Goal: Task Accomplishment & Management: Manage account settings

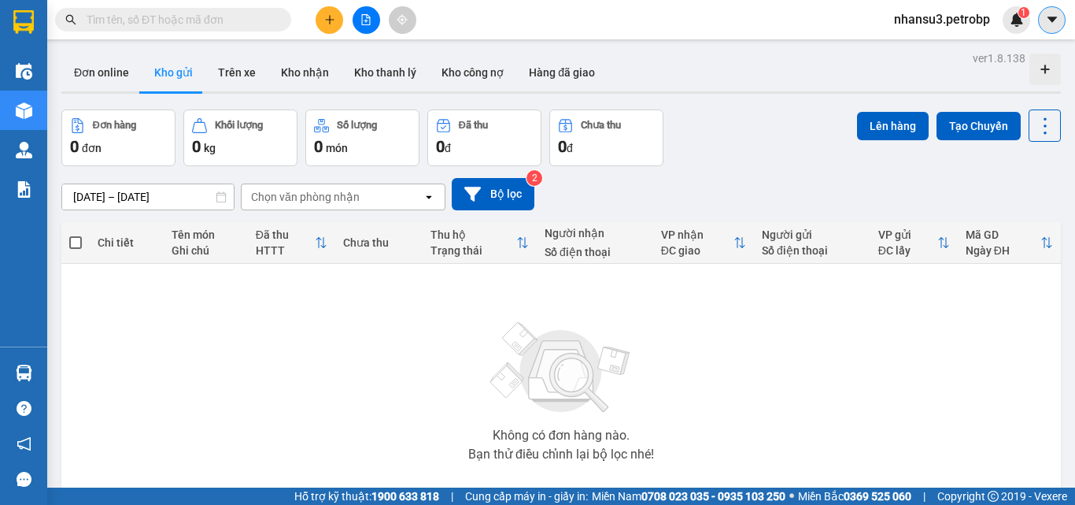
click at [1051, 23] on icon "caret-down" at bounding box center [1052, 20] width 14 height 14
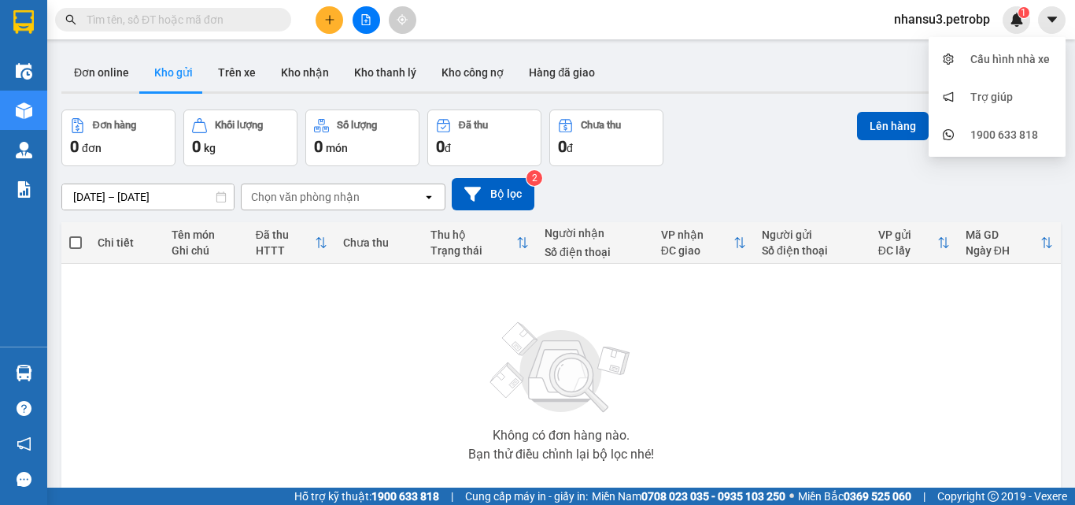
click at [921, 20] on span "nhansu3.petrobp" at bounding box center [942, 19] width 121 height 20
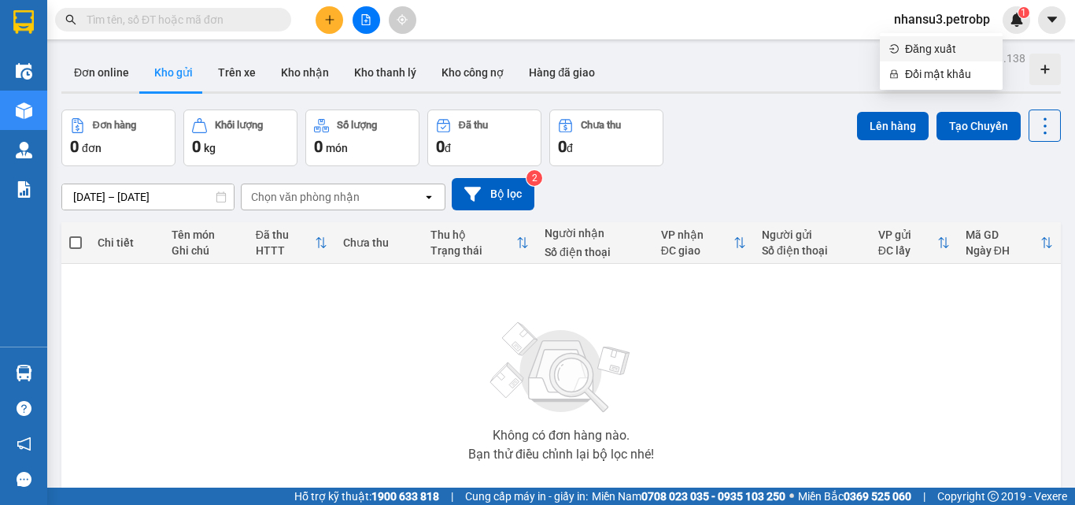
click at [919, 52] on span "Đăng xuất" at bounding box center [949, 48] width 88 height 17
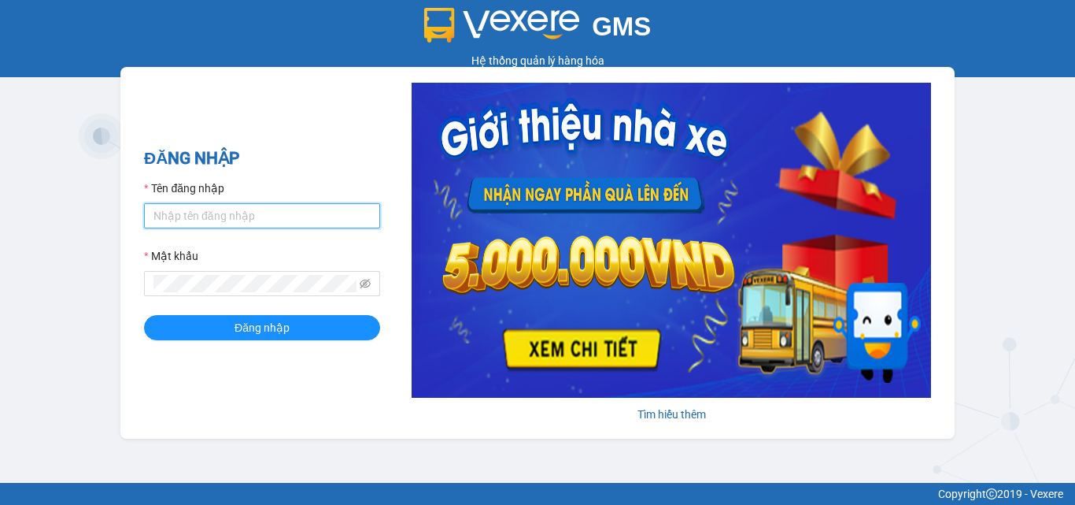
click at [205, 220] on input "Tên đăng nhập" at bounding box center [262, 215] width 236 height 25
type input "tung.petrobp"
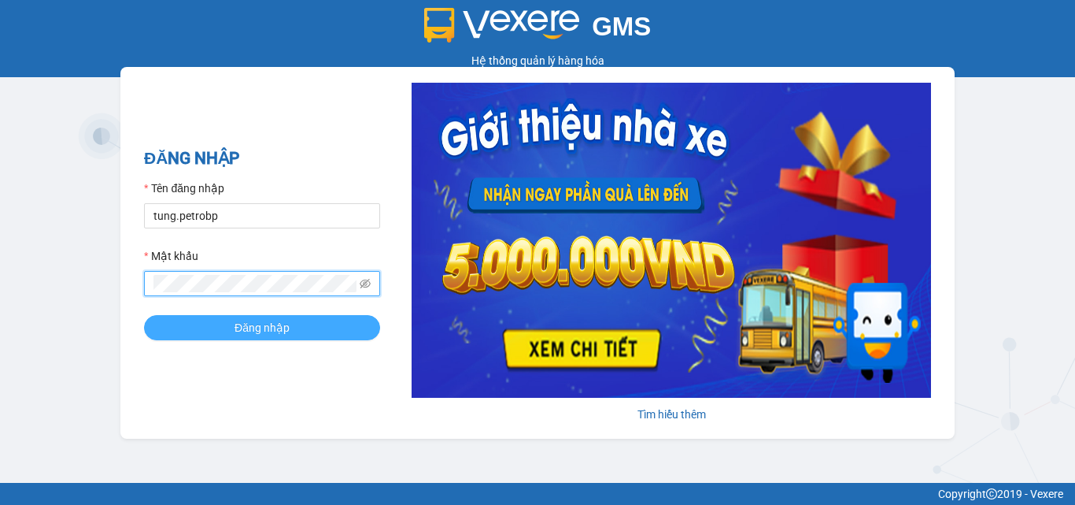
click at [307, 329] on button "Đăng nhập" at bounding box center [262, 327] width 236 height 25
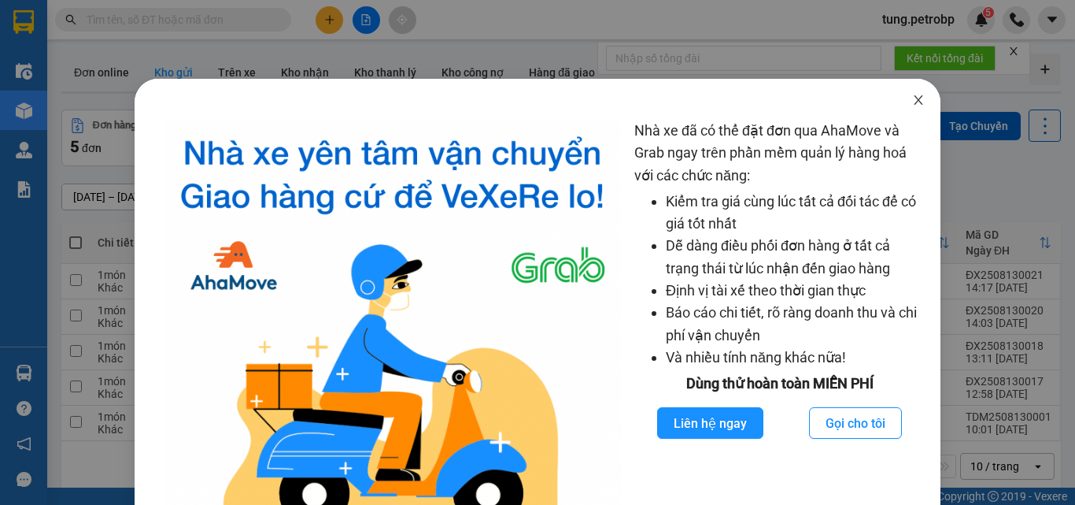
click at [915, 99] on icon "close" at bounding box center [919, 99] width 9 height 9
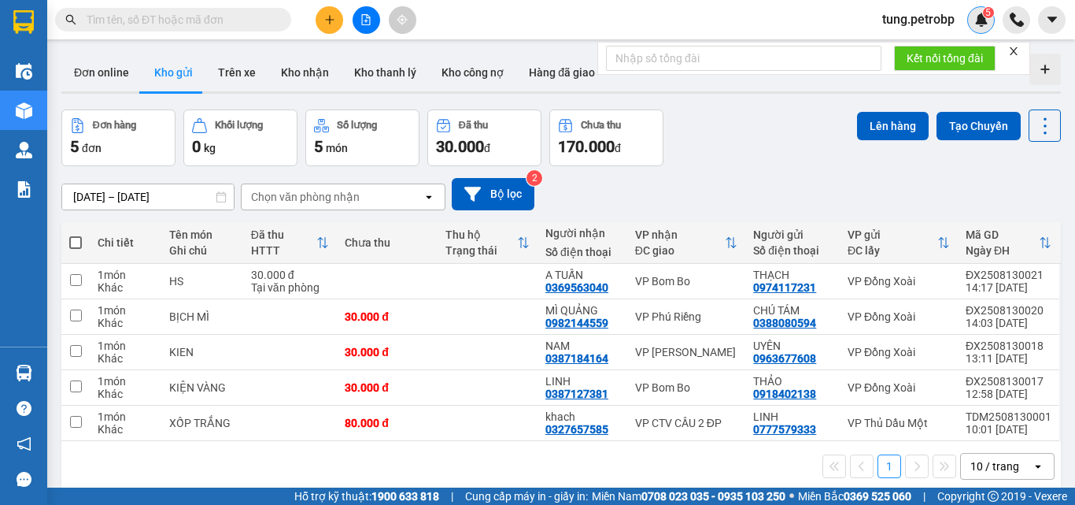
click at [989, 17] on span "5" at bounding box center [989, 12] width 6 height 11
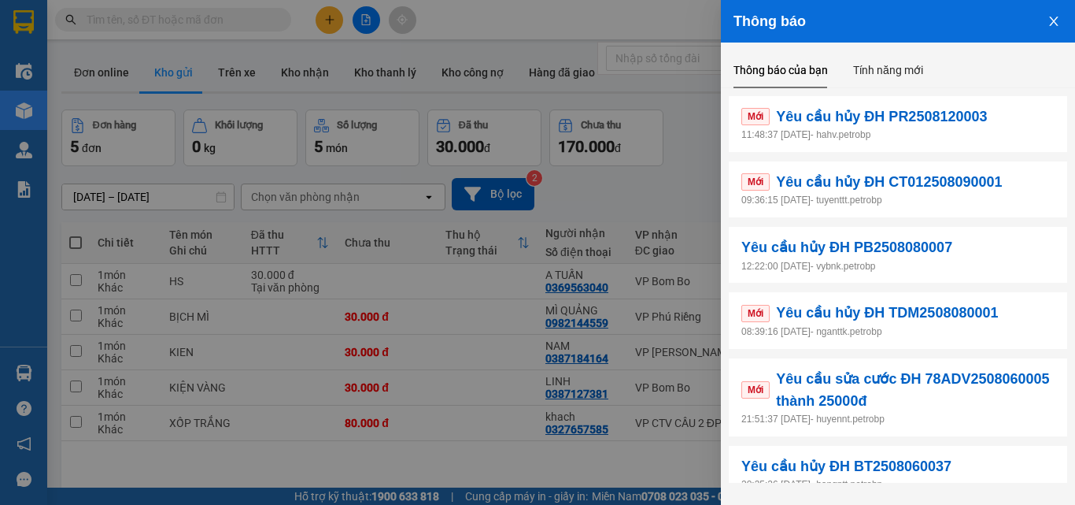
click at [631, 11] on div at bounding box center [537, 252] width 1075 height 505
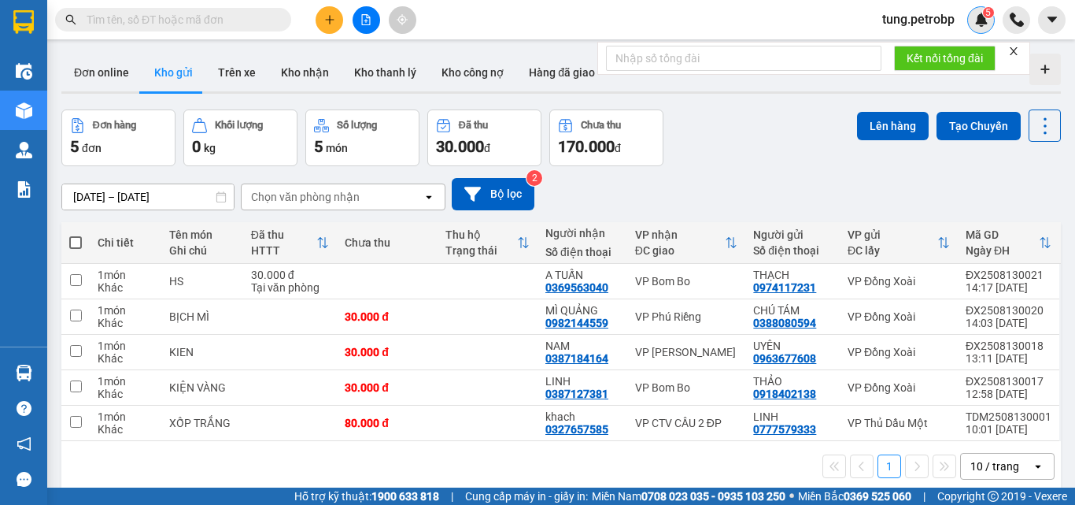
click at [984, 25] on img at bounding box center [982, 20] width 14 height 14
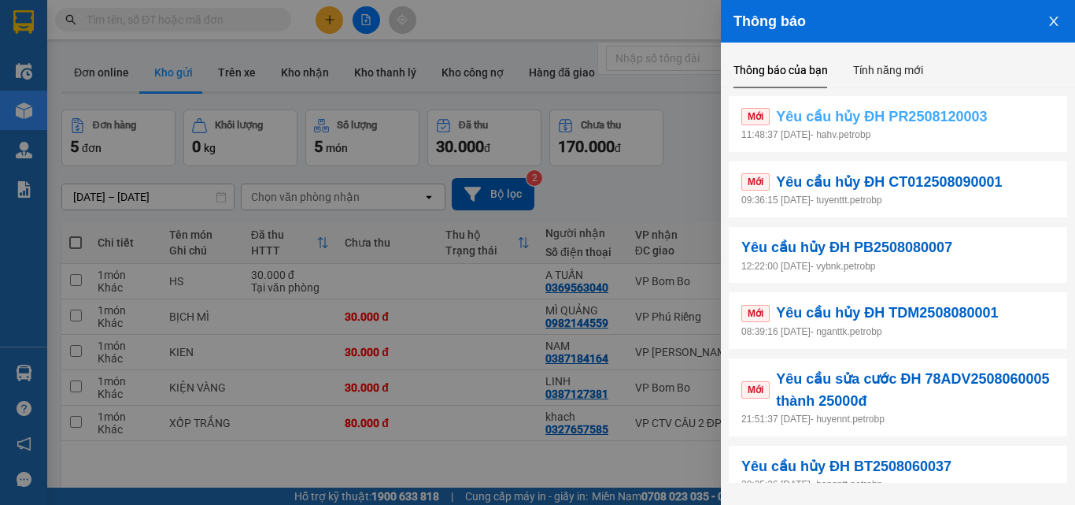
click at [820, 115] on span "Yêu cầu hủy ĐH PR2508120003" at bounding box center [881, 116] width 211 height 22
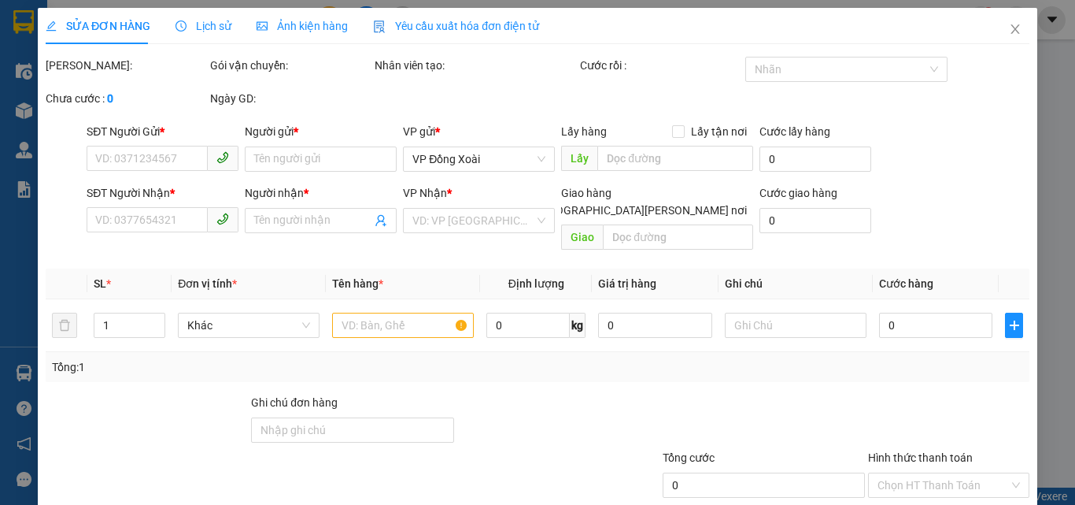
type input "0966215057"
type input "TIẾN DŨNG"
type input "0965302728"
type input "Hà Vy"
type input "40.000"
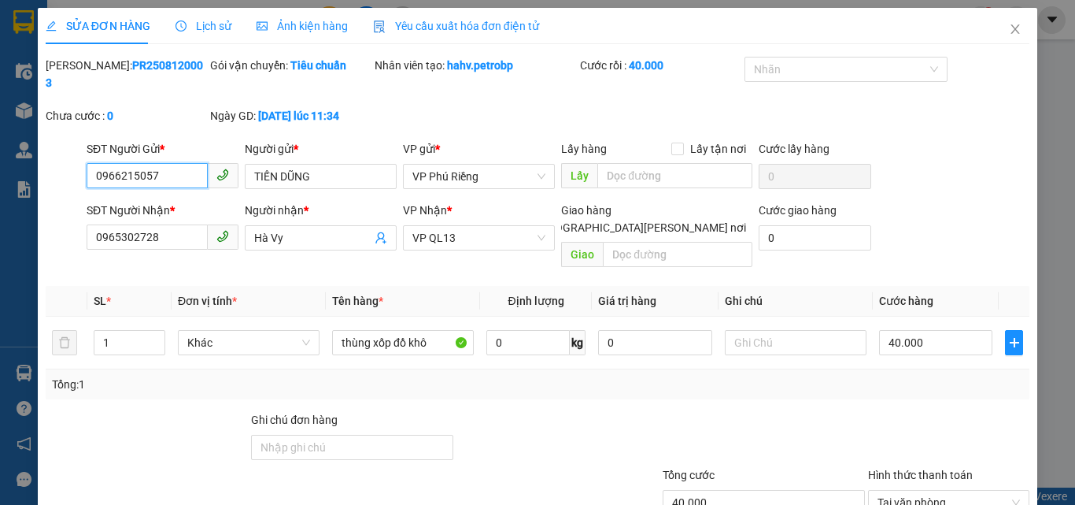
scroll to position [81, 0]
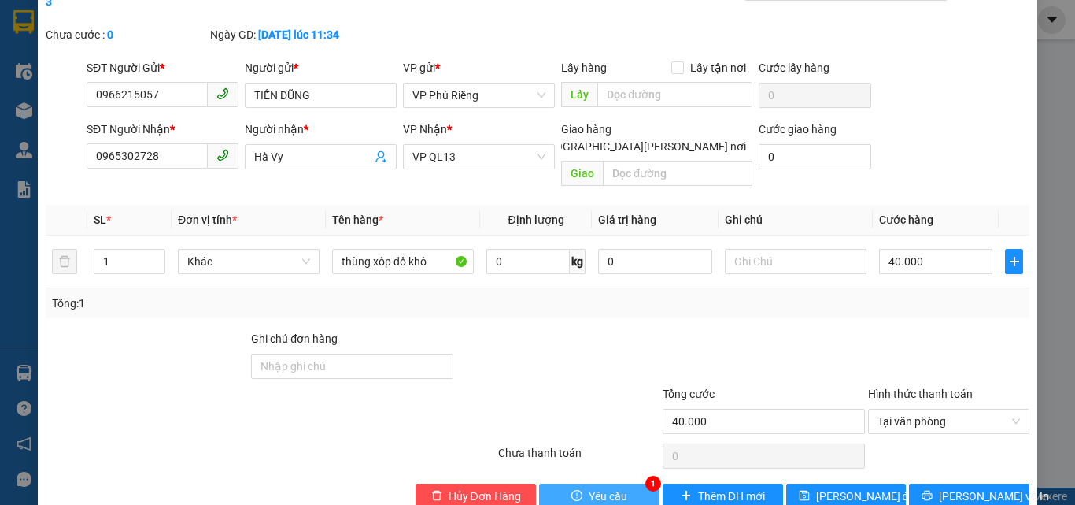
click at [593, 487] on span "Yêu cầu" at bounding box center [608, 495] width 39 height 17
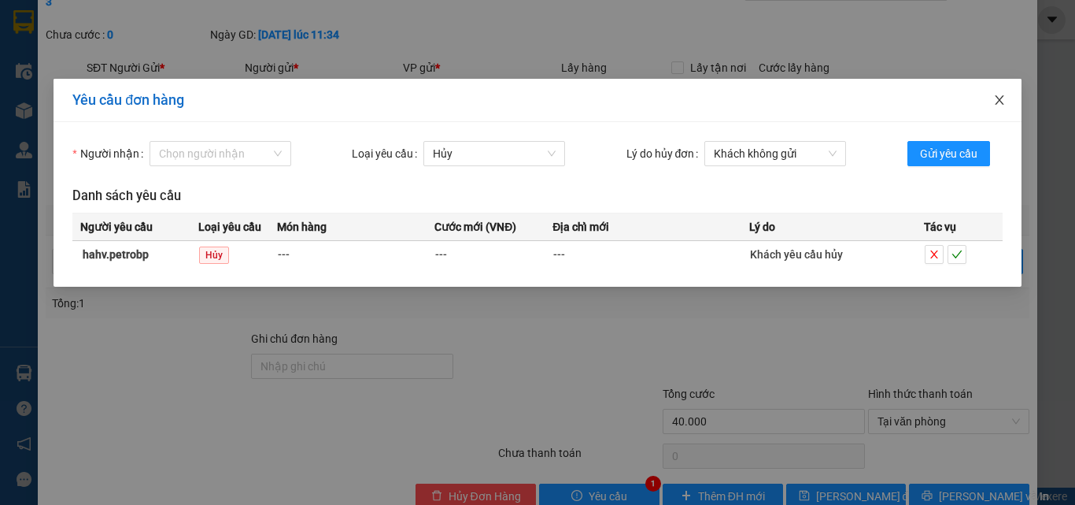
click at [1001, 102] on icon "close" at bounding box center [999, 99] width 9 height 9
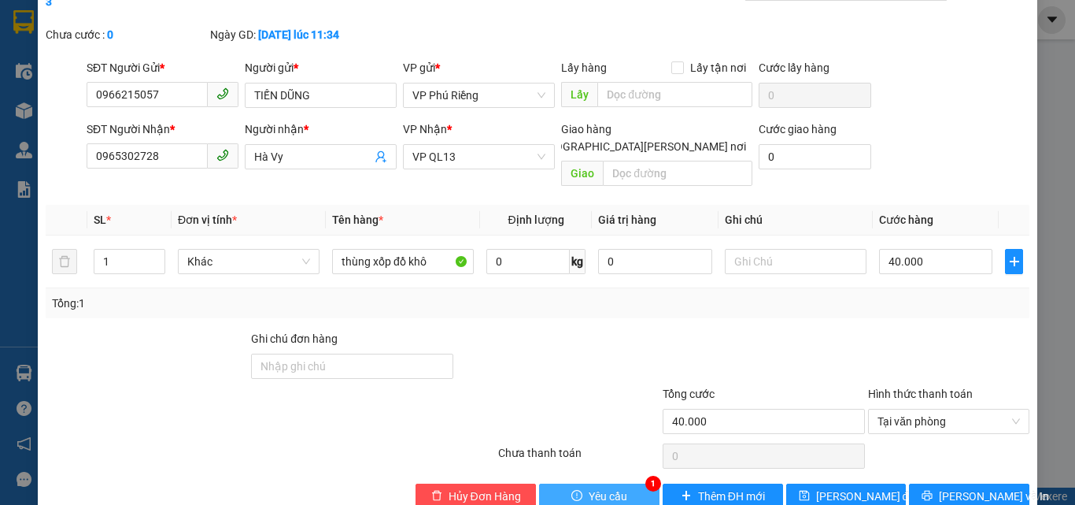
click at [629, 483] on button "Yêu cầu" at bounding box center [599, 495] width 120 height 25
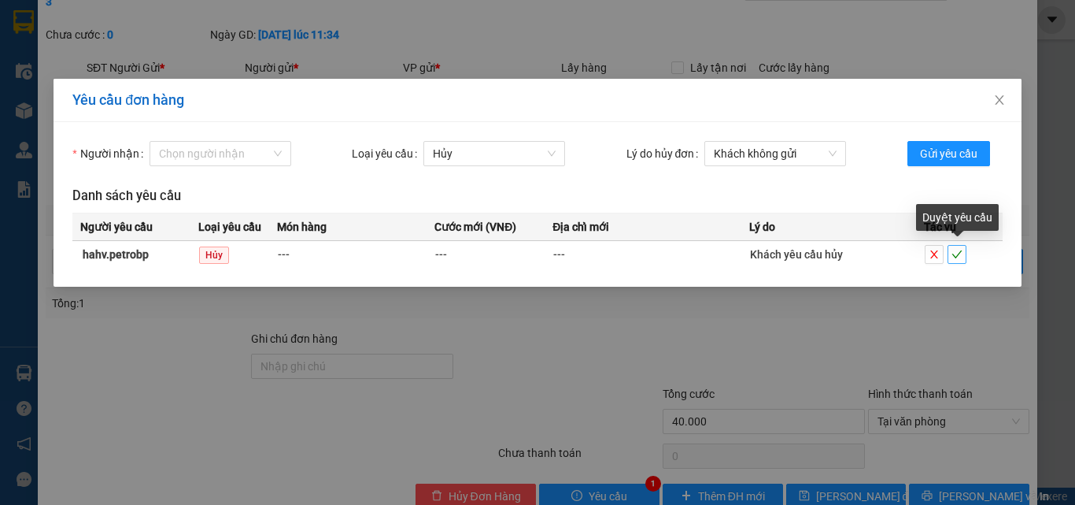
click at [957, 256] on icon "check" at bounding box center [957, 254] width 11 height 11
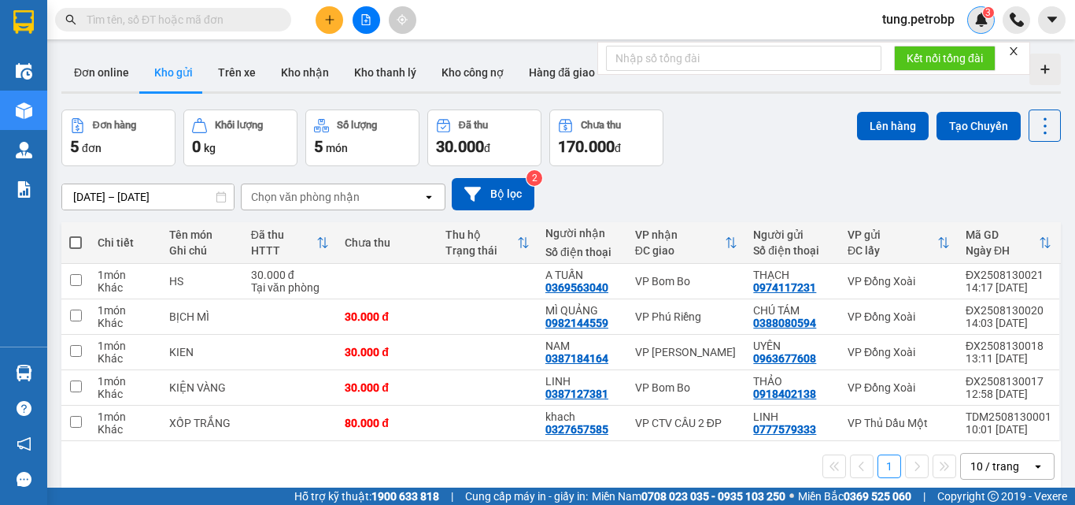
click at [986, 18] on img at bounding box center [982, 20] width 14 height 14
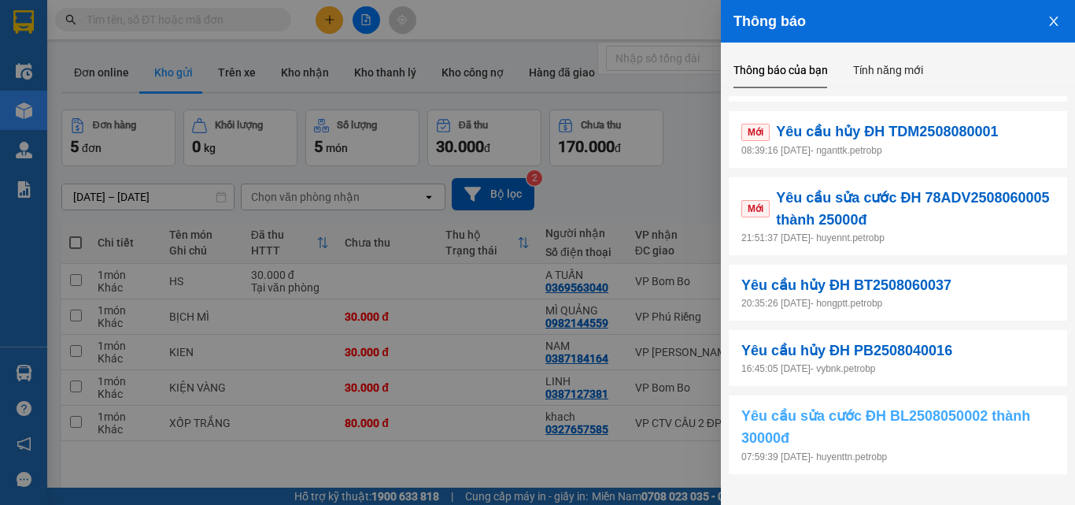
scroll to position [182, 0]
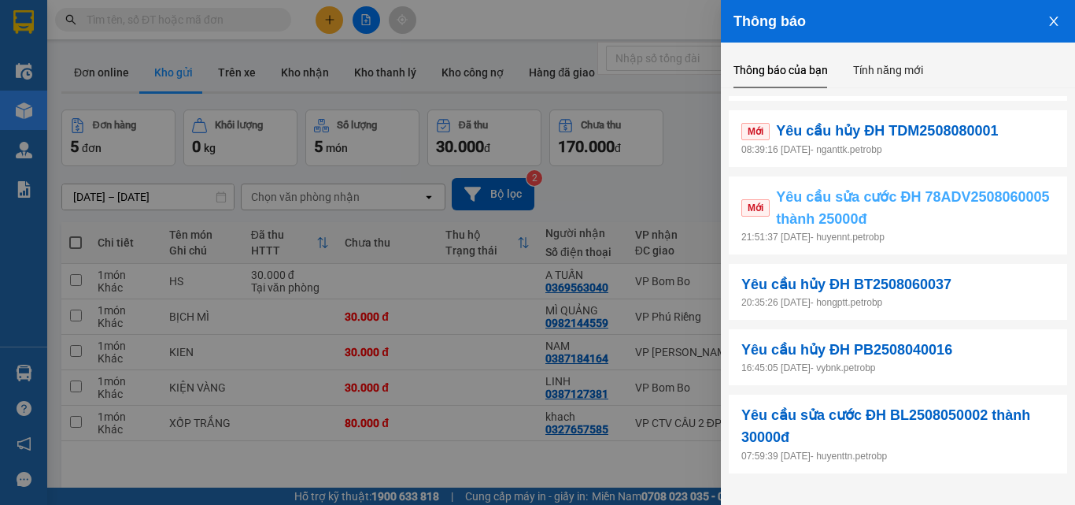
click at [876, 222] on span "Yêu cầu sửa cước ĐH 78ADV2508060005 thành 25000đ" at bounding box center [915, 208] width 279 height 45
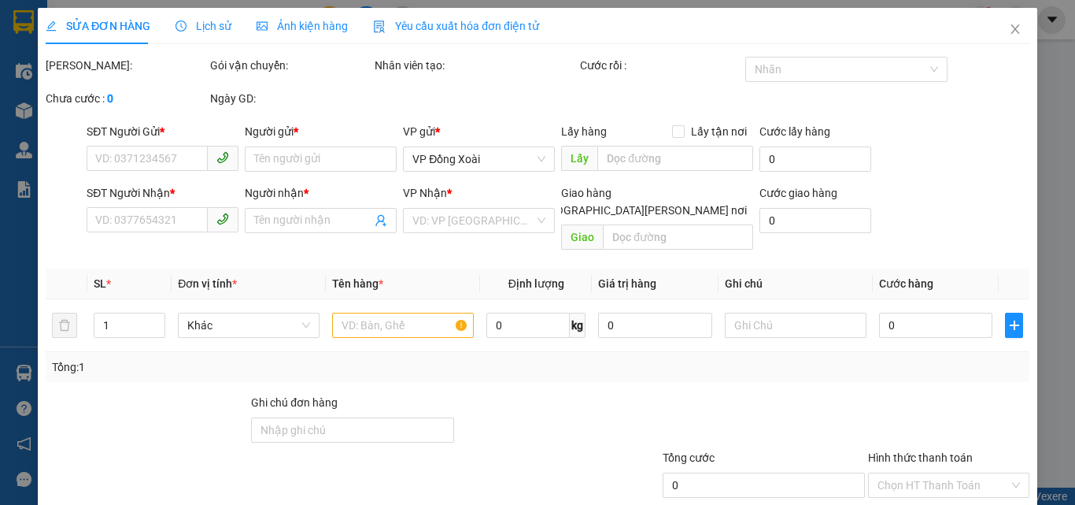
type input "0902868672"
type input "HẰNG"
type input "0909500138"
type input "NHUNG"
checkbox input "true"
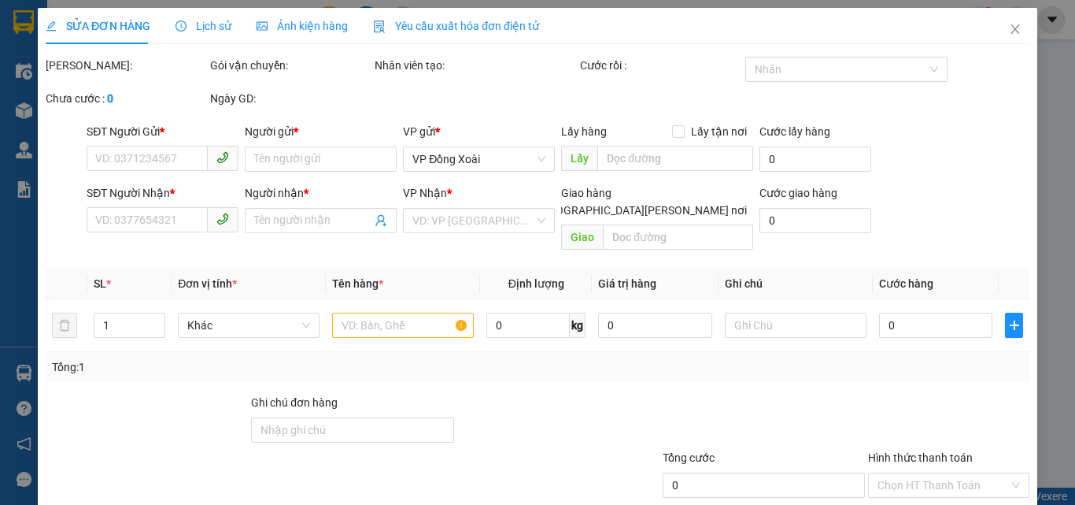
type input "828 PHÚ RIỀNG ĐỎ"
type input "15.000"
type input "55.000"
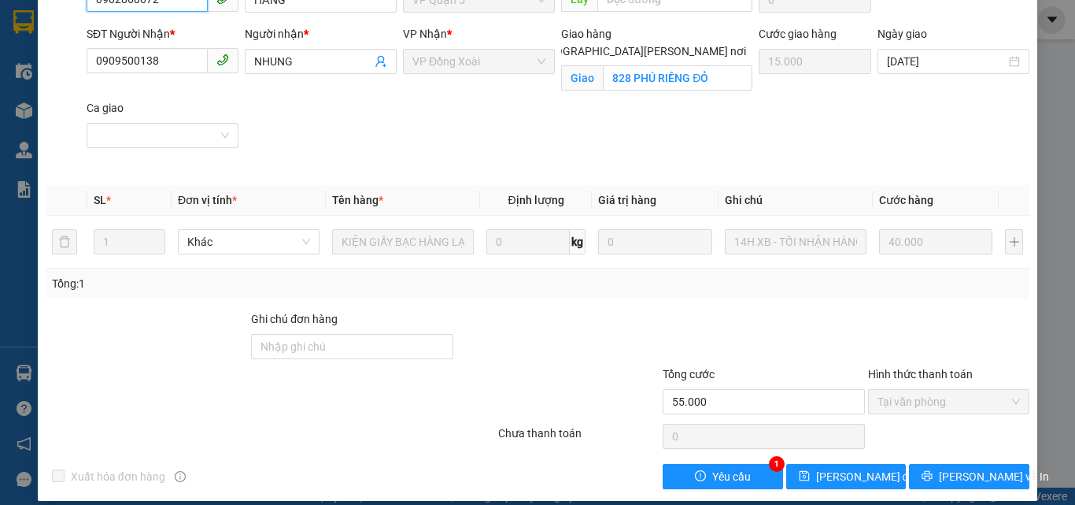
scroll to position [191, 0]
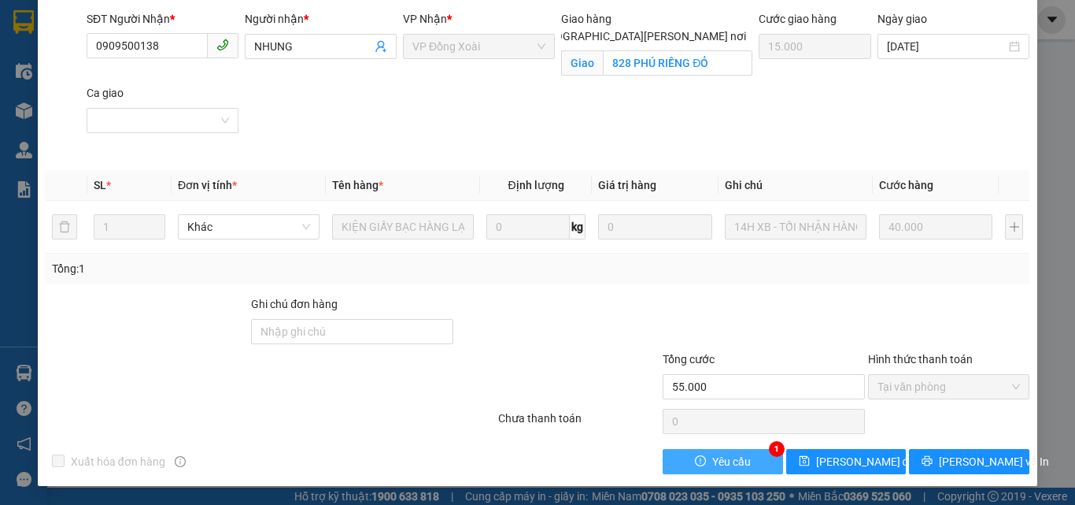
click at [713, 457] on span "Yêu cầu" at bounding box center [731, 461] width 39 height 17
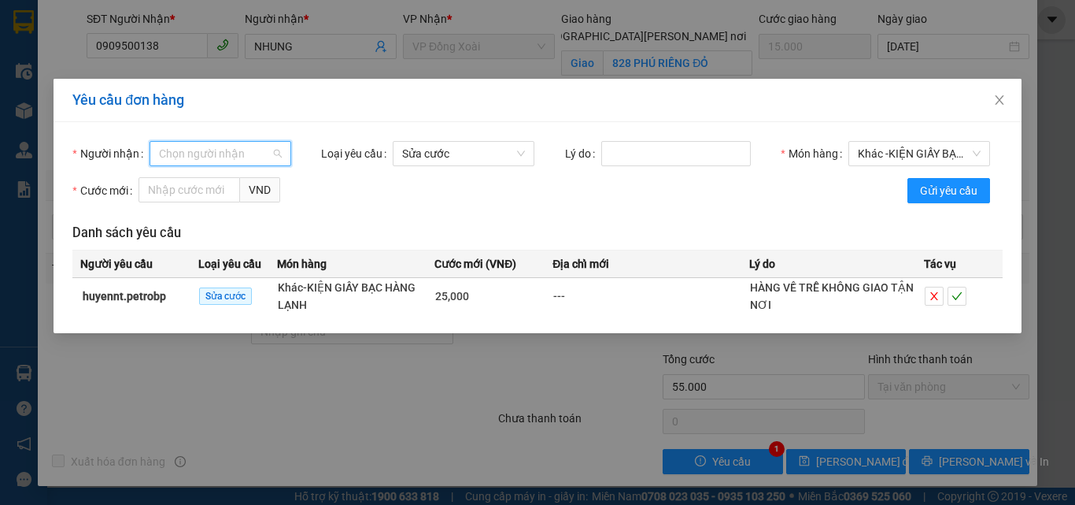
click at [172, 150] on input "Người nhận" at bounding box center [215, 154] width 112 height 24
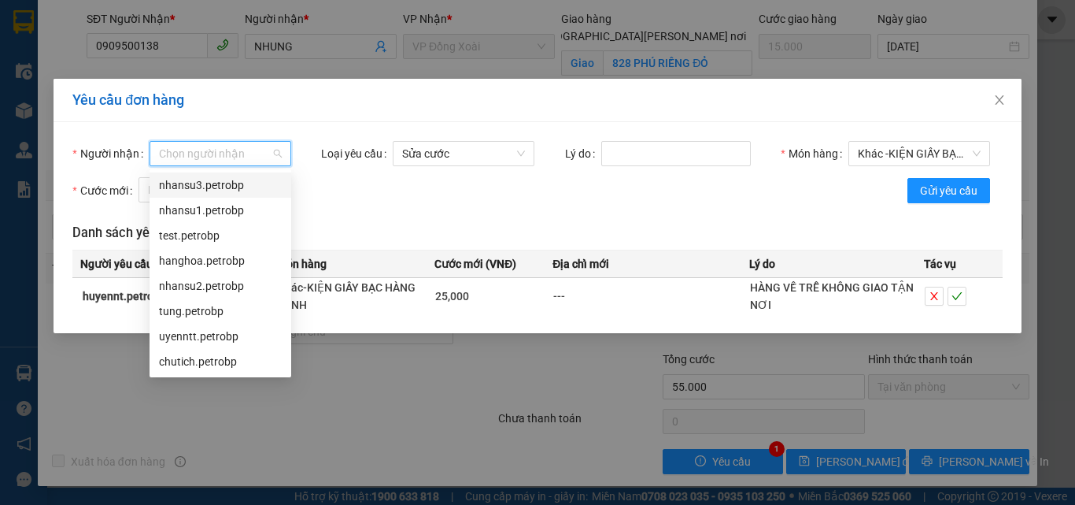
click at [181, 187] on div "nhansu3.petrobp" at bounding box center [220, 184] width 123 height 17
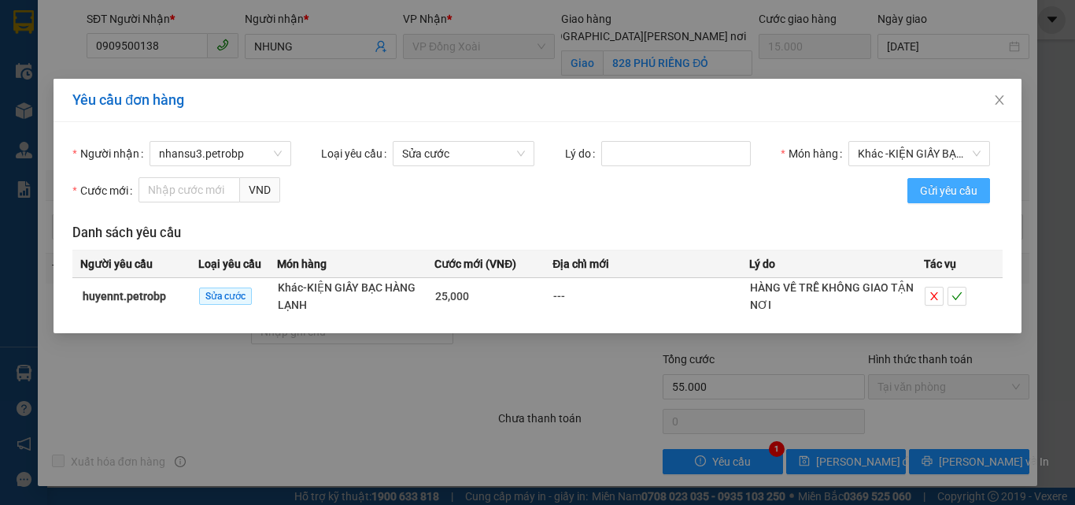
click at [934, 189] on span "Gửi yêu cầu" at bounding box center [948, 190] width 57 height 17
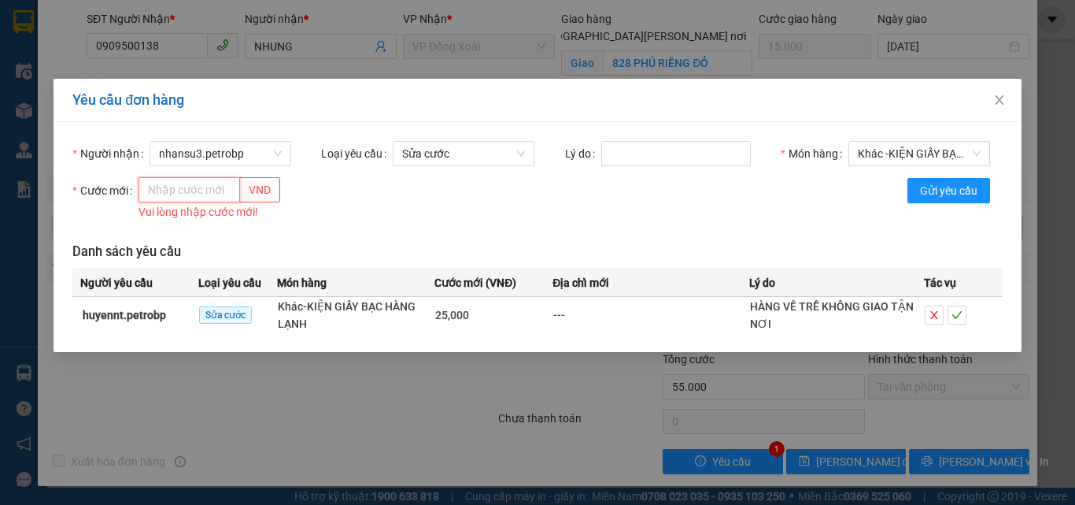
click at [191, 191] on input "Cước mới" at bounding box center [190, 189] width 102 height 25
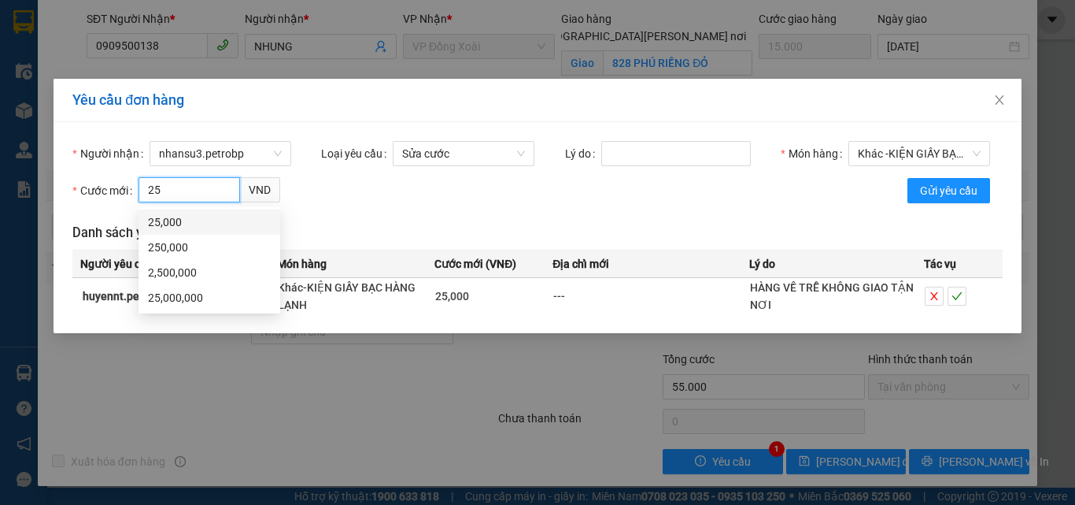
click at [167, 224] on div "25,000" at bounding box center [209, 221] width 123 height 17
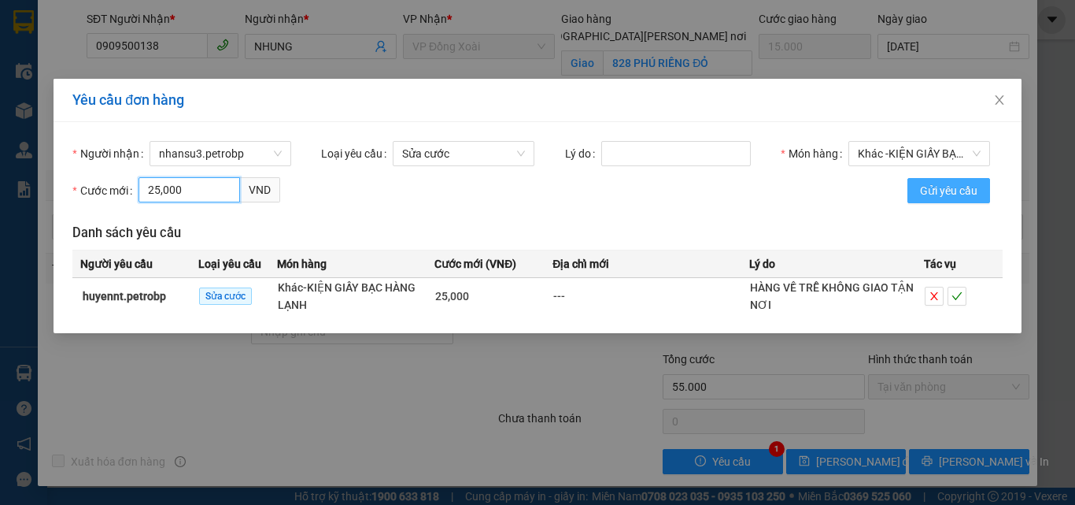
type input "25,000"
drag, startPoint x: 939, startPoint y: 187, endPoint x: 944, endPoint y: 166, distance: 21.8
click at [939, 185] on span "Gửi yêu cầu" at bounding box center [948, 190] width 57 height 17
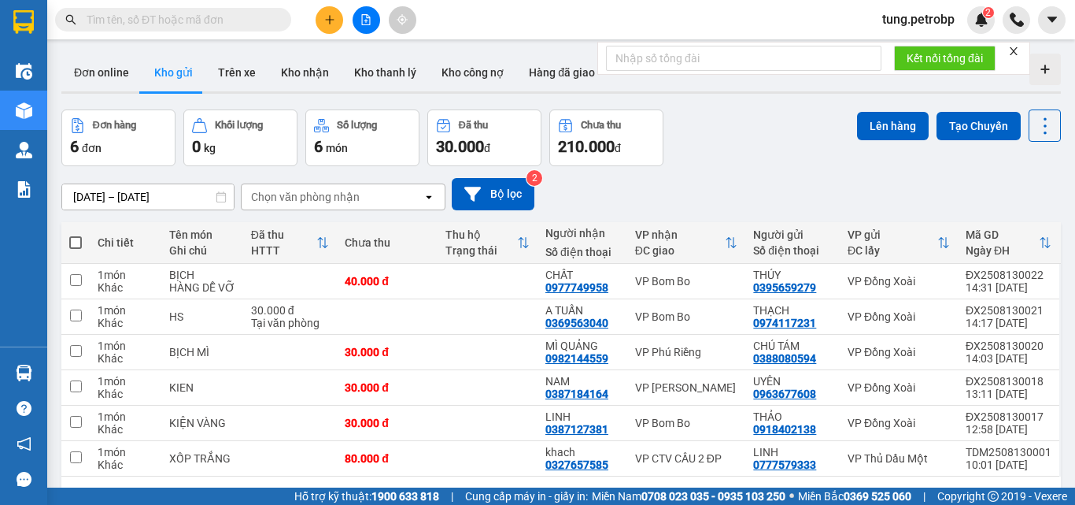
drag, startPoint x: 551, startPoint y: 34, endPoint x: 729, endPoint y: 102, distance: 190.4
click at [704, 130] on div "ver 1.8.138 Đơn online Kho gửi Trên xe Kho nhận Kho thanh lý Kho công nợ Hàng đ…" at bounding box center [561, 299] width 1012 height 505
click at [1063, 25] on button at bounding box center [1052, 20] width 28 height 28
click at [925, 31] on div "tung.petrobp 2" at bounding box center [932, 20] width 125 height 28
click at [924, 25] on span "tung.petrobp" at bounding box center [919, 19] width 98 height 20
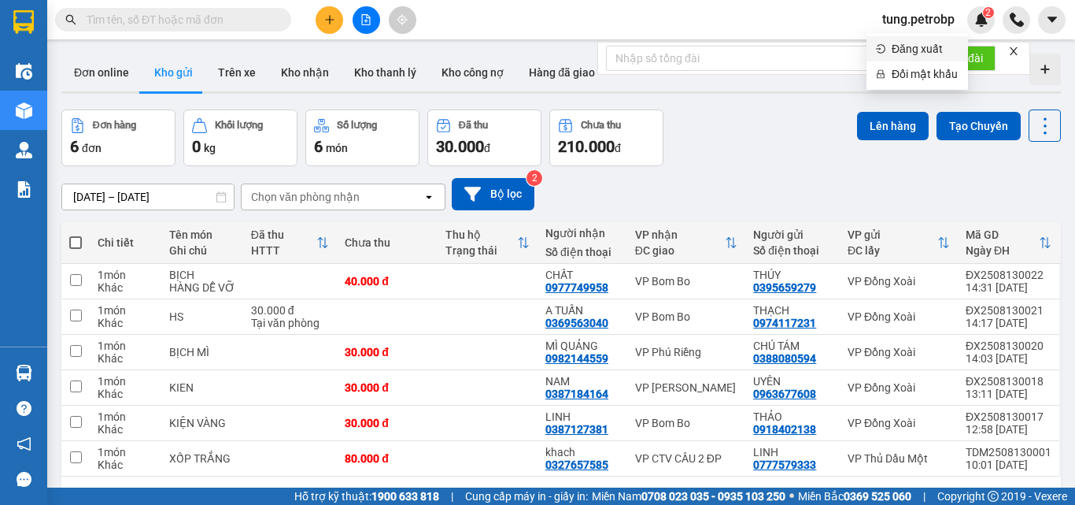
click at [919, 50] on span "Đăng xuất" at bounding box center [925, 48] width 67 height 17
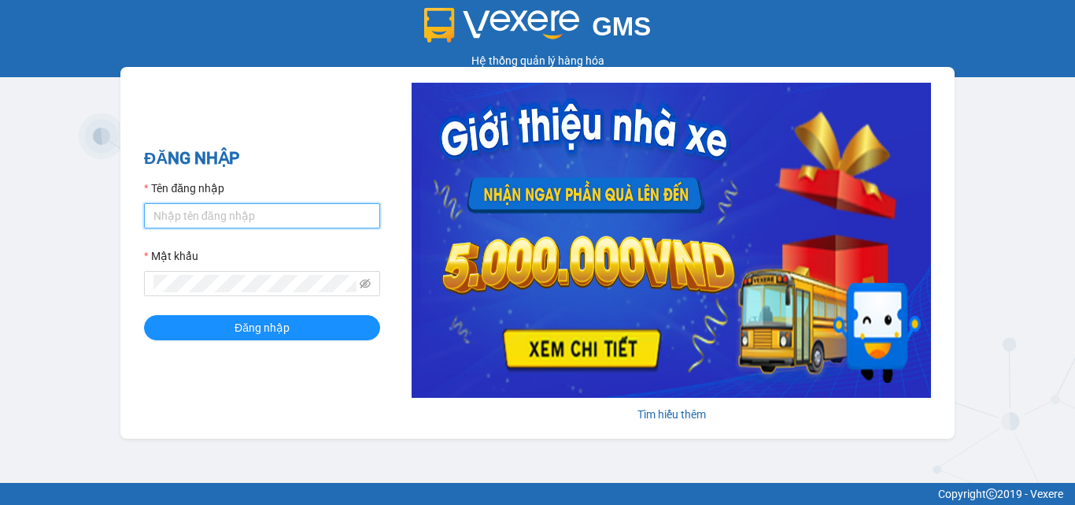
click at [255, 223] on input "Tên đăng nhập" at bounding box center [262, 215] width 236 height 25
type input "nhansu3.petrobp"
drag, startPoint x: 198, startPoint y: 220, endPoint x: 144, endPoint y: 220, distance: 53.5
click at [144, 220] on input "nhansu3.petrobp" at bounding box center [262, 215] width 236 height 25
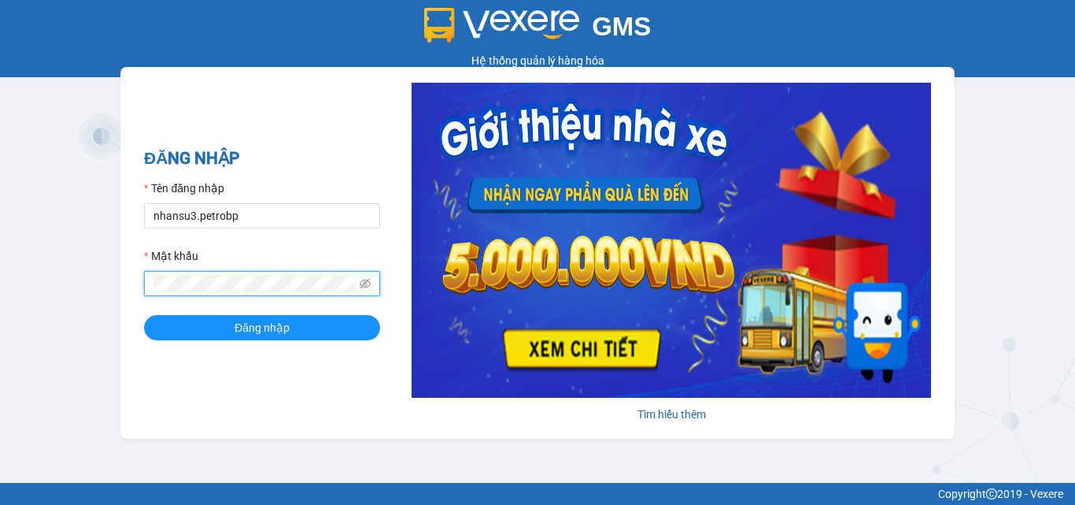
click at [144, 315] on button "Đăng nhập" at bounding box center [262, 327] width 236 height 25
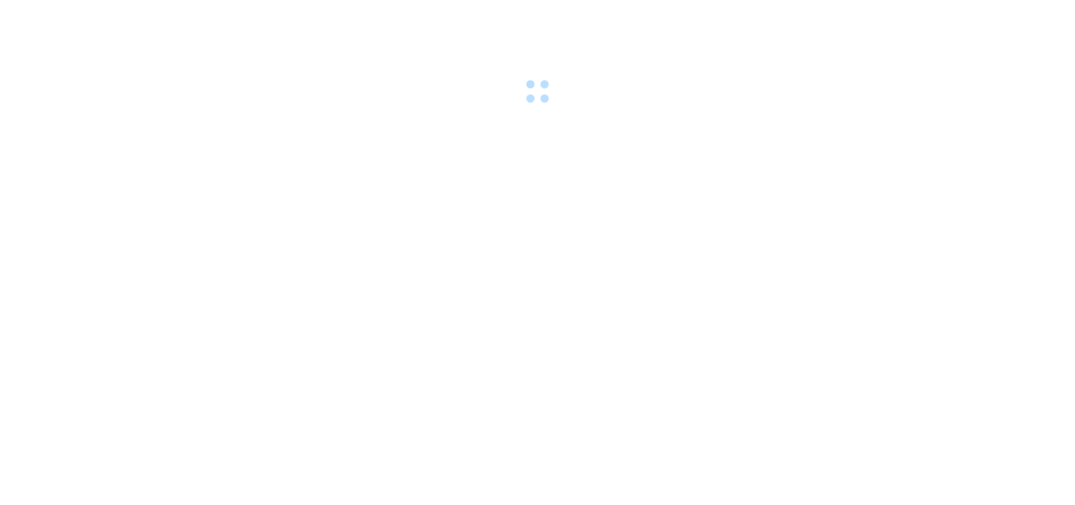
click at [383, 216] on body at bounding box center [537, 252] width 1075 height 505
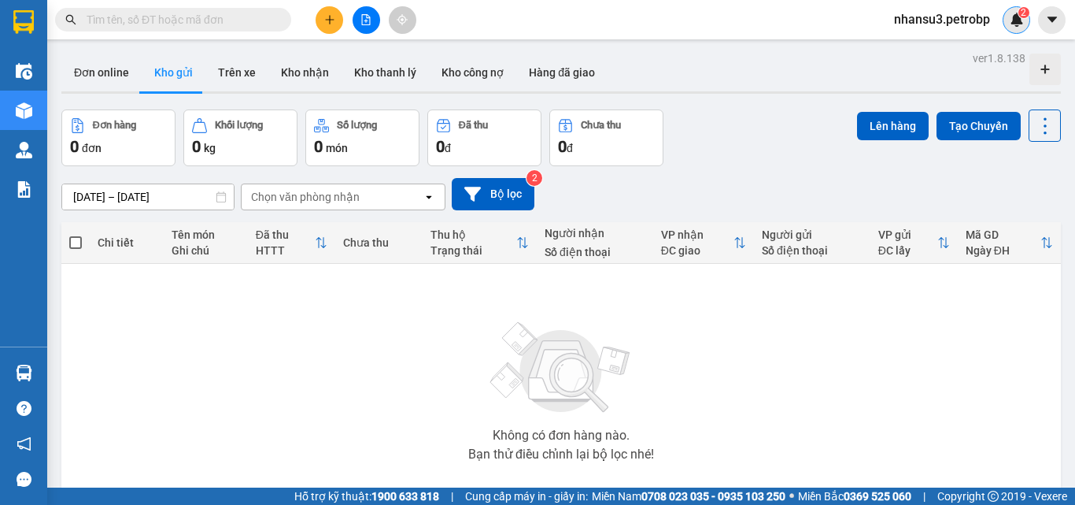
click at [1016, 25] on img at bounding box center [1017, 20] width 14 height 14
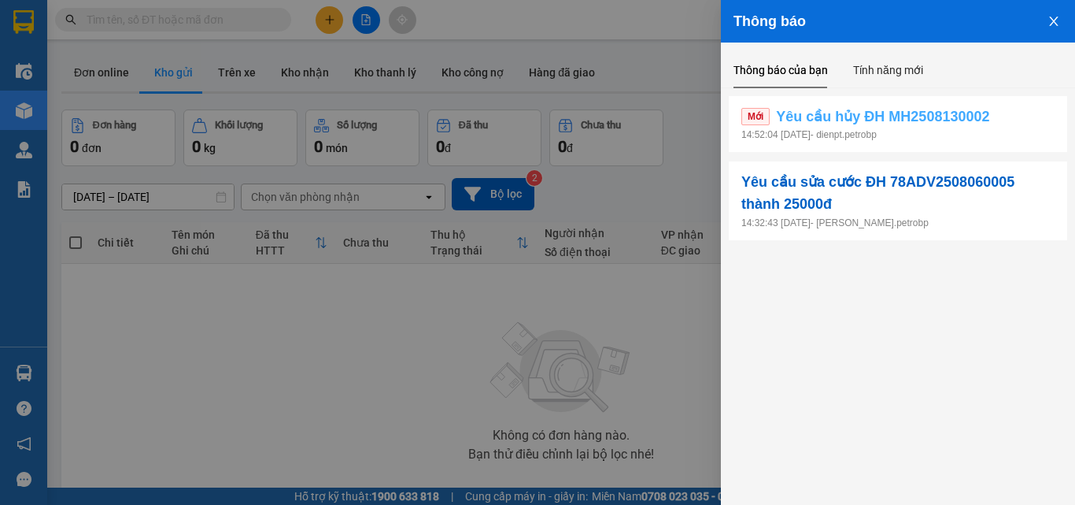
click at [934, 126] on span "Yêu cầu hủy ĐH MH2508130002" at bounding box center [882, 116] width 213 height 22
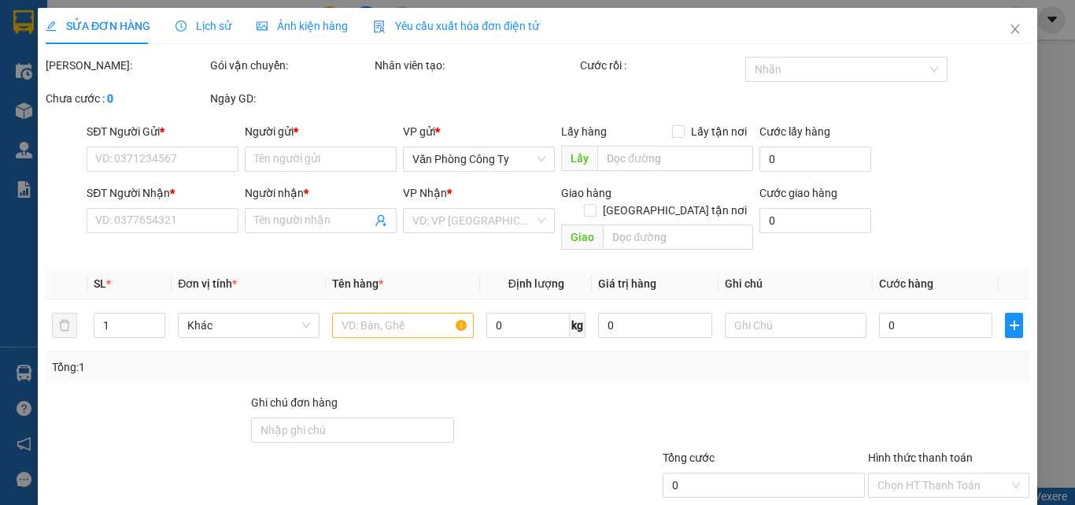
type input "0983054249"
type input "CHỊ DIỄM"
type input "0399767426"
type input "[PERSON_NAME]"
type input "30.000"
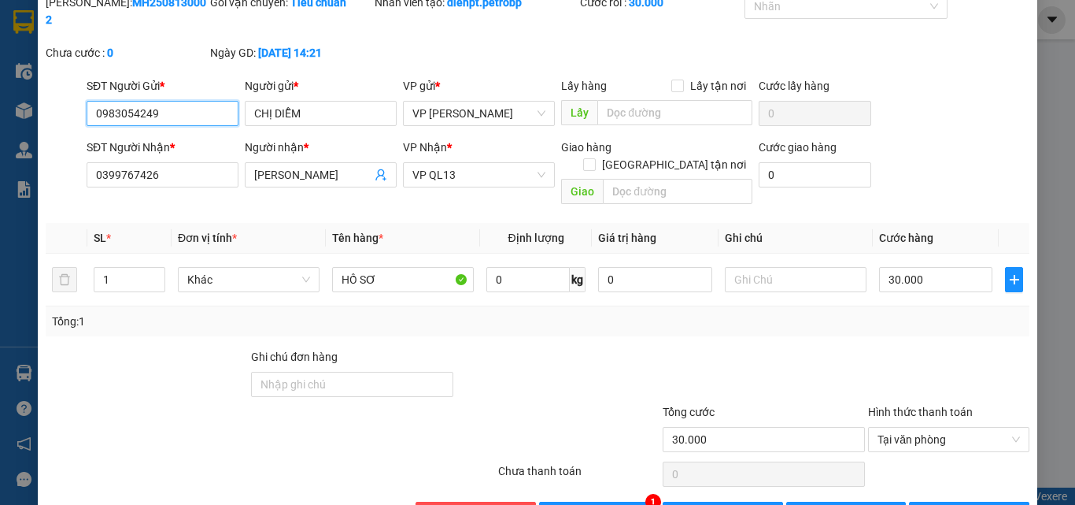
scroll to position [81, 0]
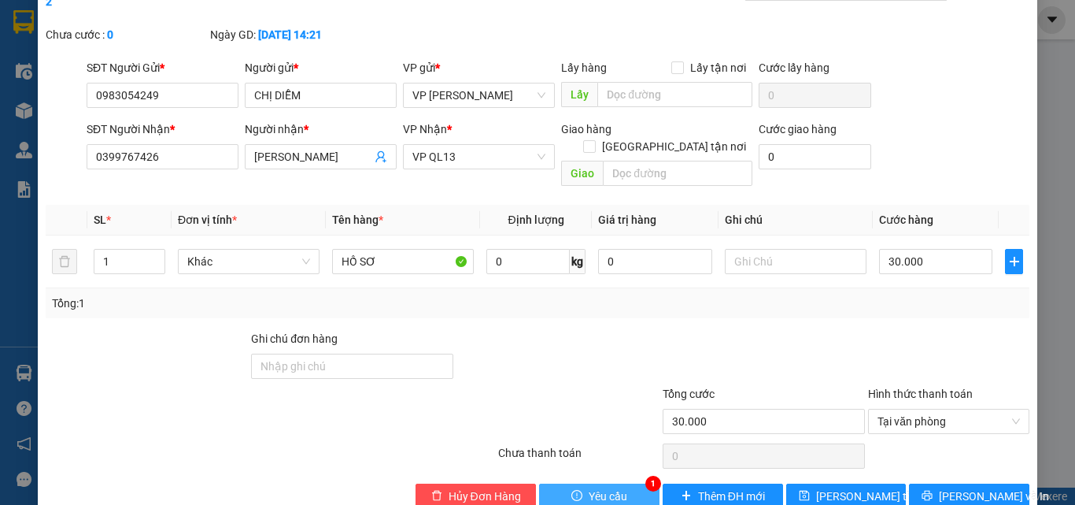
click at [605, 487] on span "Yêu cầu" at bounding box center [608, 495] width 39 height 17
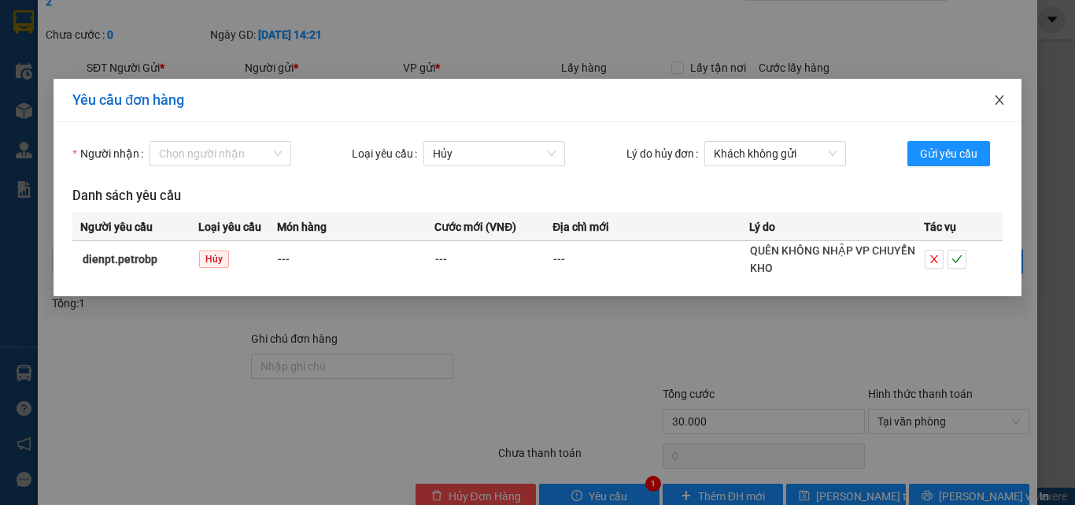
click at [1001, 102] on icon "close" at bounding box center [999, 99] width 9 height 9
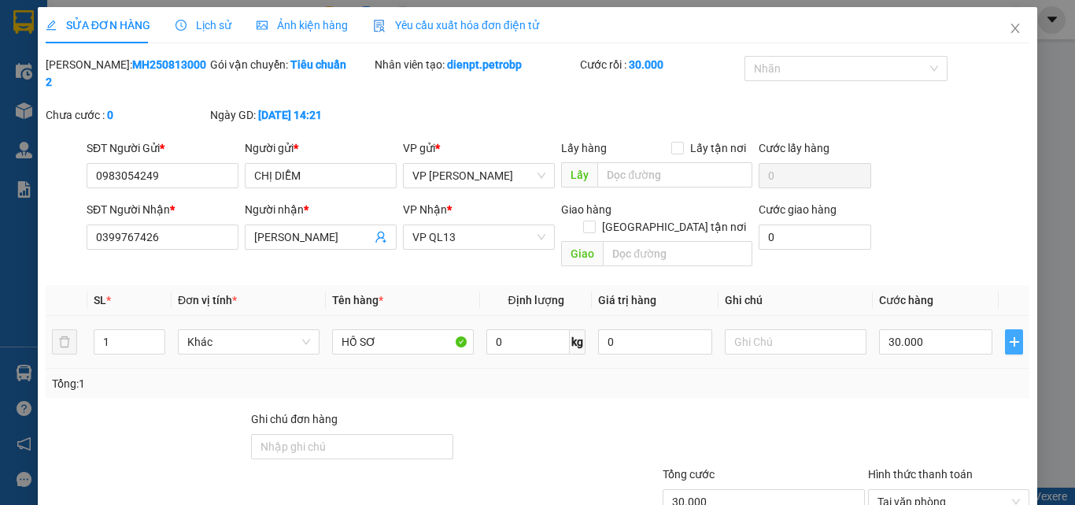
scroll to position [0, 0]
click at [1009, 30] on icon "close" at bounding box center [1015, 29] width 13 height 13
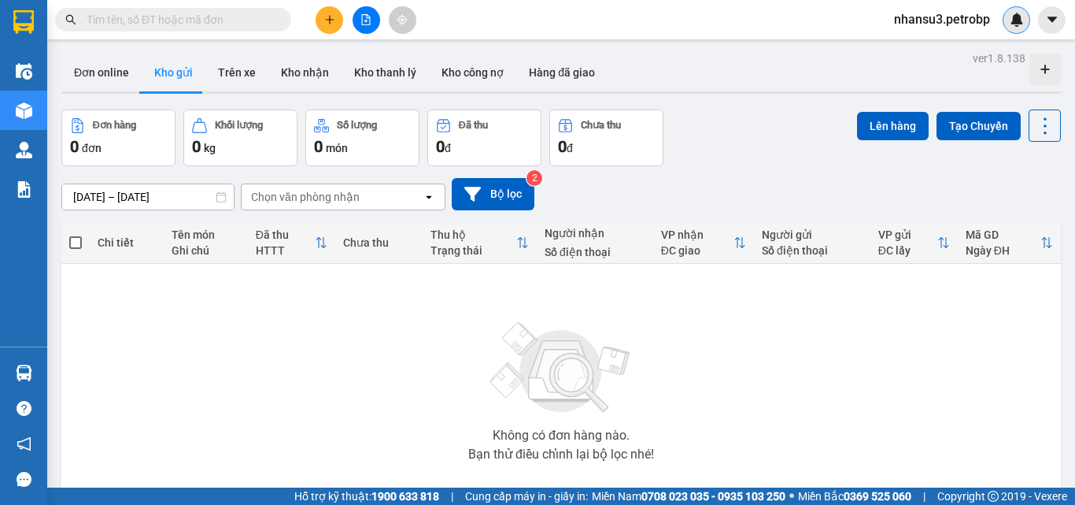
click at [1021, 13] on img at bounding box center [1017, 20] width 14 height 14
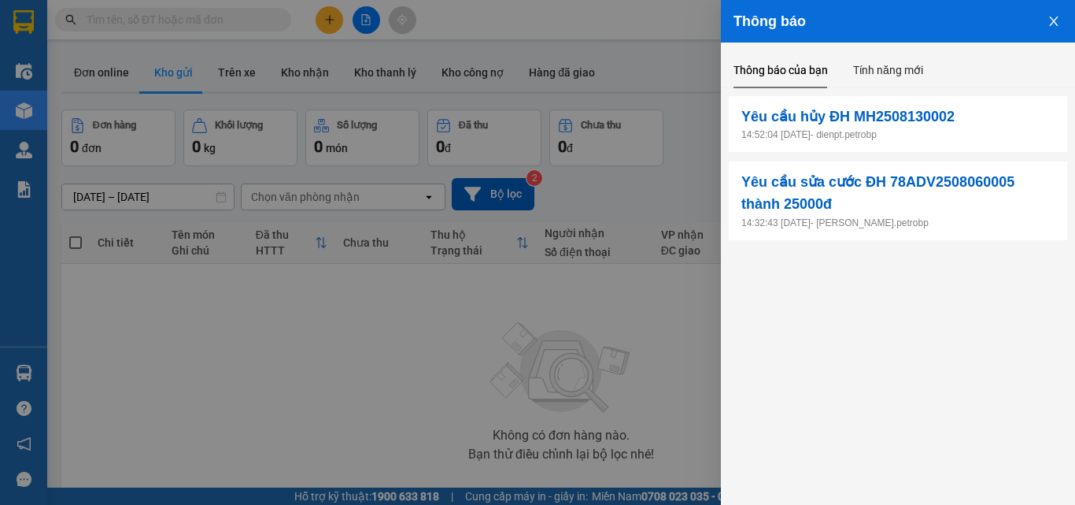
click at [982, 217] on p "14:32:43 13/08/2025 - tung.petrobp" at bounding box center [898, 223] width 313 height 15
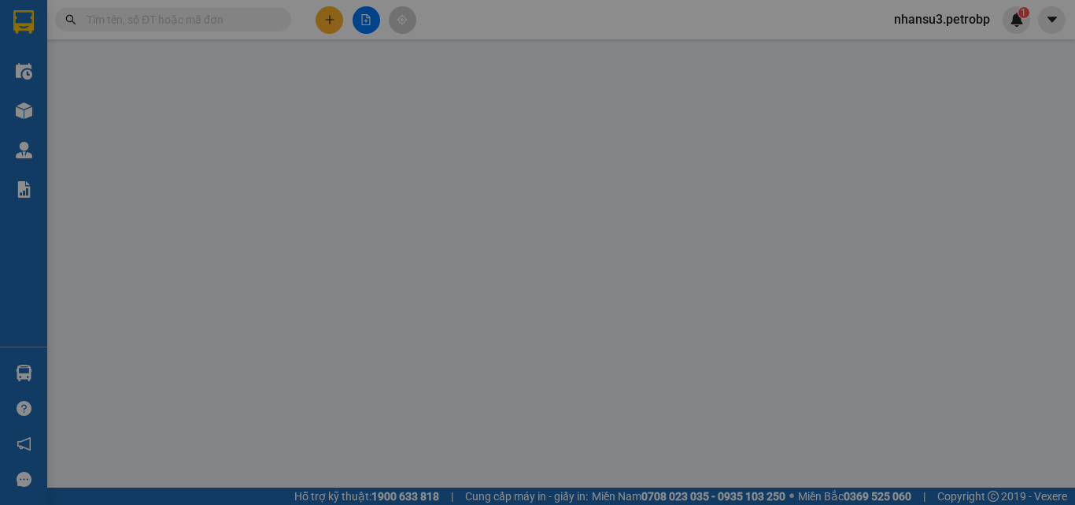
type input "0902868672"
type input "HẰNG"
type input "0909500138"
type input "NHUNG"
checkbox input "true"
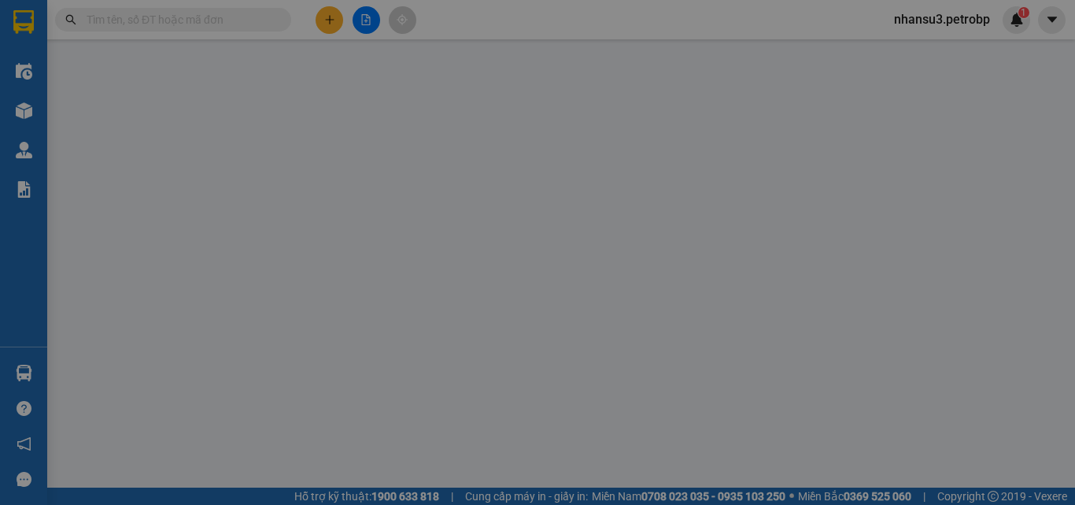
type input "828 PHÚ RIỀNG ĐỎ"
type input "15.000"
type input "40.000"
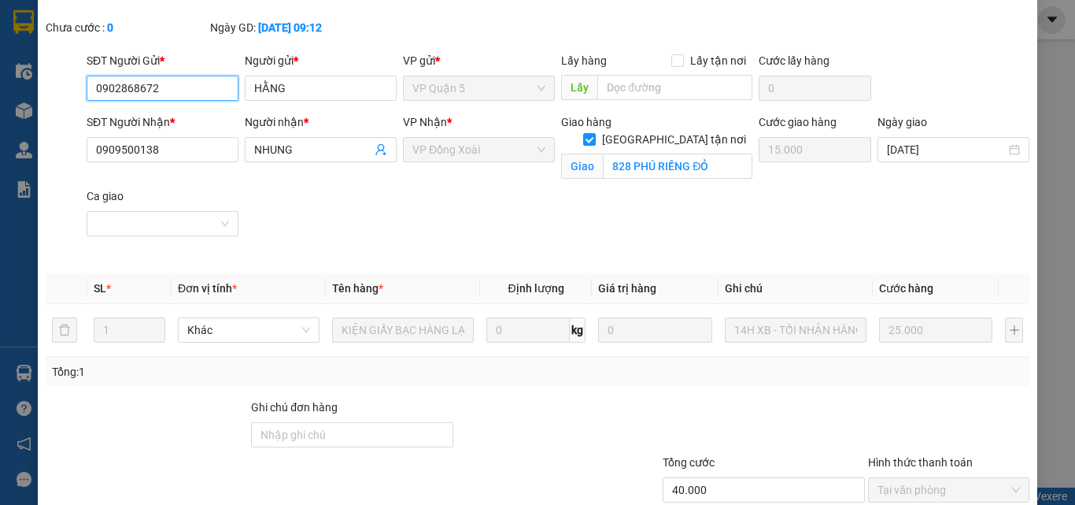
scroll to position [191, 0]
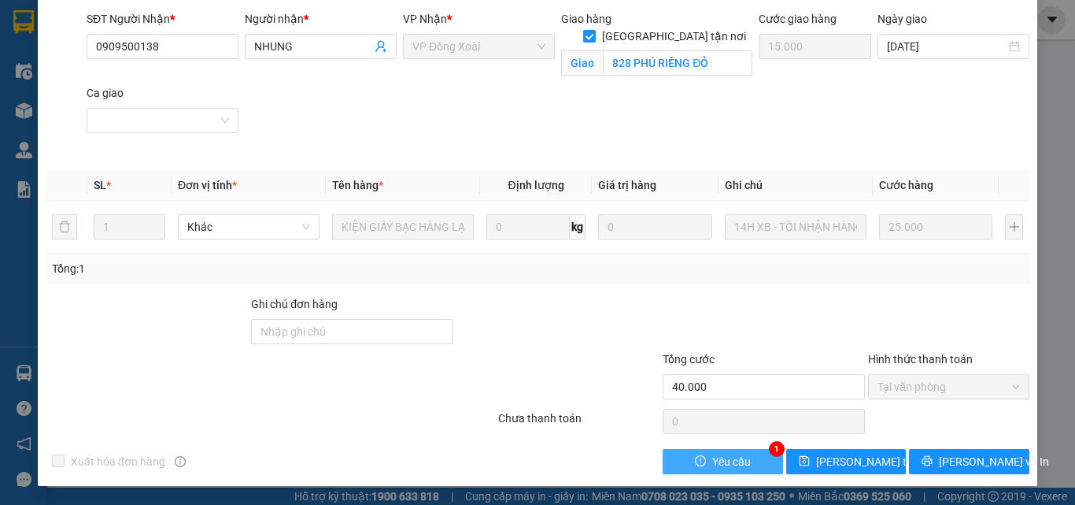
click at [734, 469] on span "Yêu cầu" at bounding box center [731, 461] width 39 height 17
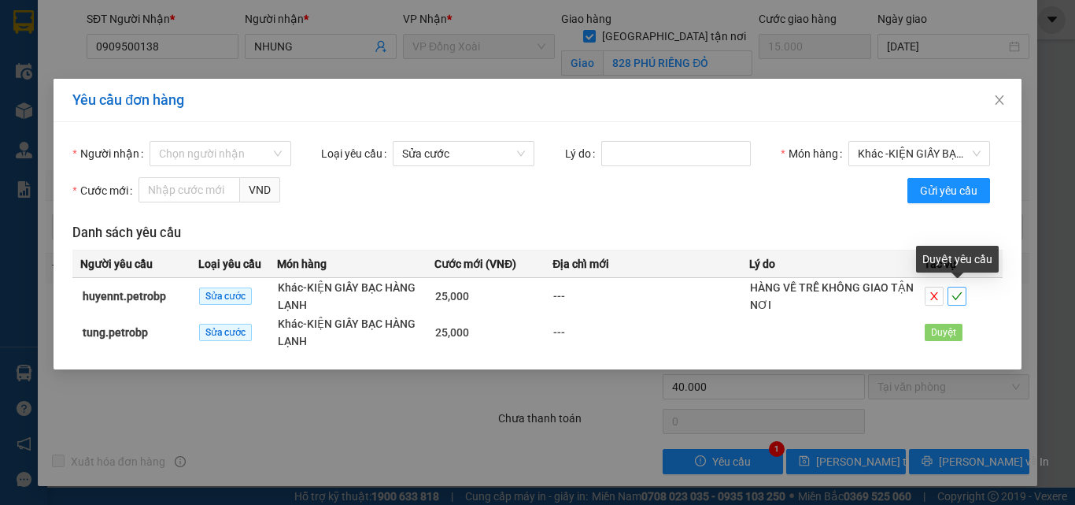
click at [959, 295] on icon "check" at bounding box center [957, 296] width 10 height 8
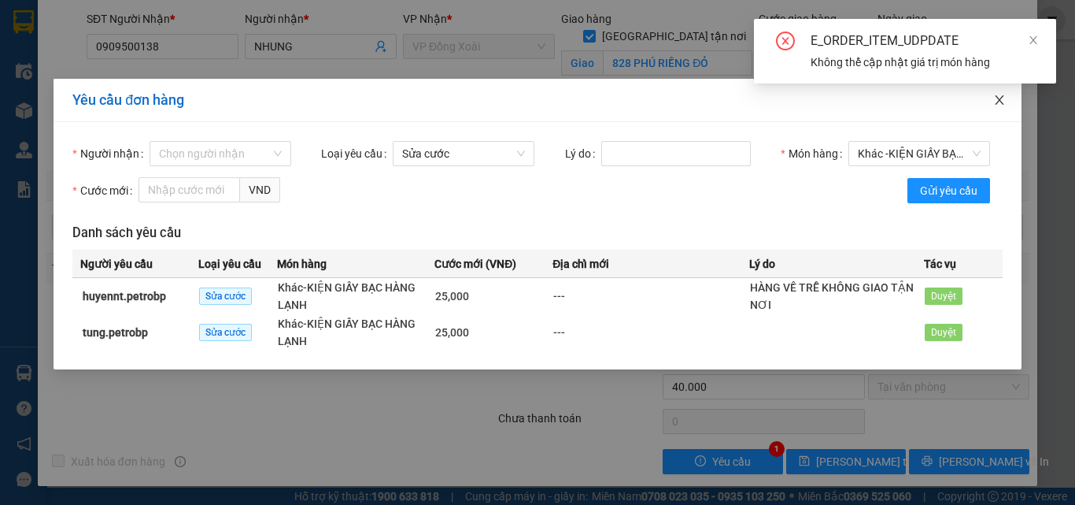
click at [994, 102] on icon "close" at bounding box center [999, 100] width 13 height 13
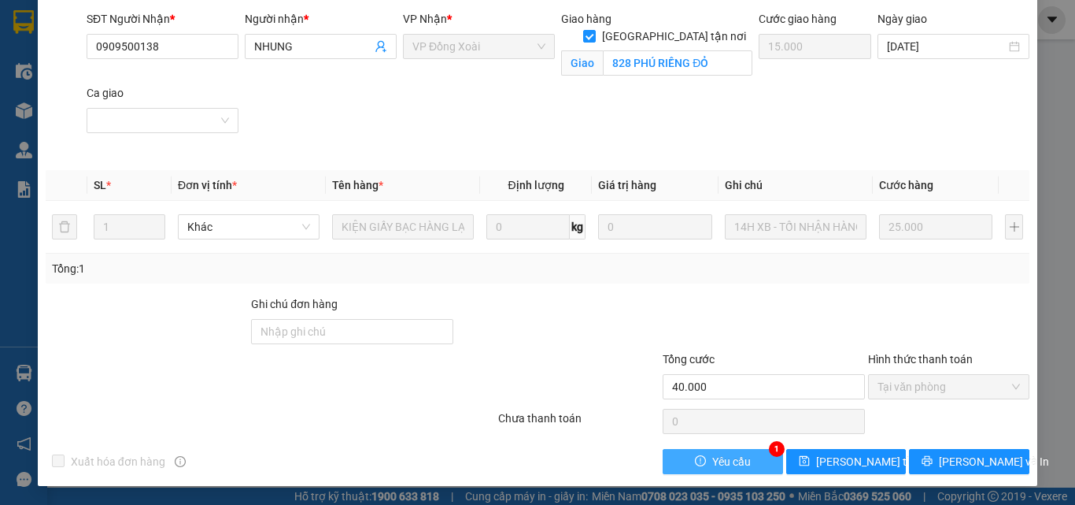
scroll to position [0, 0]
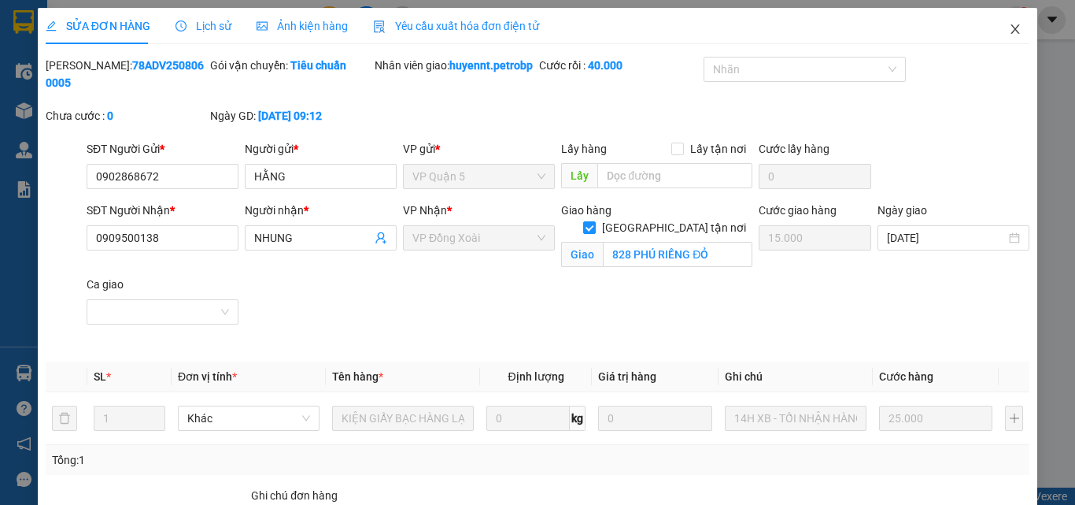
click at [1009, 29] on icon "close" at bounding box center [1015, 29] width 13 height 13
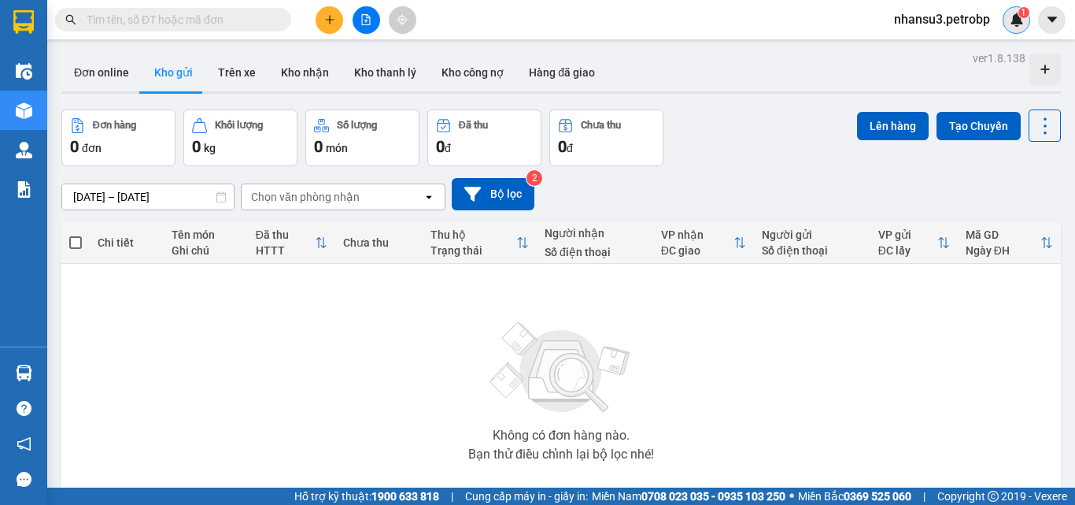
click at [1016, 17] on img at bounding box center [1017, 20] width 14 height 14
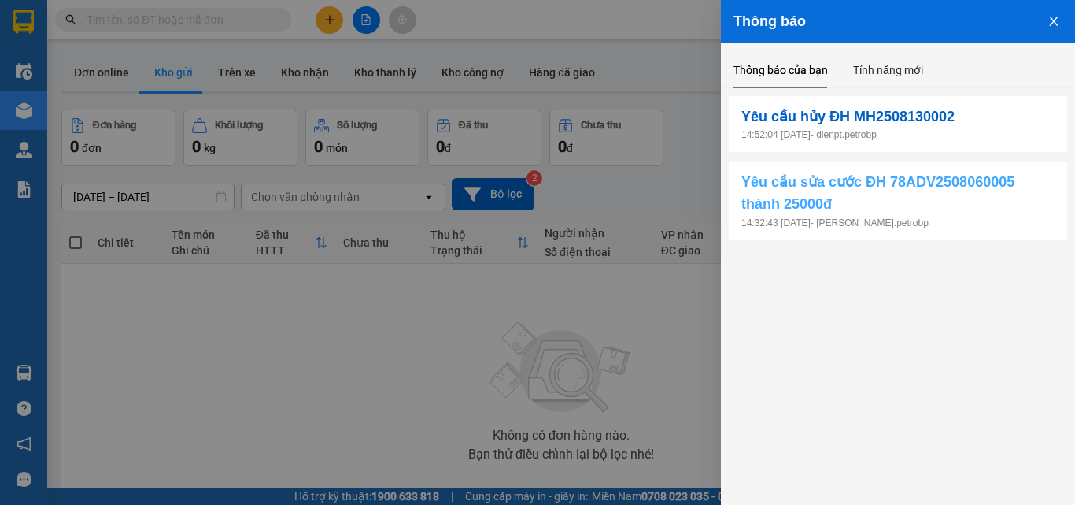
click at [960, 214] on span "Yêu cầu sửa cước ĐH 78ADV2508060005 thành 25000đ" at bounding box center [898, 193] width 313 height 45
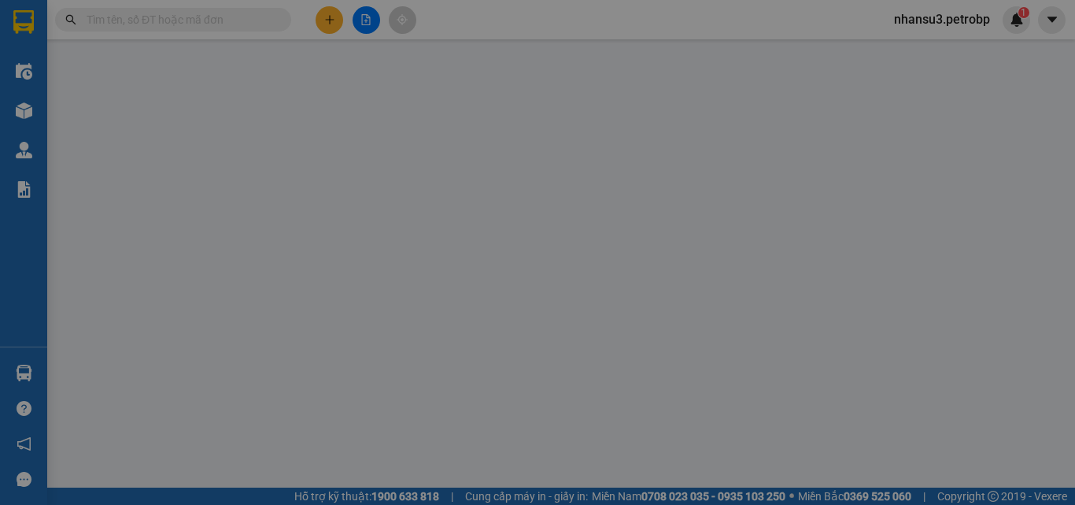
type input "0902868672"
type input "HẰNG"
type input "0909500138"
type input "NHUNG"
checkbox input "true"
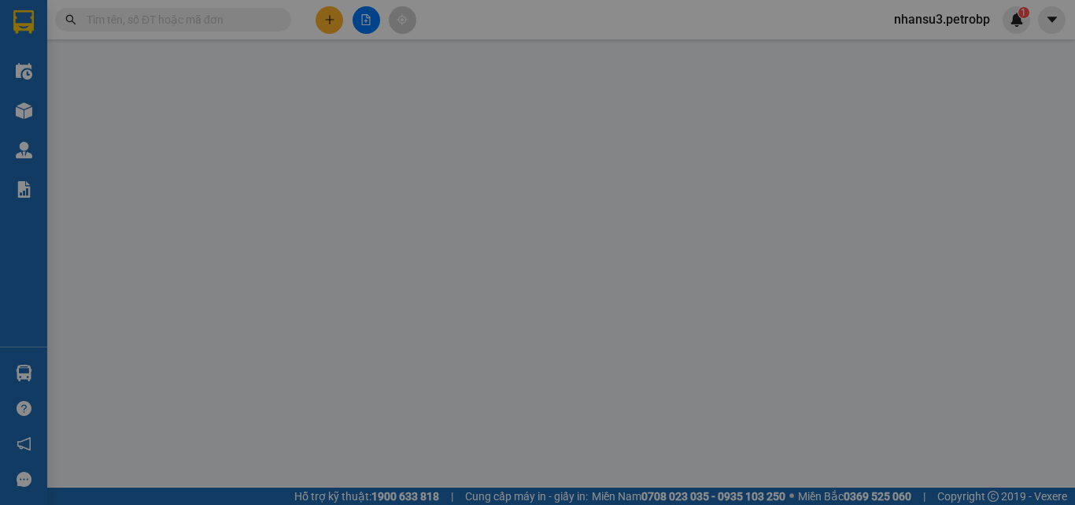
type input "828 PHÚ RIỀNG ĐỎ"
type input "15.000"
type input "40.000"
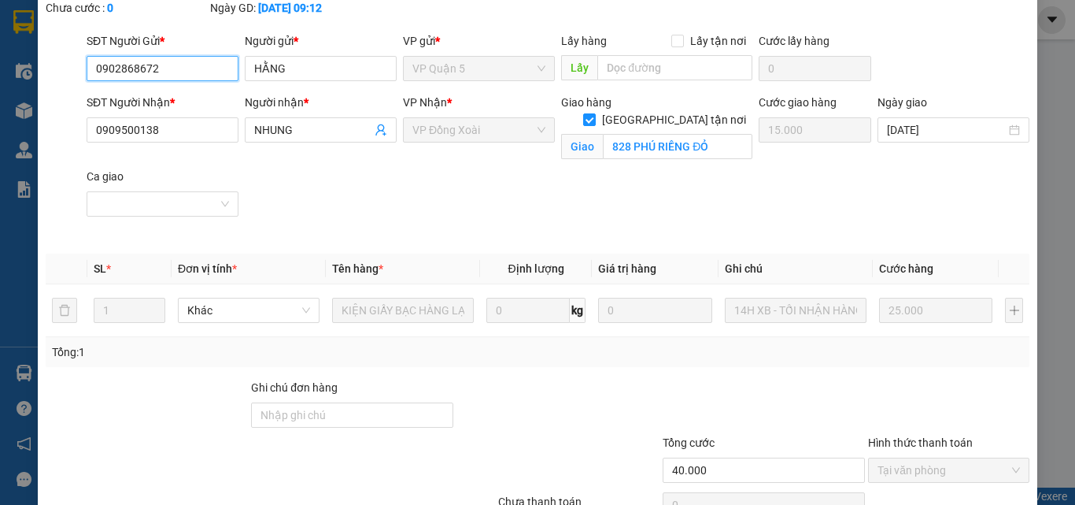
scroll to position [191, 0]
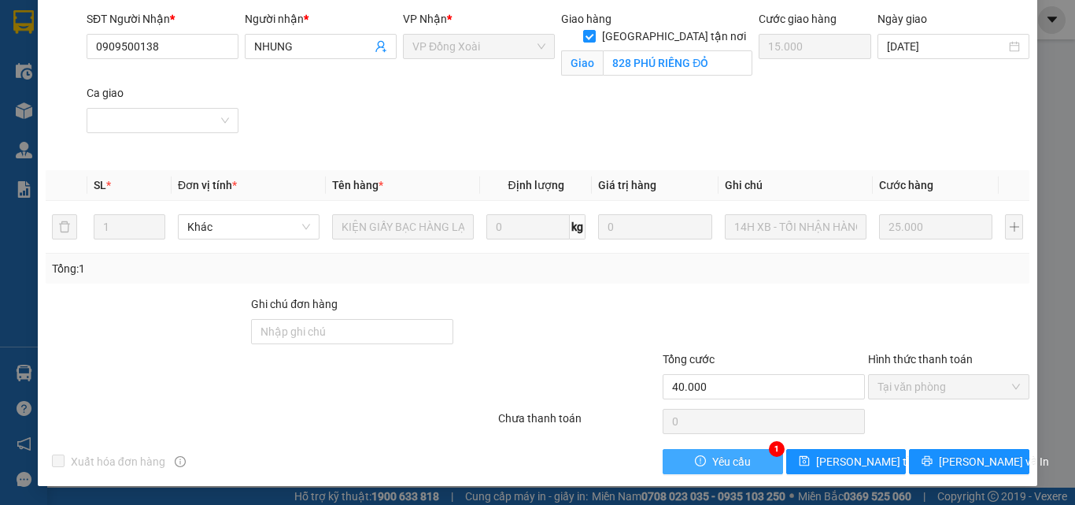
click at [746, 467] on button "Yêu cầu" at bounding box center [723, 461] width 120 height 25
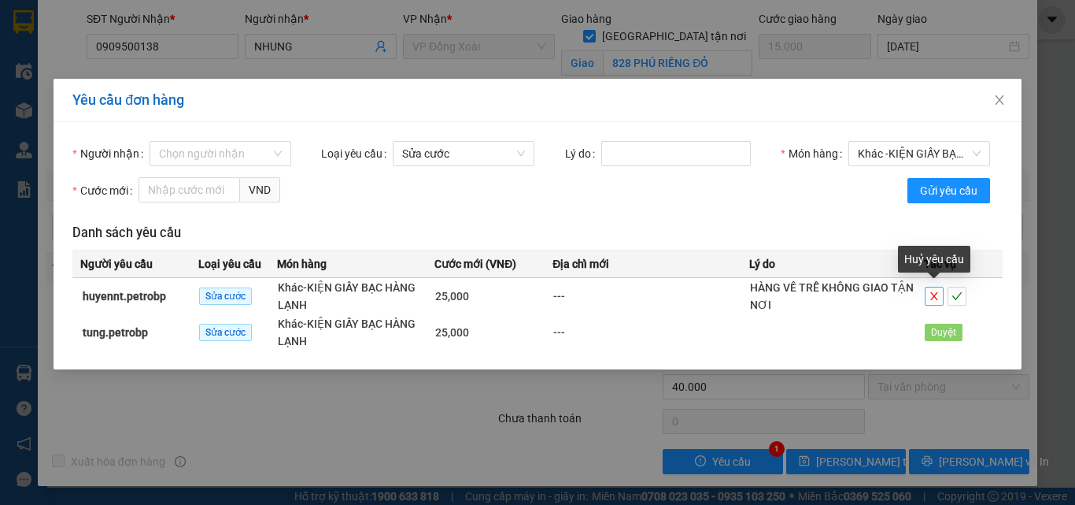
drag, startPoint x: 936, startPoint y: 294, endPoint x: 927, endPoint y: 311, distance: 19.7
click at [934, 294] on icon "close" at bounding box center [934, 295] width 11 height 11
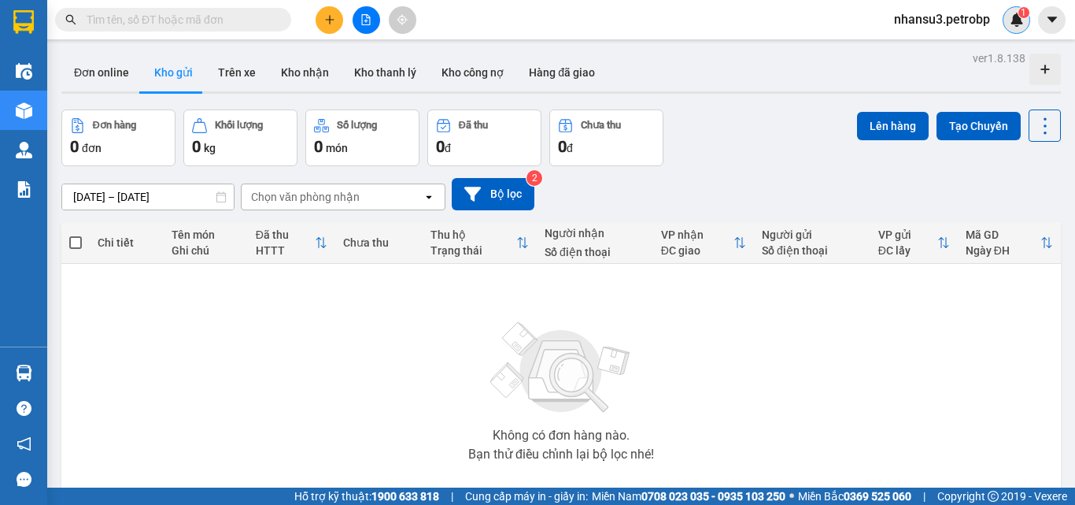
click at [1014, 20] on img at bounding box center [1017, 20] width 14 height 14
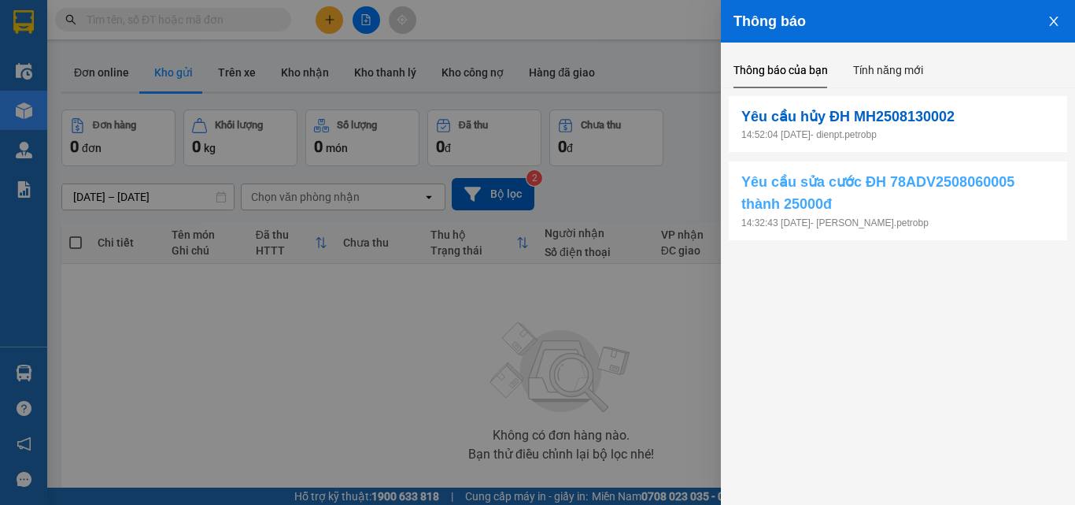
click at [940, 202] on span "Yêu cầu sửa cước ĐH 78ADV2508060005 thành 25000đ" at bounding box center [898, 193] width 313 height 45
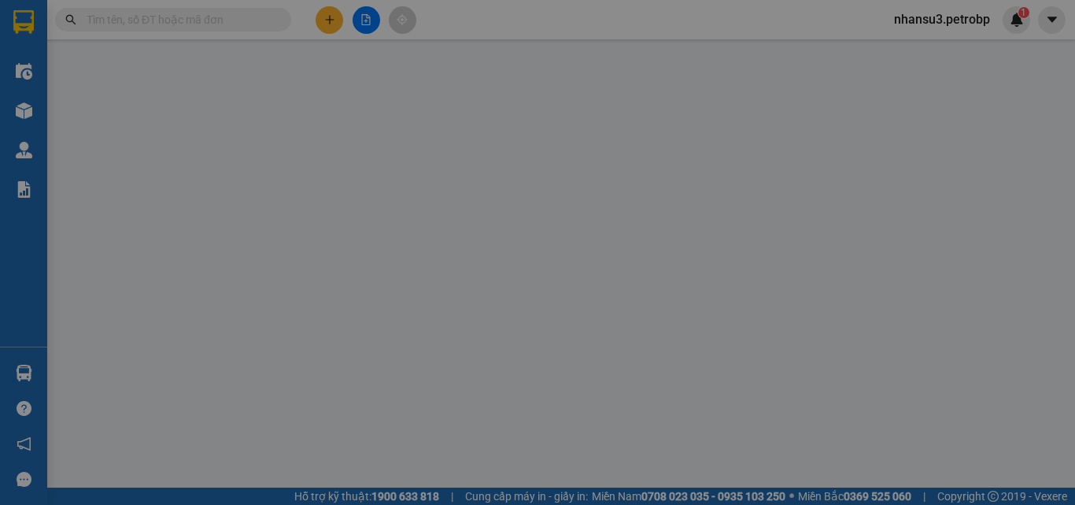
type input "0902868672"
type input "HẰNG"
type input "0909500138"
type input "NHUNG"
checkbox input "true"
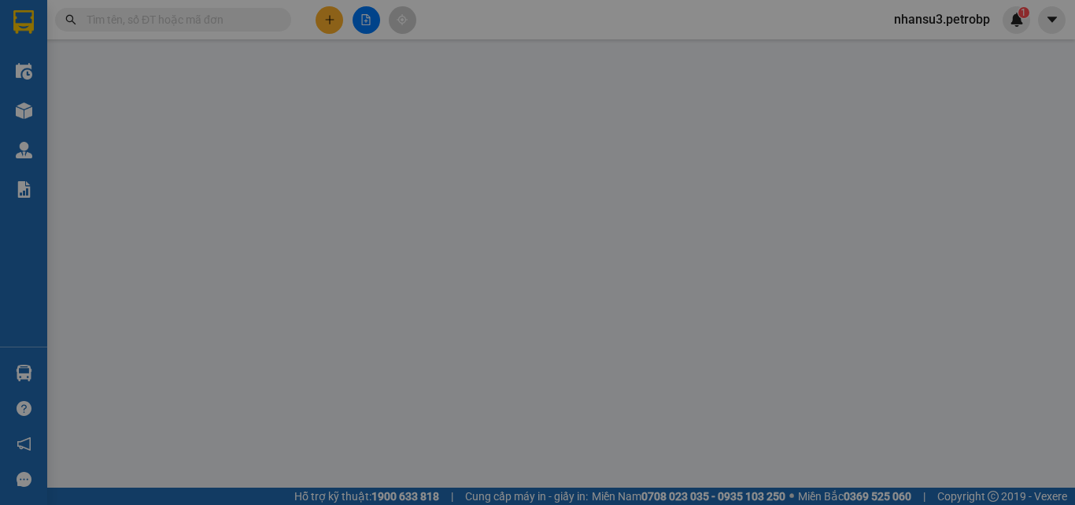
type input "828 PHÚ RIỀNG ĐỎ"
type input "15.000"
type input "40.000"
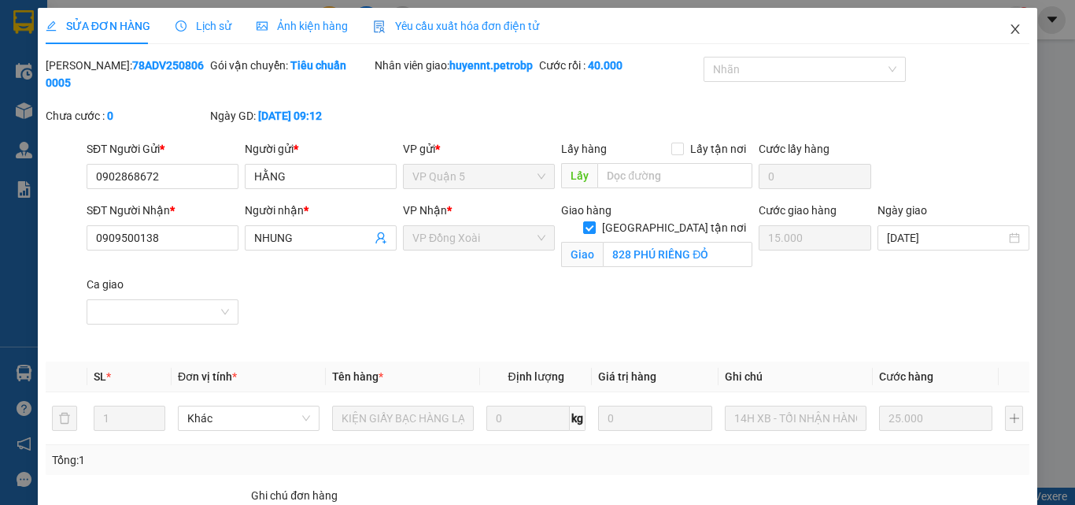
click at [1009, 28] on icon "close" at bounding box center [1015, 29] width 13 height 13
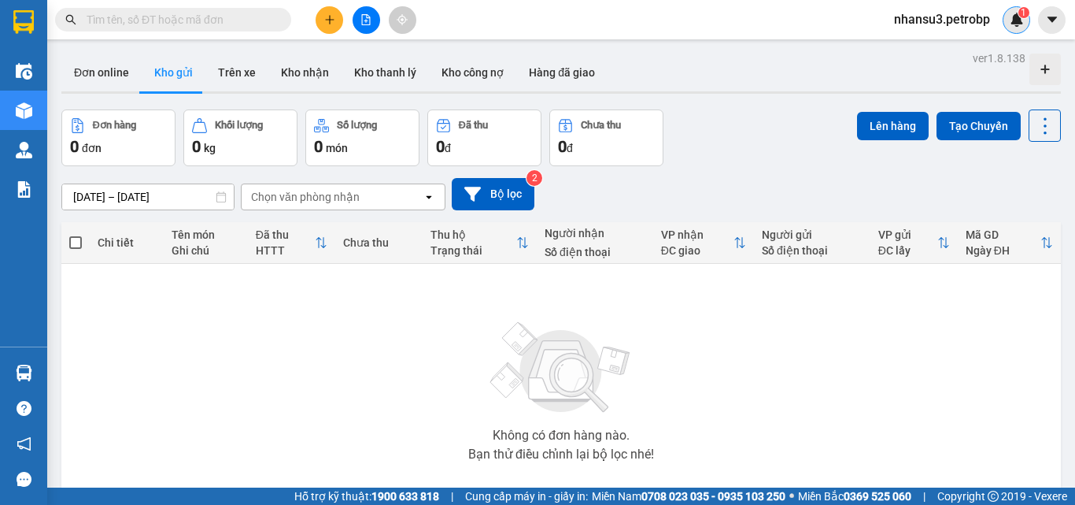
click at [1012, 19] on img at bounding box center [1017, 20] width 14 height 14
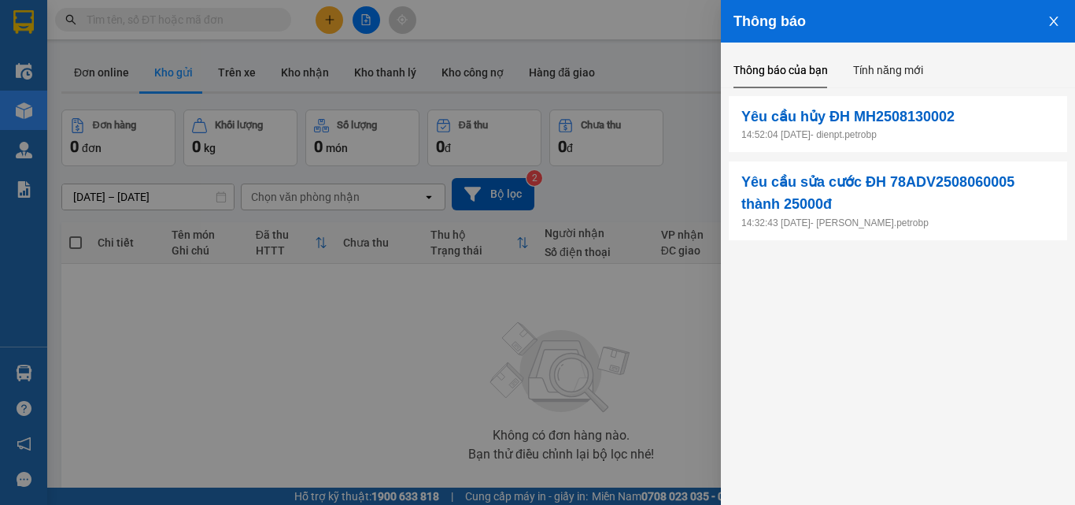
click at [1054, 23] on icon "close" at bounding box center [1054, 21] width 13 height 13
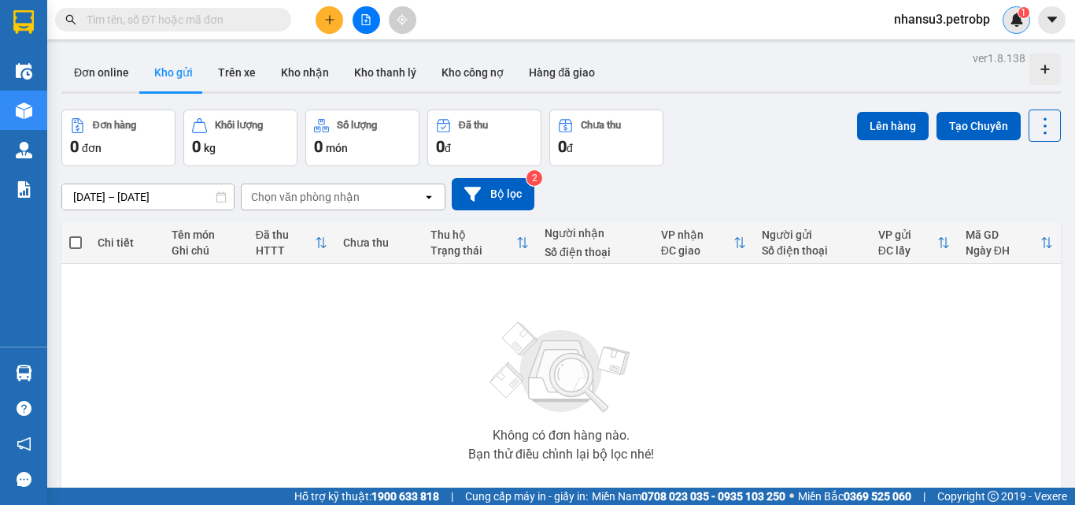
click at [1019, 23] on img at bounding box center [1017, 20] width 14 height 14
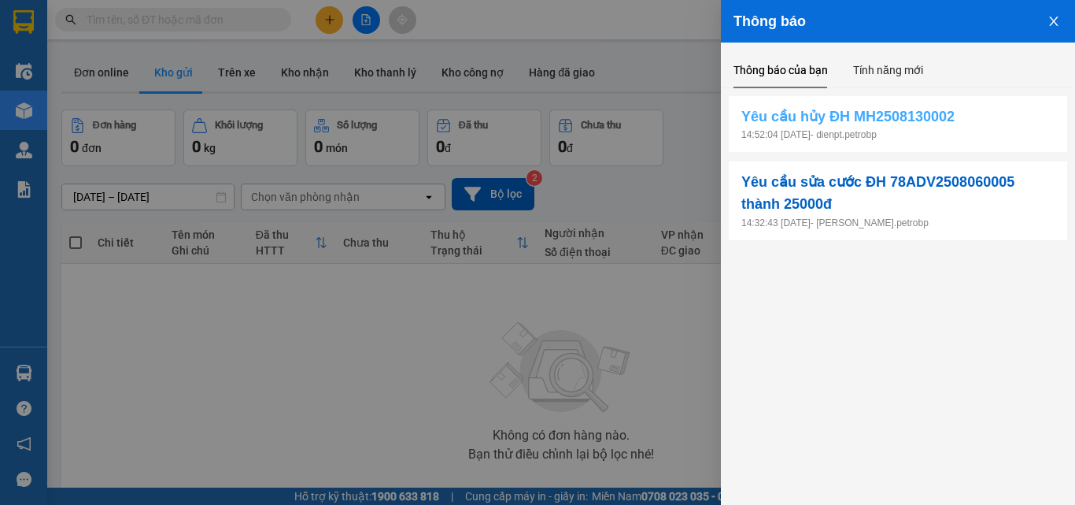
click at [918, 118] on span "Yêu cầu hủy ĐH MH2508130002" at bounding box center [848, 116] width 213 height 22
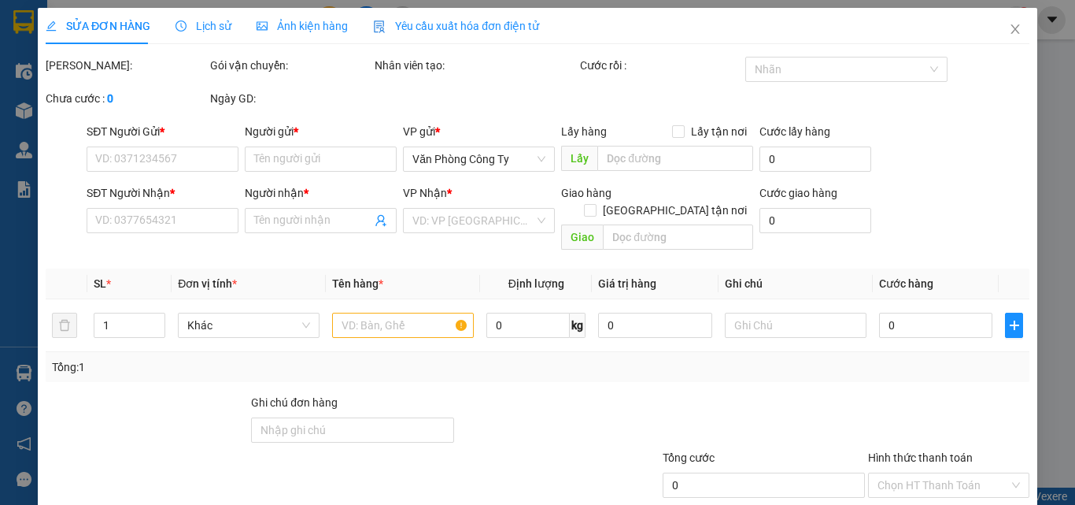
type input "0983054249"
type input "CHỊ DIỄM"
type input "0399767426"
type input "[PERSON_NAME]"
type input "30.000"
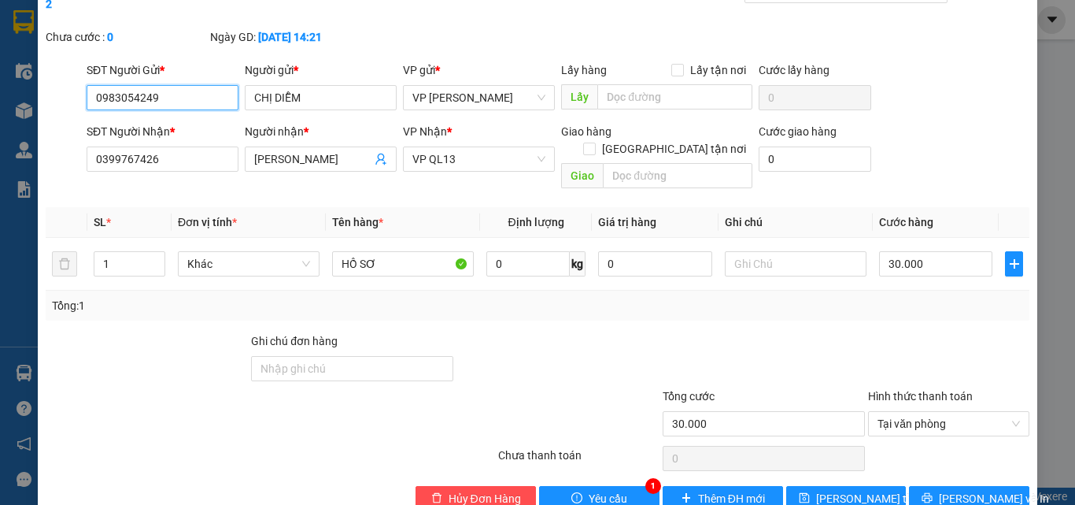
scroll to position [81, 0]
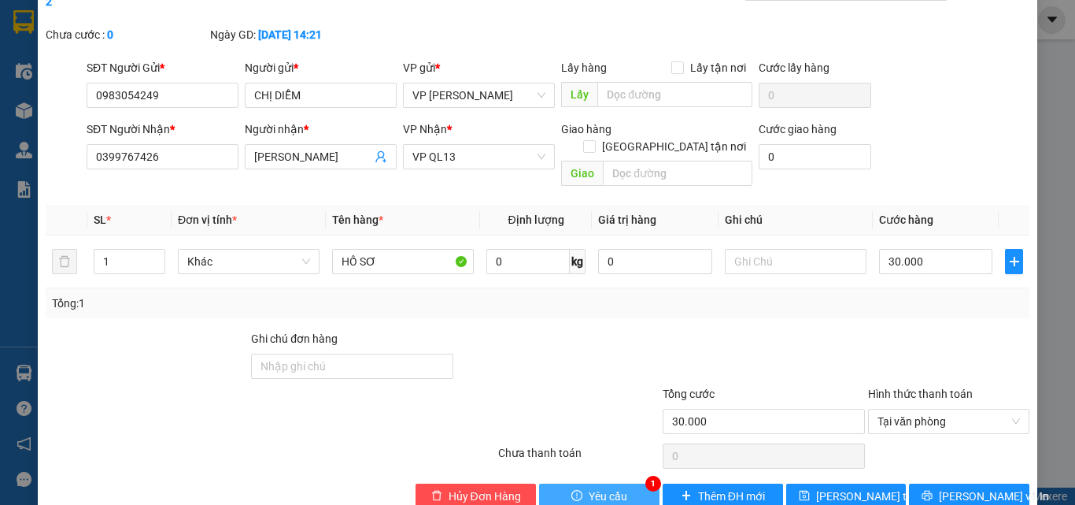
click at [626, 483] on button "Yêu cầu" at bounding box center [599, 495] width 120 height 25
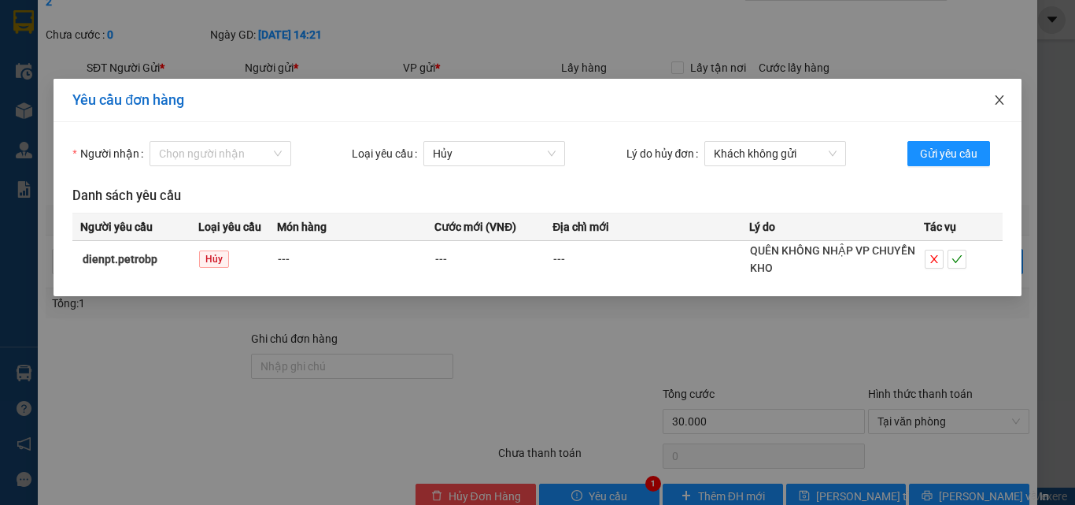
click at [1002, 97] on icon "close" at bounding box center [999, 99] width 9 height 9
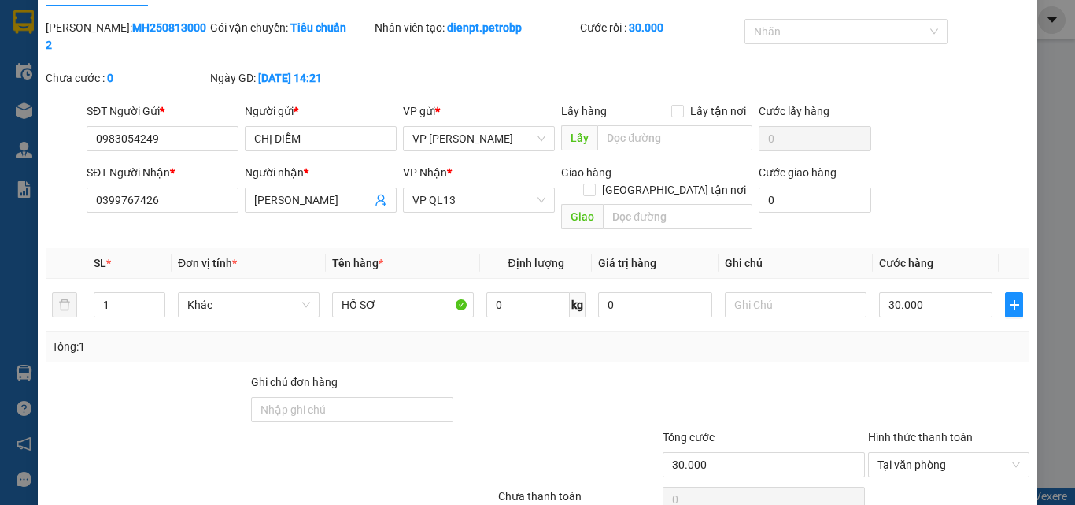
scroll to position [0, 0]
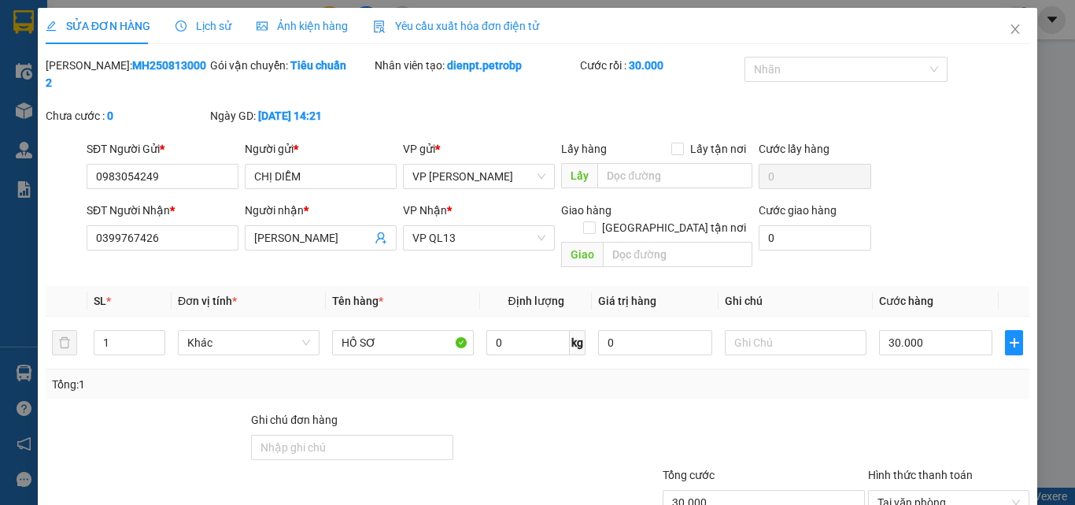
drag, startPoint x: 169, startPoint y: 58, endPoint x: 88, endPoint y: 68, distance: 81.7
click at [88, 68] on div "Mã ĐH: MH2508130002" at bounding box center [126, 74] width 161 height 35
copy b "MH2508130002"
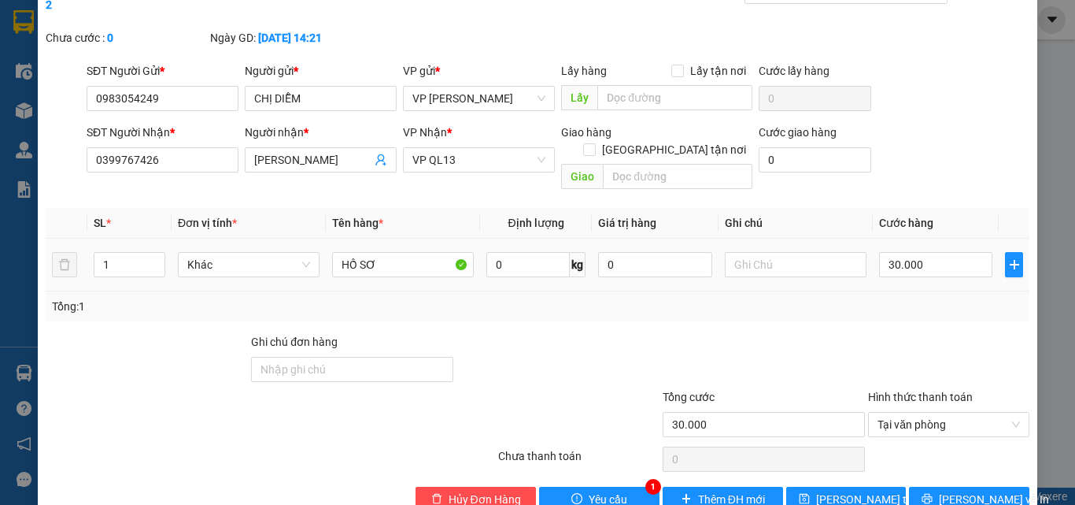
scroll to position [81, 0]
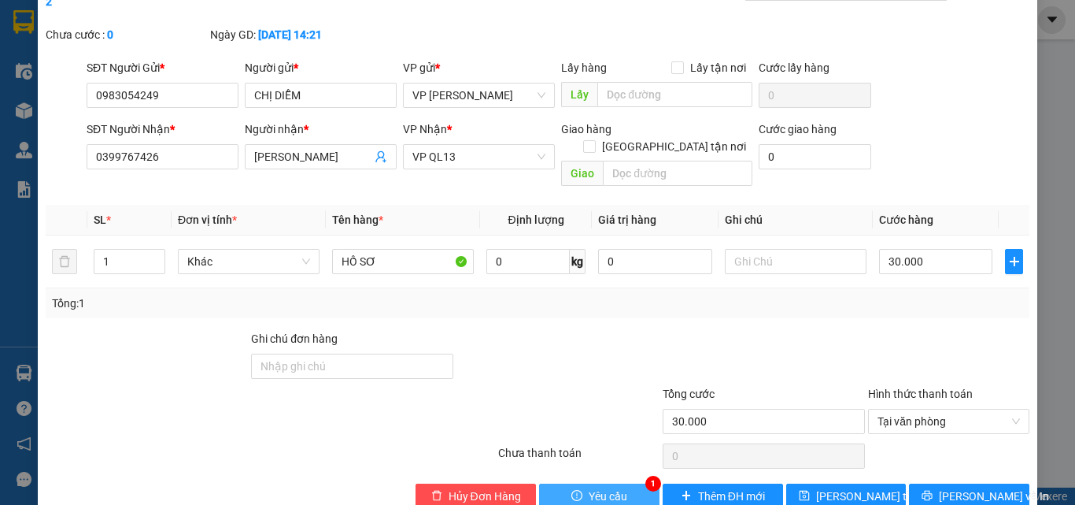
click at [605, 487] on span "Yêu cầu" at bounding box center [608, 495] width 39 height 17
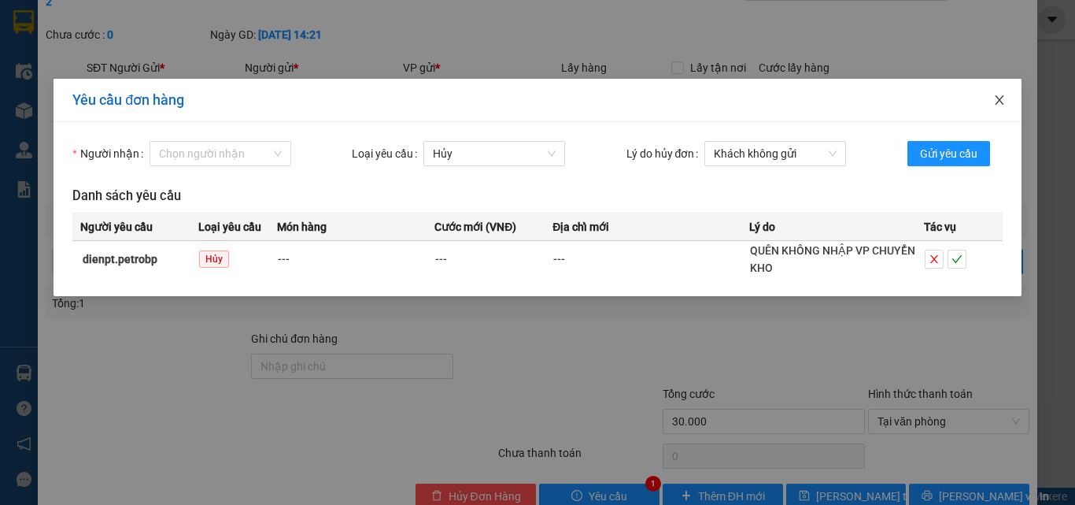
click at [1001, 97] on icon "close" at bounding box center [999, 100] width 13 height 13
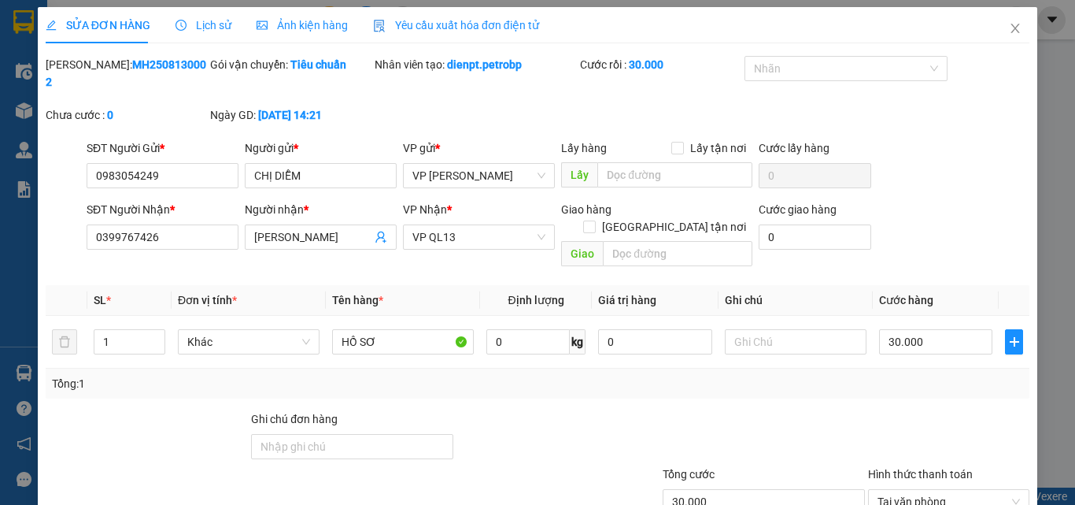
scroll to position [0, 0]
click at [1009, 27] on icon "close" at bounding box center [1015, 29] width 13 height 13
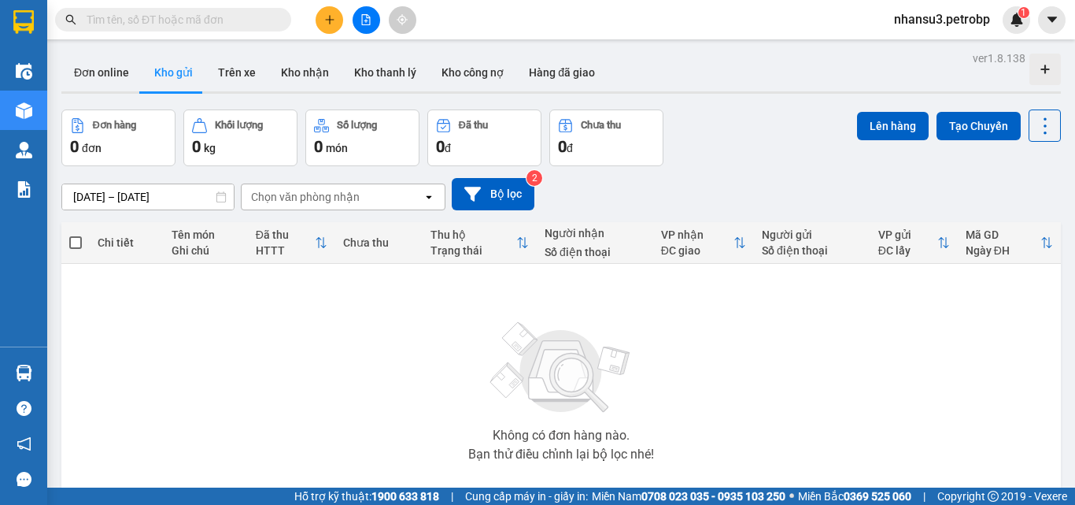
click at [206, 17] on input "text" at bounding box center [180, 19] width 186 height 17
paste input "MH2508130002"
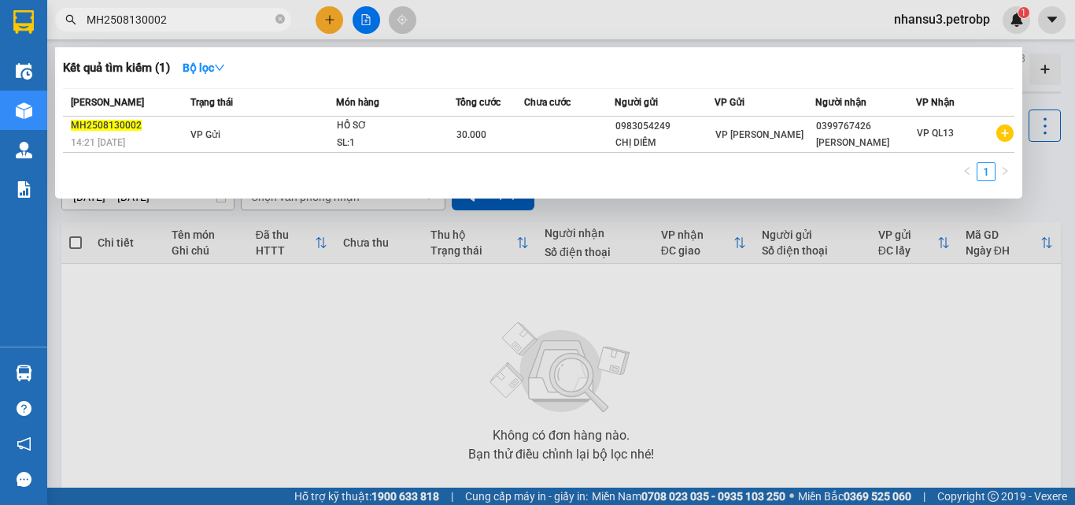
type input "MH2508130002"
click at [278, 19] on icon "close-circle" at bounding box center [280, 18] width 9 height 9
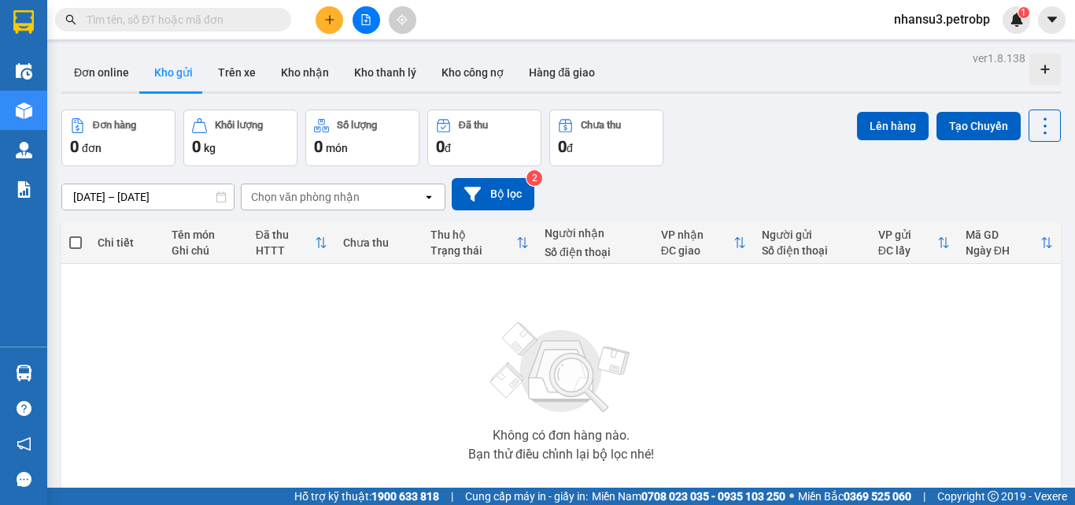
scroll to position [87, 0]
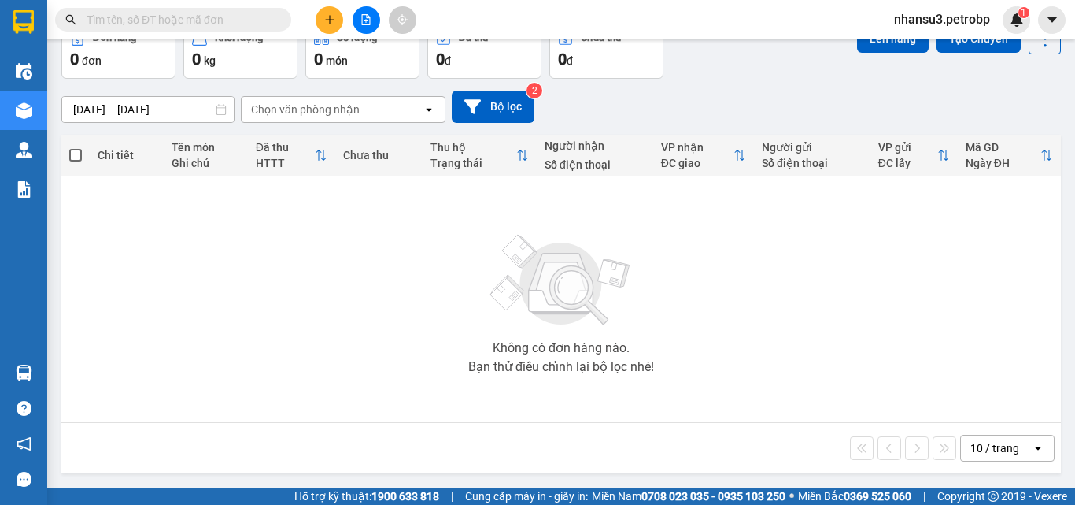
click at [307, 324] on div "Không có đơn hàng nào. Bạn thử điều chỉnh lại bộ lọc nhé!" at bounding box center [561, 299] width 984 height 236
click at [314, 382] on div "Không có đơn hàng nào. Bạn thử điều chỉnh lại bộ lọc nhé!" at bounding box center [561, 299] width 984 height 236
click at [1047, 17] on icon "caret-down" at bounding box center [1052, 20] width 14 height 14
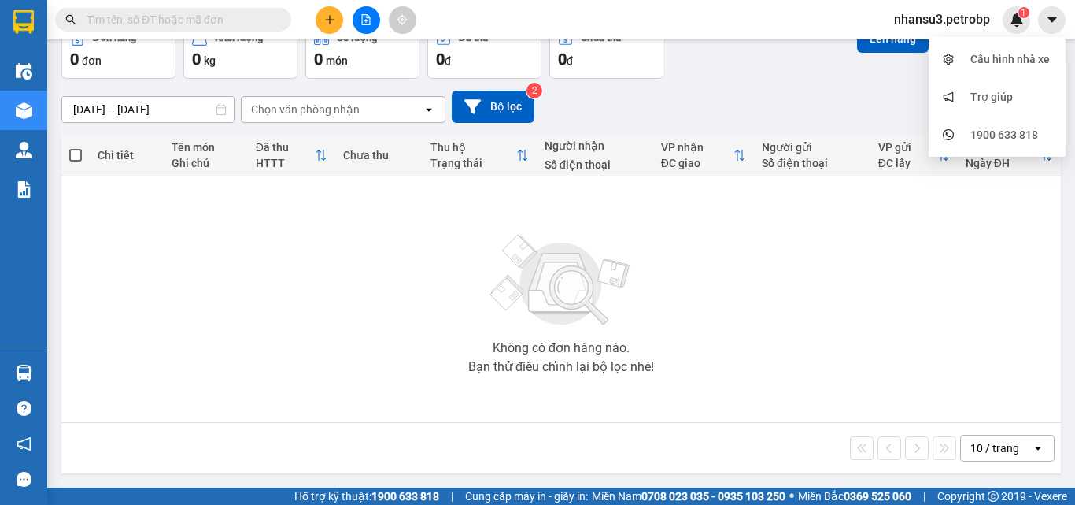
click at [224, 316] on div "Không có đơn hàng nào. Bạn thử điều chỉnh lại bộ lọc nhé!" at bounding box center [561, 299] width 984 height 236
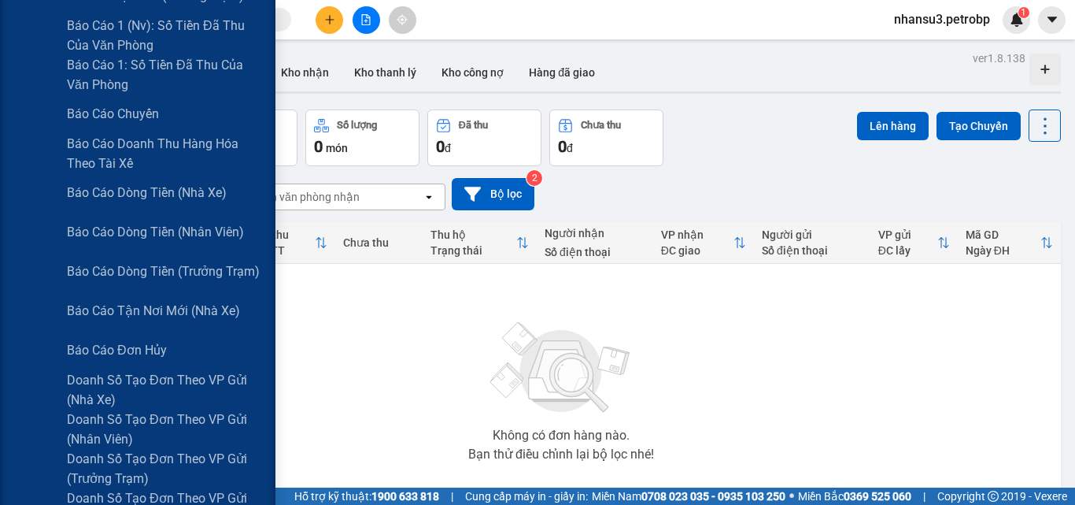
scroll to position [0, 0]
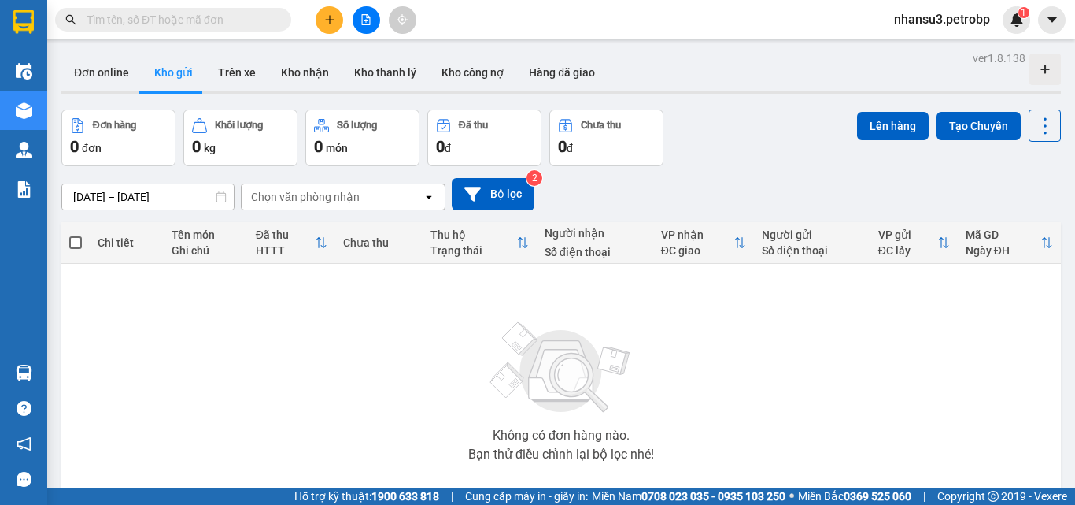
click at [323, 405] on div "Không có đơn hàng nào. Bạn thử điều chỉnh lại bộ lọc nhé!" at bounding box center [561, 386] width 984 height 236
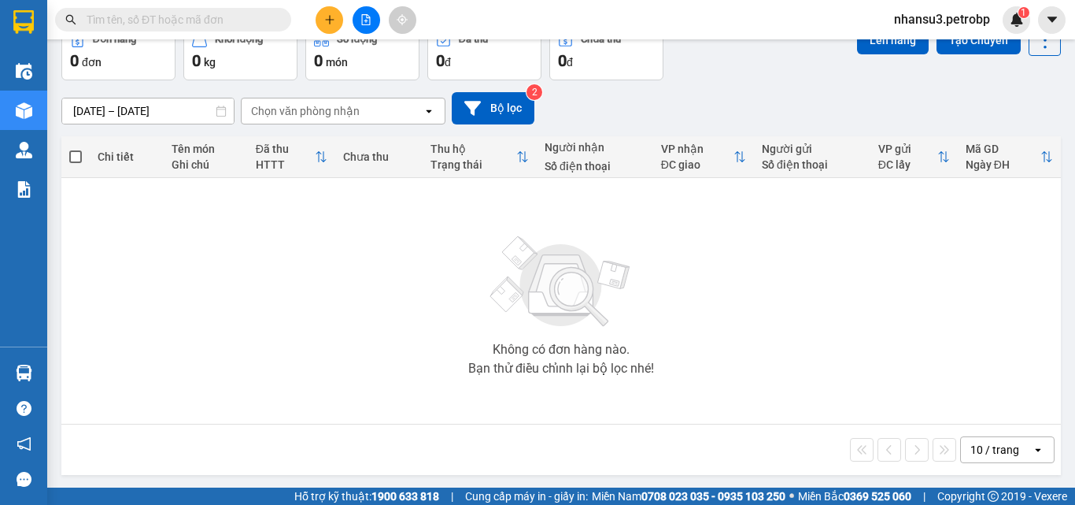
scroll to position [87, 0]
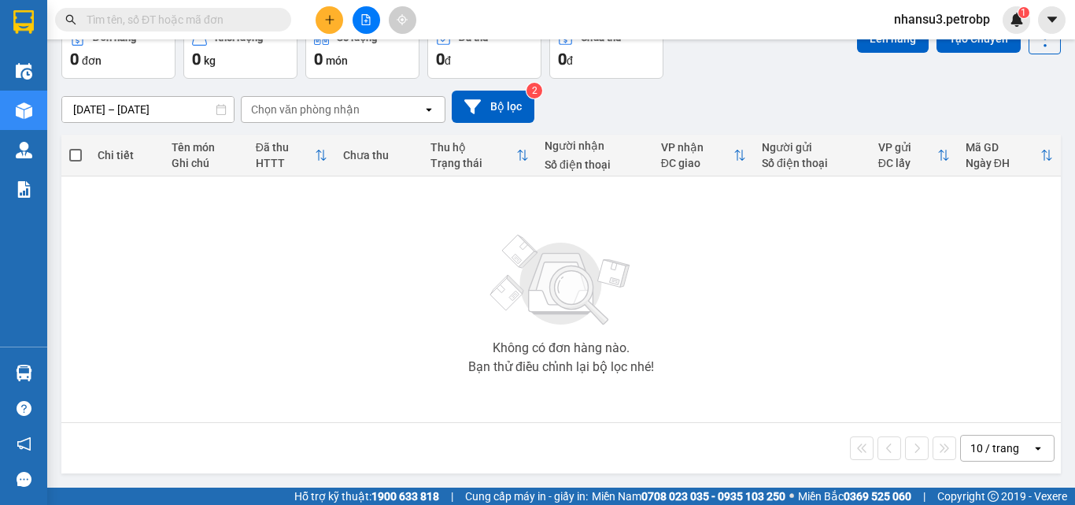
click at [300, 377] on div "Không có đơn hàng nào. Bạn thử điều chỉnh lại bộ lọc nhé!" at bounding box center [561, 299] width 984 height 236
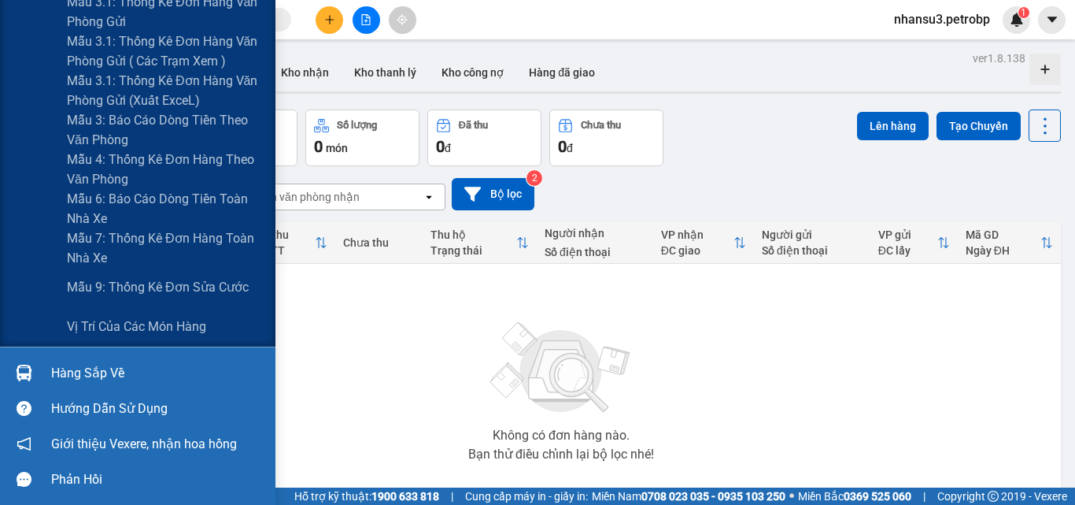
scroll to position [0, 0]
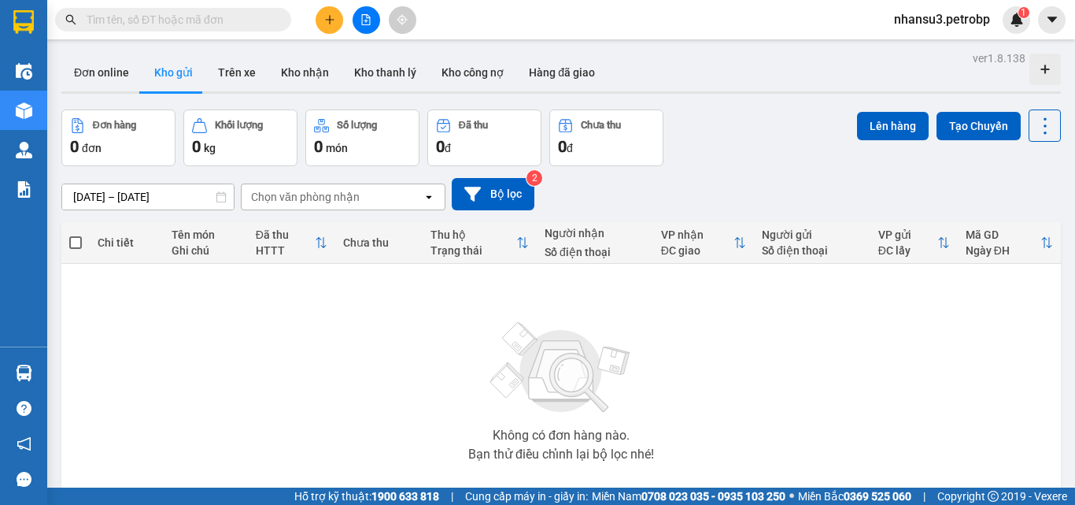
click at [363, 416] on div "Không có đơn hàng nào. Bạn thử điều chỉnh lại bộ lọc nhé!" at bounding box center [561, 386] width 984 height 236
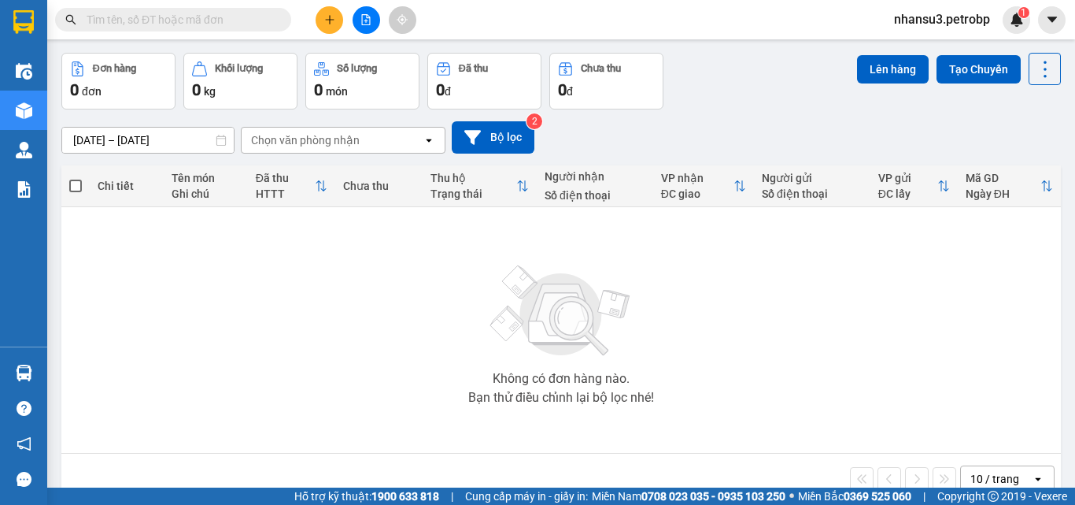
scroll to position [87, 0]
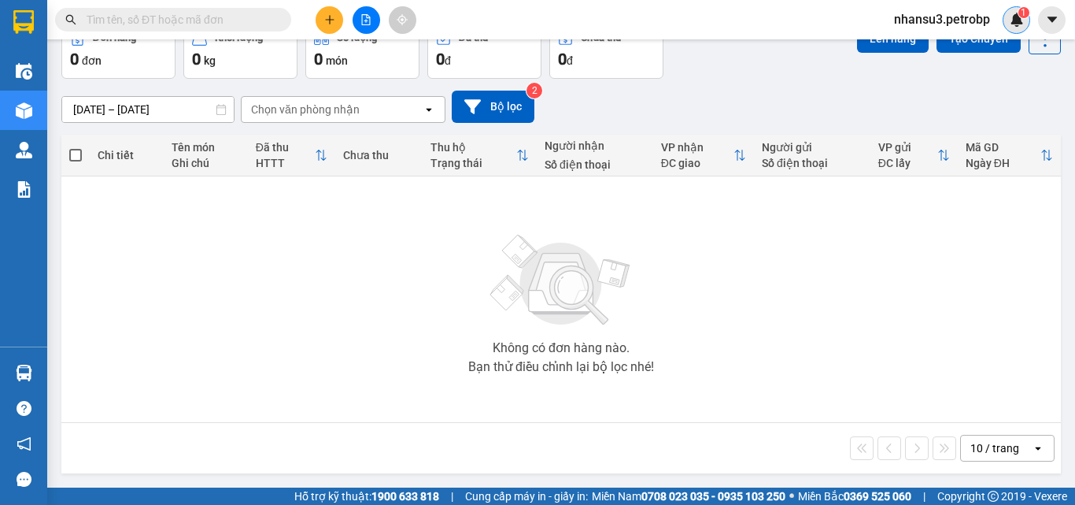
click at [1027, 20] on div "1" at bounding box center [1017, 20] width 28 height 28
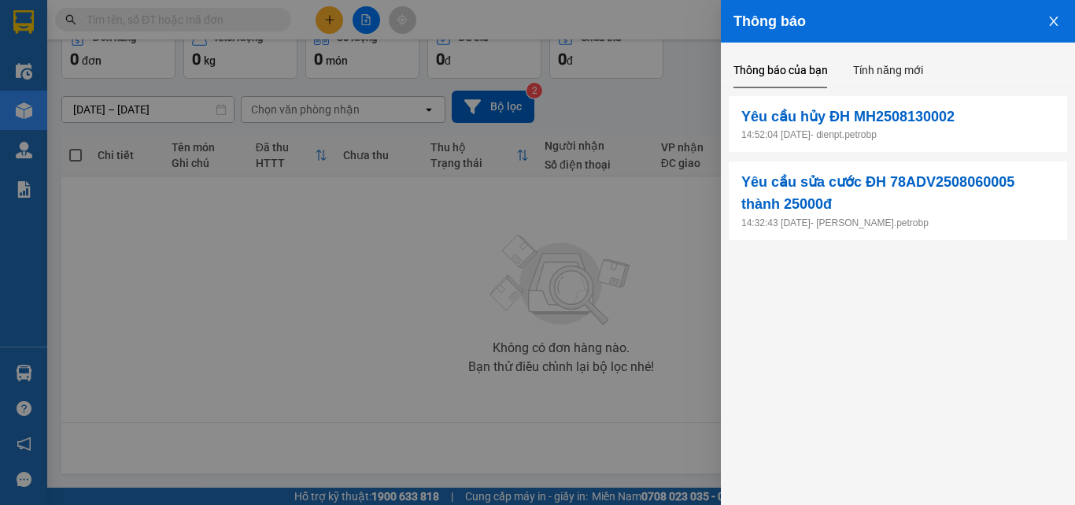
click at [844, 142] on p "14:52:04 13/08/2025 - dienpt.petrobp" at bounding box center [898, 135] width 313 height 15
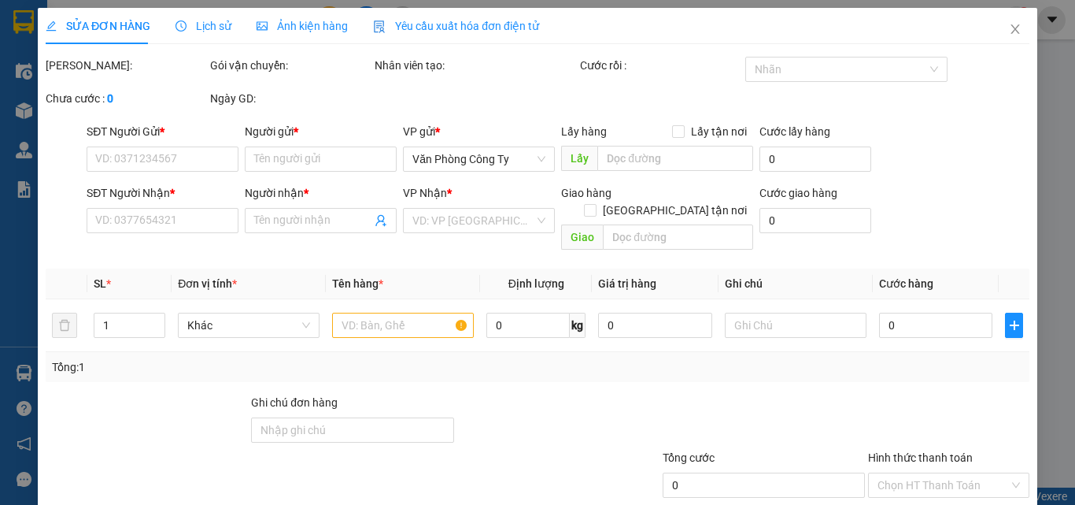
type input "0983054249"
type input "CHỊ DIỄM"
type input "0399767426"
type input "[PERSON_NAME]"
type input "30.000"
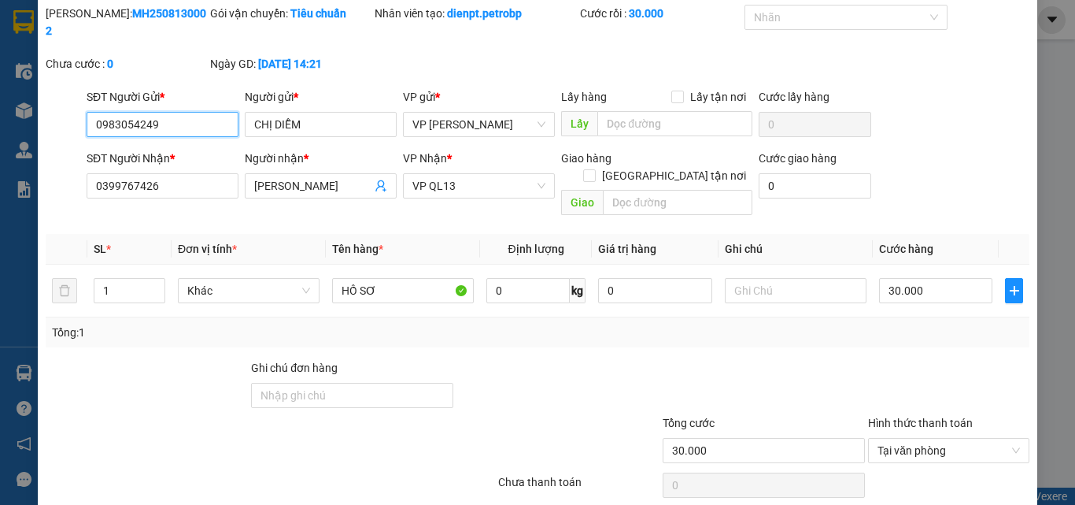
scroll to position [81, 0]
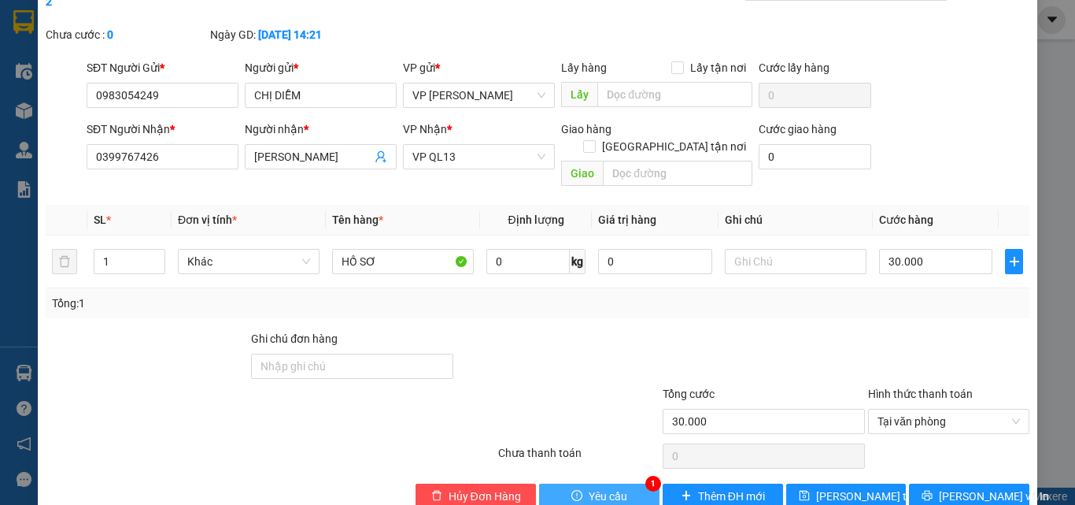
click at [627, 483] on button "Yêu cầu" at bounding box center [599, 495] width 120 height 25
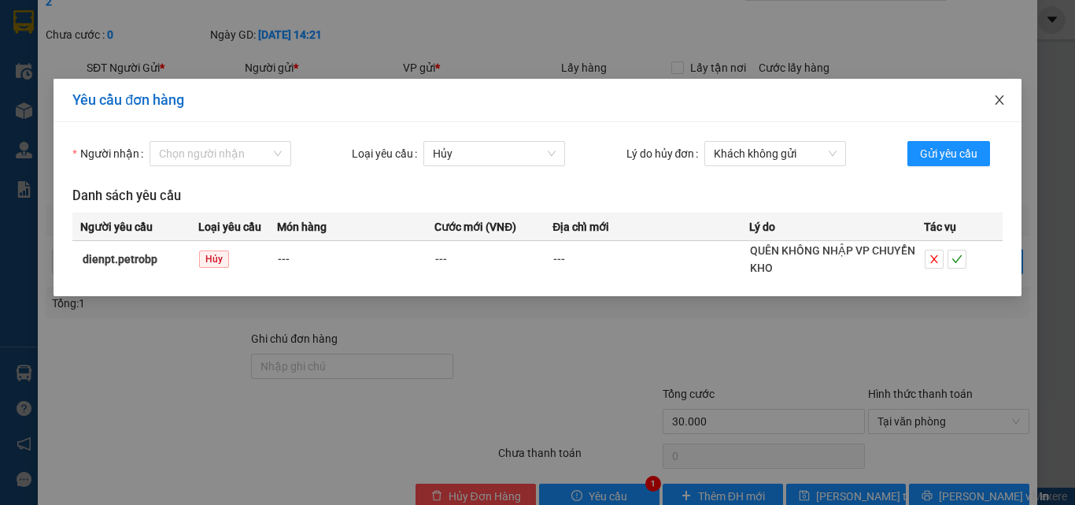
click at [998, 98] on icon "close" at bounding box center [999, 99] width 9 height 9
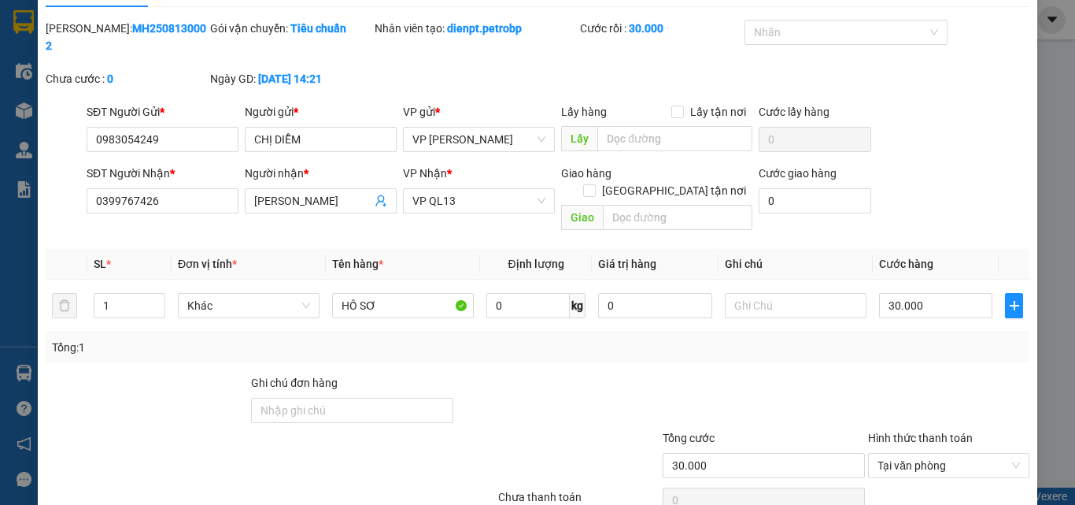
scroll to position [0, 0]
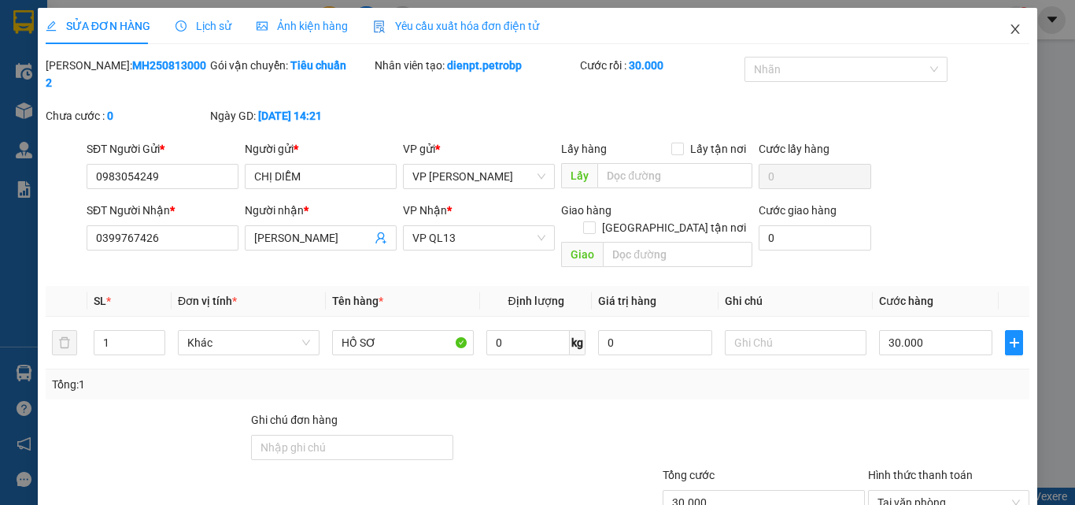
click at [1012, 29] on icon "close" at bounding box center [1016, 28] width 9 height 9
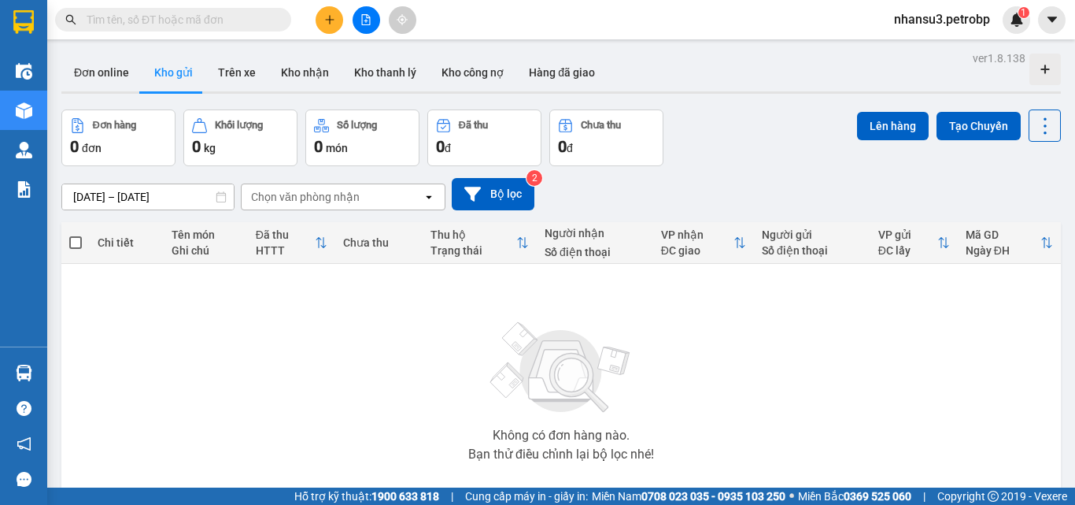
click at [197, 22] on input "text" at bounding box center [180, 19] width 186 height 17
click at [322, 24] on button at bounding box center [330, 20] width 28 height 28
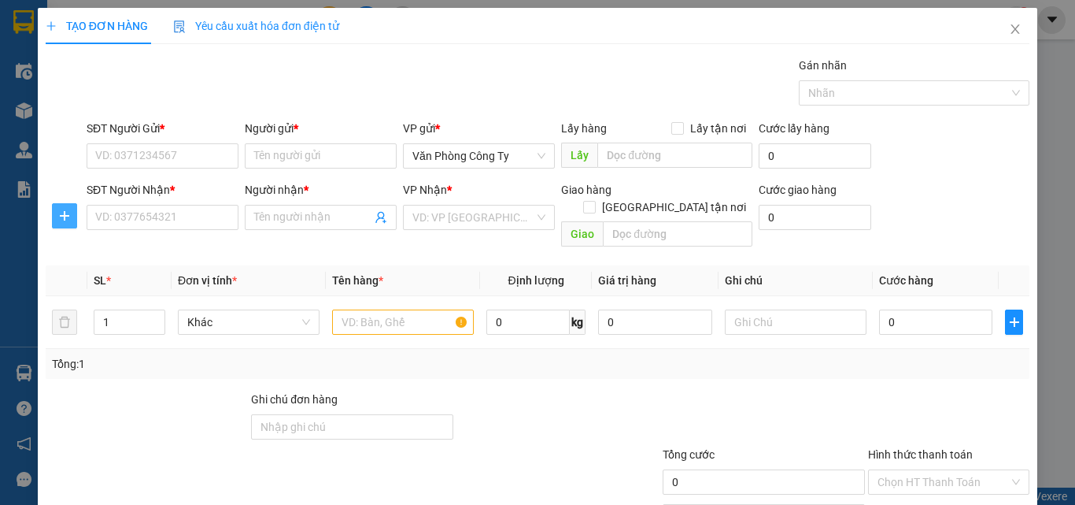
click at [63, 218] on icon "plus" at bounding box center [64, 215] width 13 height 13
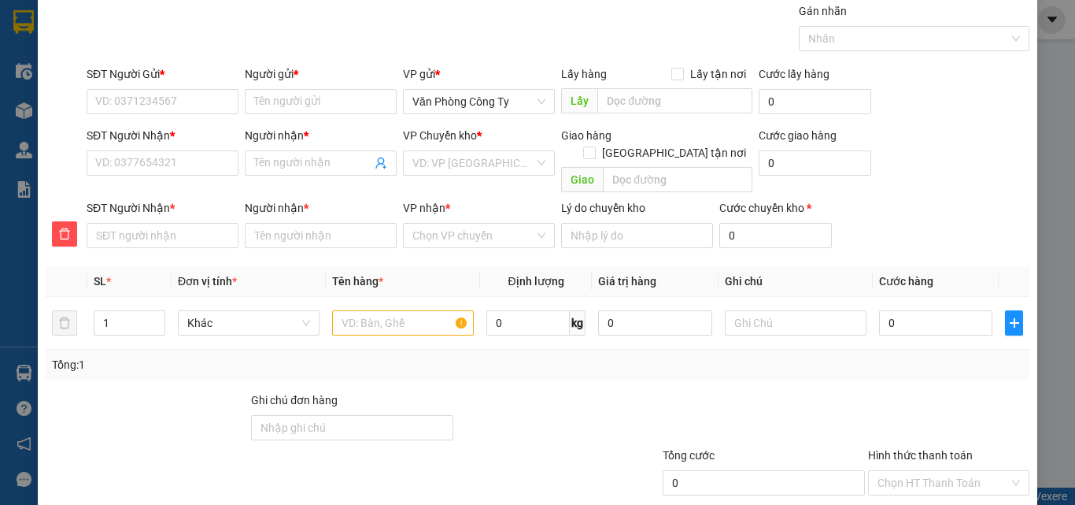
scroll to position [133, 0]
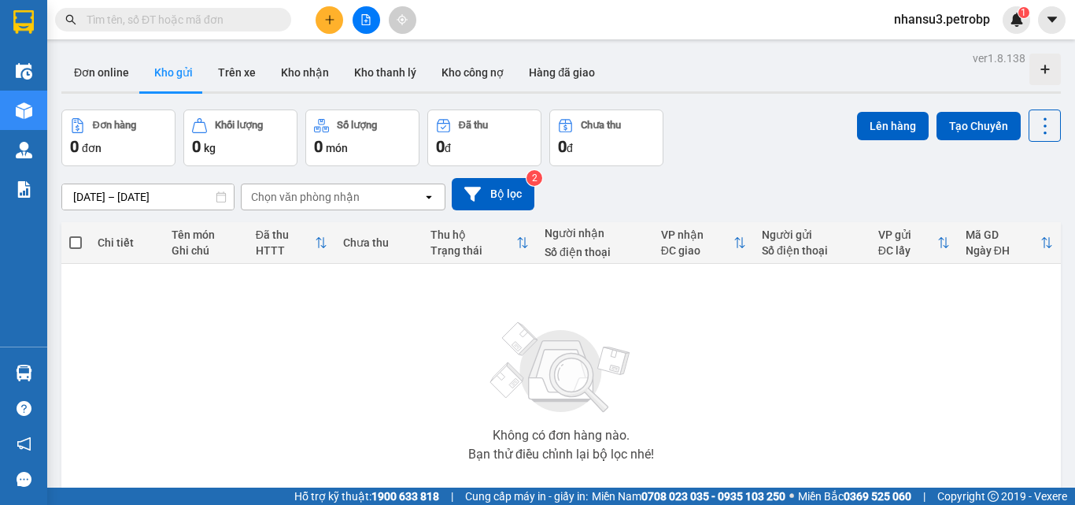
click at [215, 21] on input "text" at bounding box center [180, 19] width 186 height 17
paste input "MH2508130002"
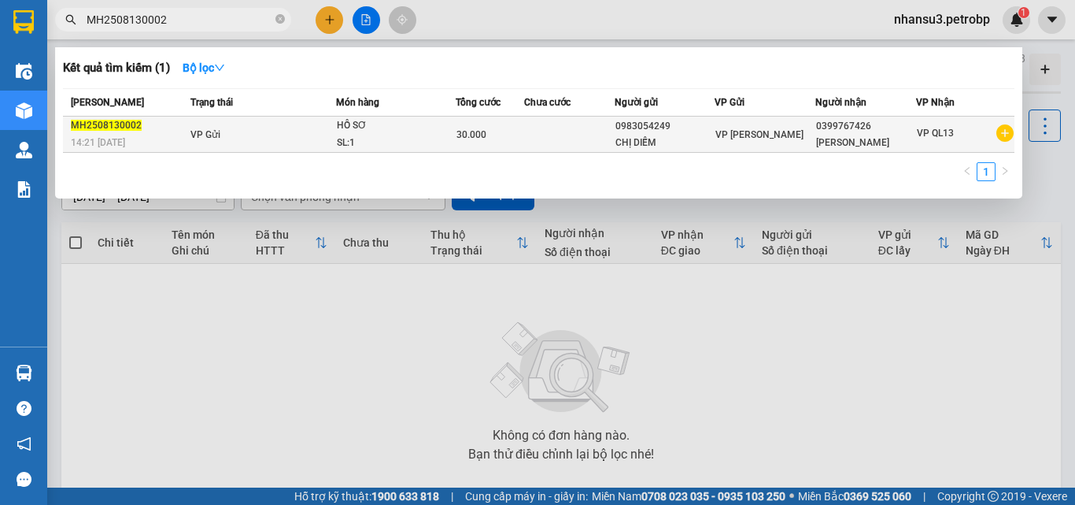
type input "MH2508130002"
click at [229, 134] on td "VP Gửi" at bounding box center [262, 135] width 150 height 36
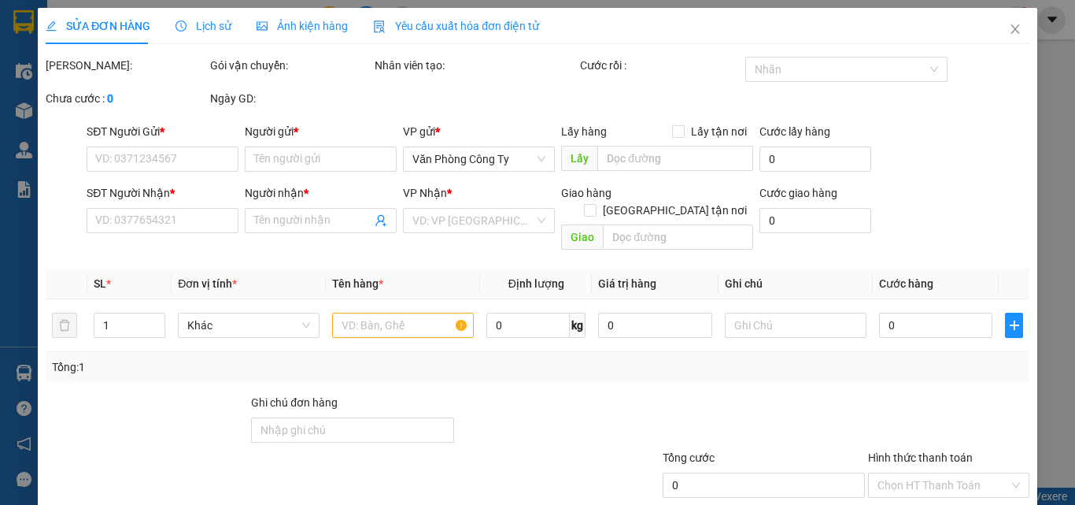
type input "0983054249"
type input "CHỊ DIỄM"
type input "0399767426"
type input "[PERSON_NAME]"
type input "30.000"
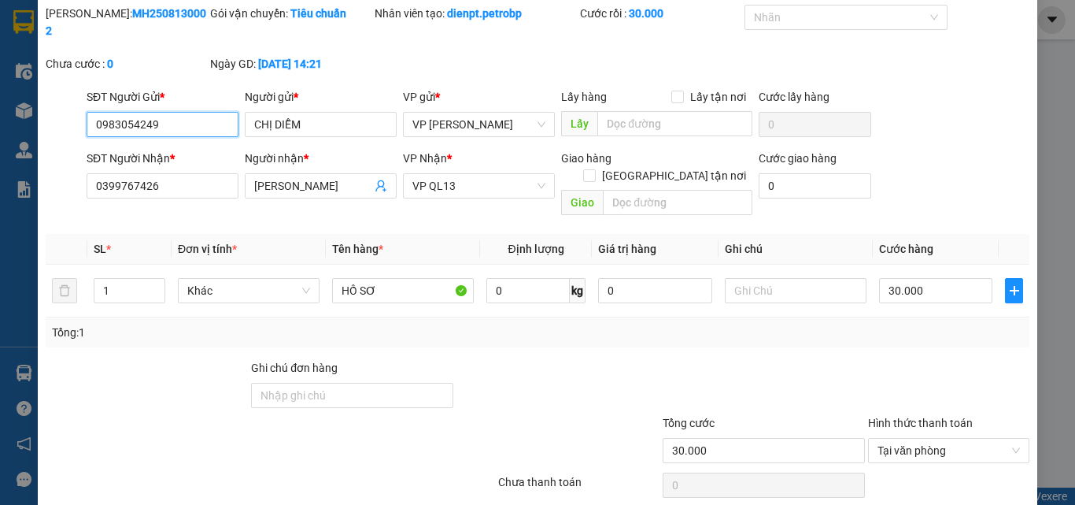
scroll to position [81, 0]
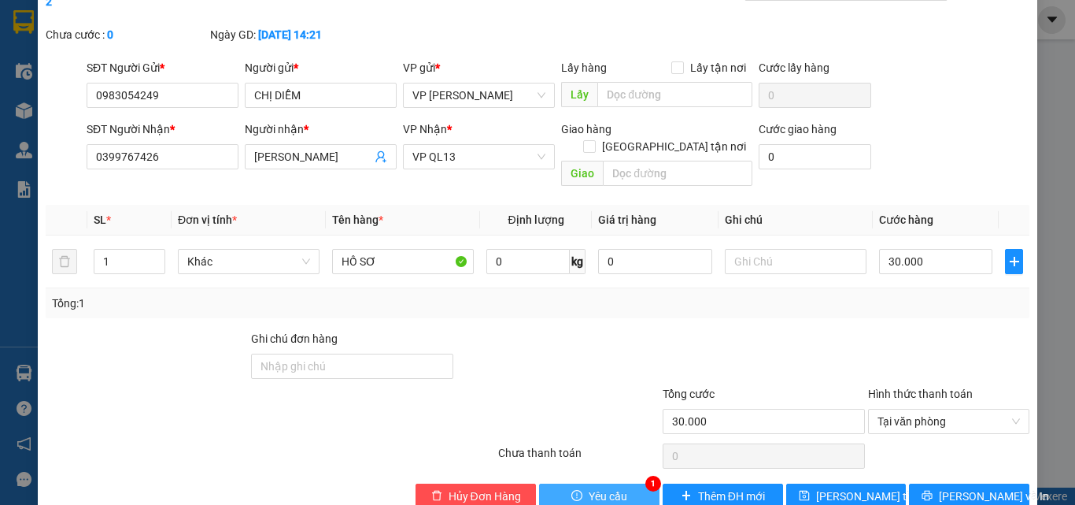
click at [591, 487] on span "Yêu cầu" at bounding box center [608, 495] width 39 height 17
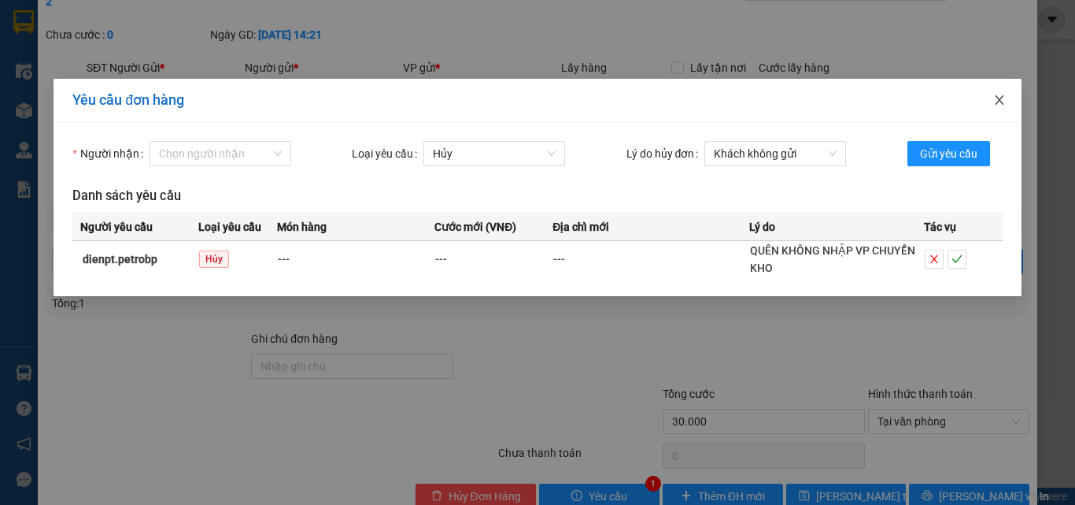
click at [1005, 103] on icon "close" at bounding box center [999, 100] width 13 height 13
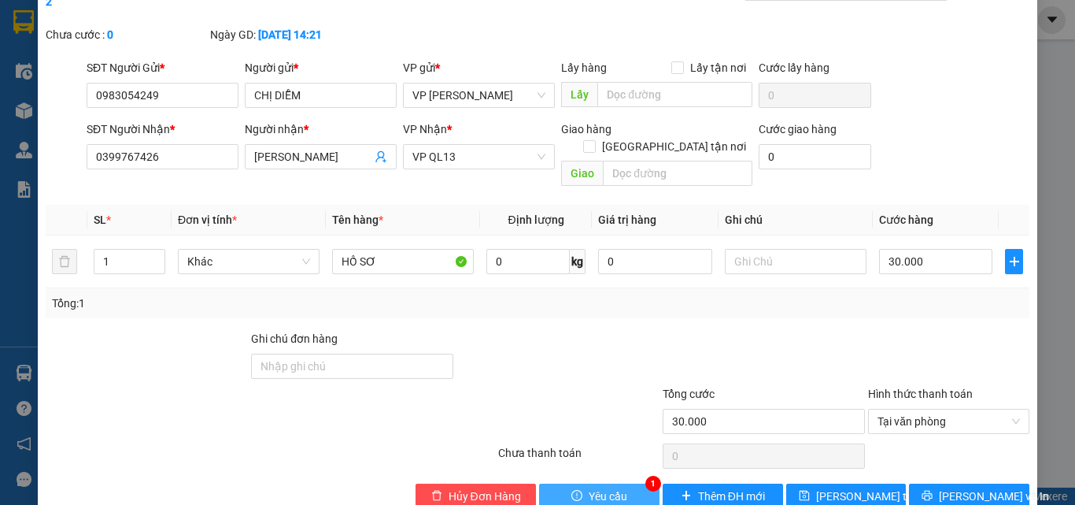
scroll to position [0, 0]
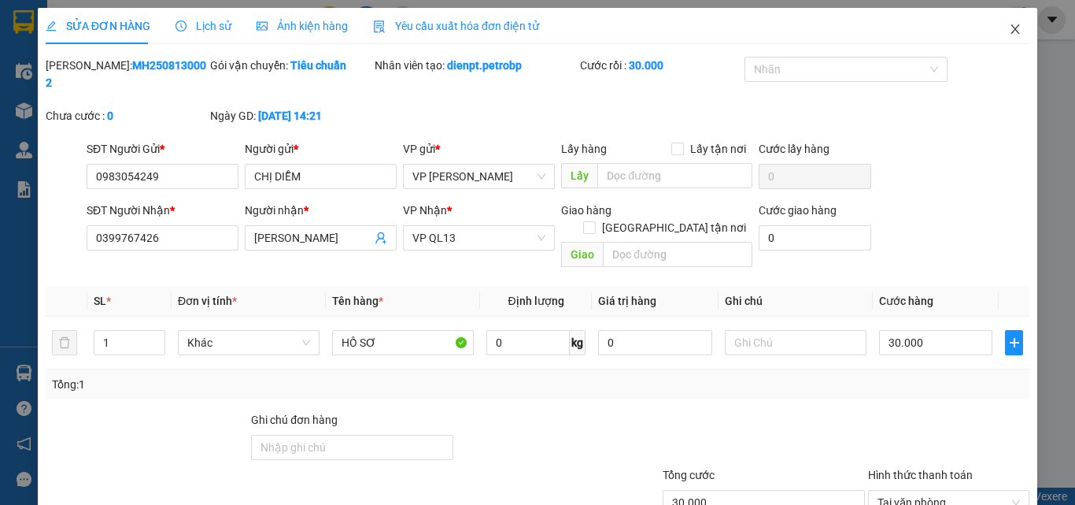
click at [1009, 33] on icon "close" at bounding box center [1015, 29] width 13 height 13
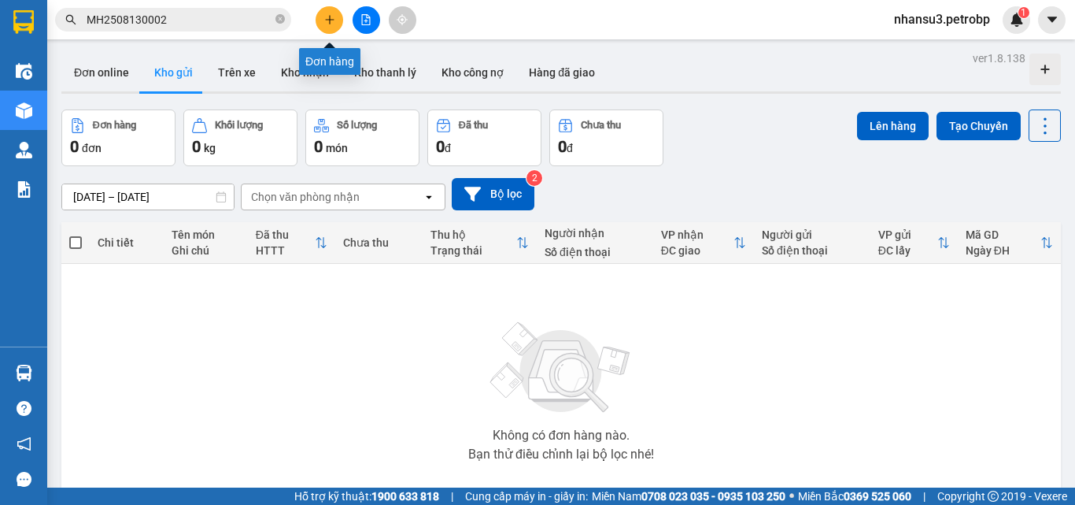
click at [325, 23] on icon "plus" at bounding box center [329, 19] width 11 height 11
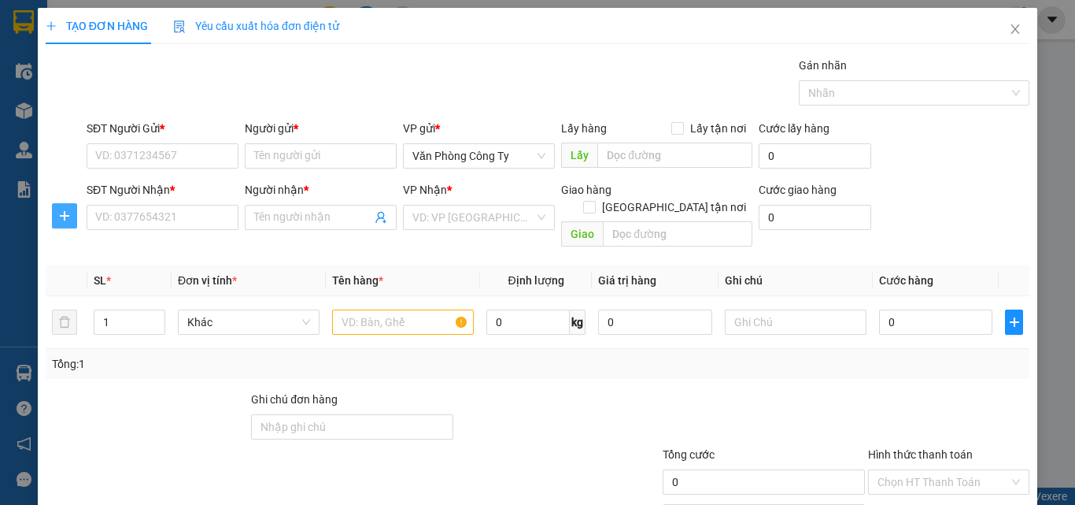
click at [66, 216] on icon "plus" at bounding box center [64, 215] width 13 height 13
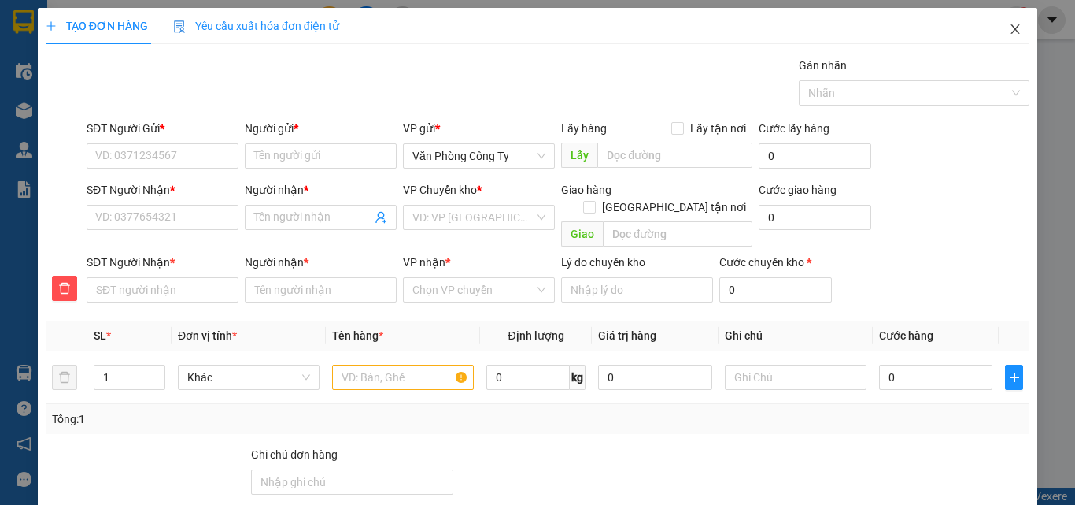
click at [1009, 31] on icon "close" at bounding box center [1015, 29] width 13 height 13
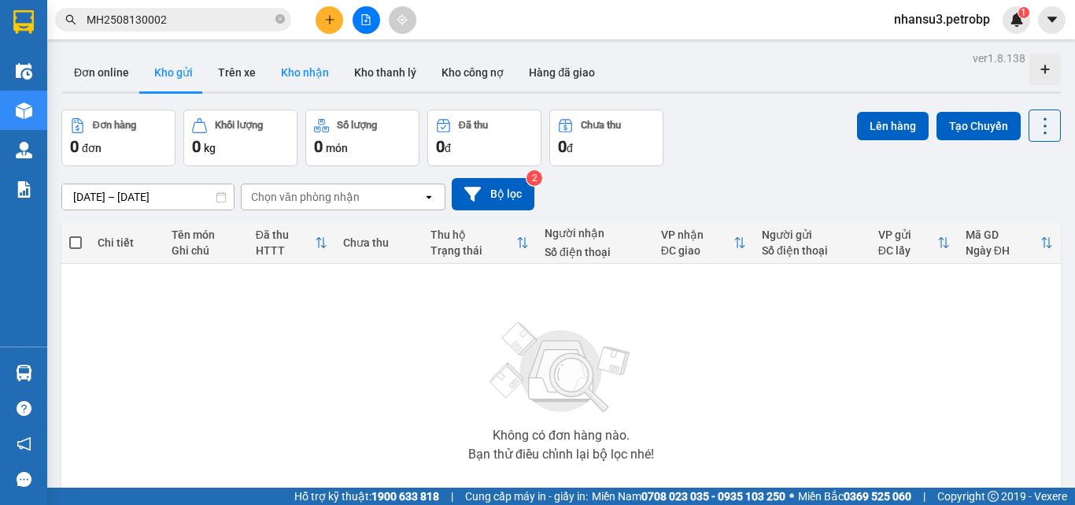
click at [293, 68] on button "Kho nhận" at bounding box center [304, 73] width 73 height 38
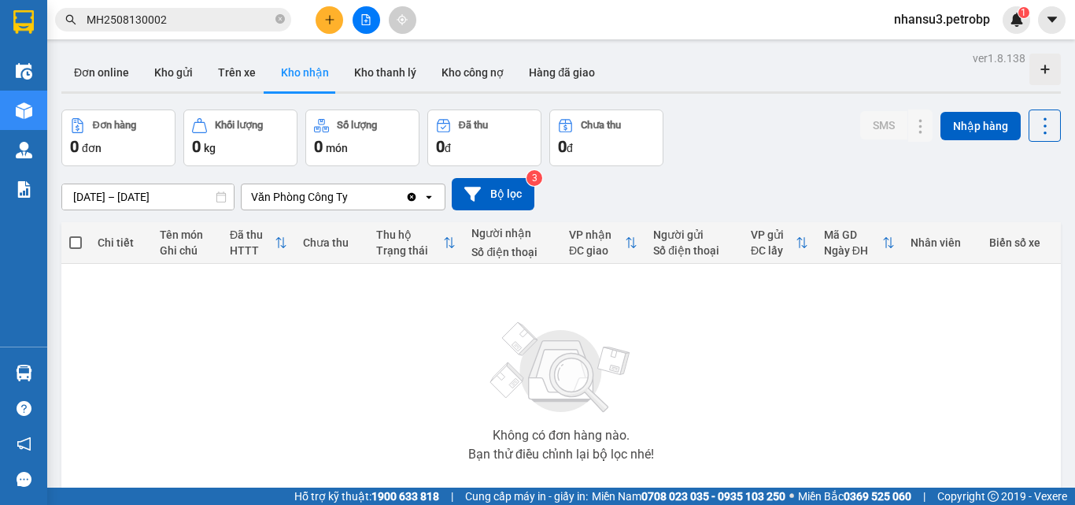
click at [350, 194] on div "Văn Phòng Công Ty" at bounding box center [324, 196] width 164 height 25
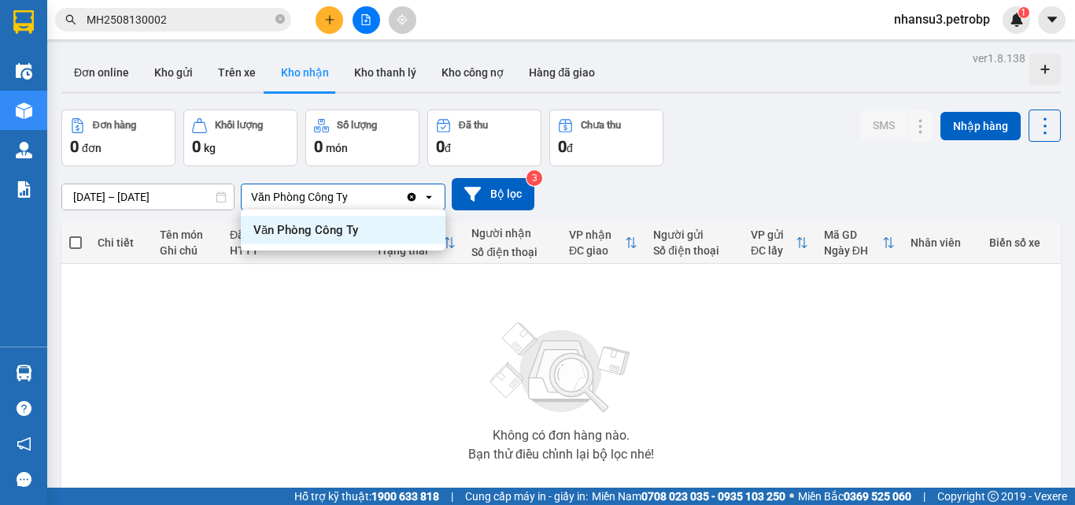
click at [427, 202] on icon "open" at bounding box center [429, 197] width 13 height 13
click at [346, 189] on div "Văn Phòng Công Ty" at bounding box center [299, 197] width 97 height 16
drag, startPoint x: 365, startPoint y: 198, endPoint x: 239, endPoint y: 182, distance: 127.0
click at [239, 182] on div "[DATE] – [DATE] Press the down arrow key to interact with the calendar and sele…" at bounding box center [561, 194] width 1000 height 32
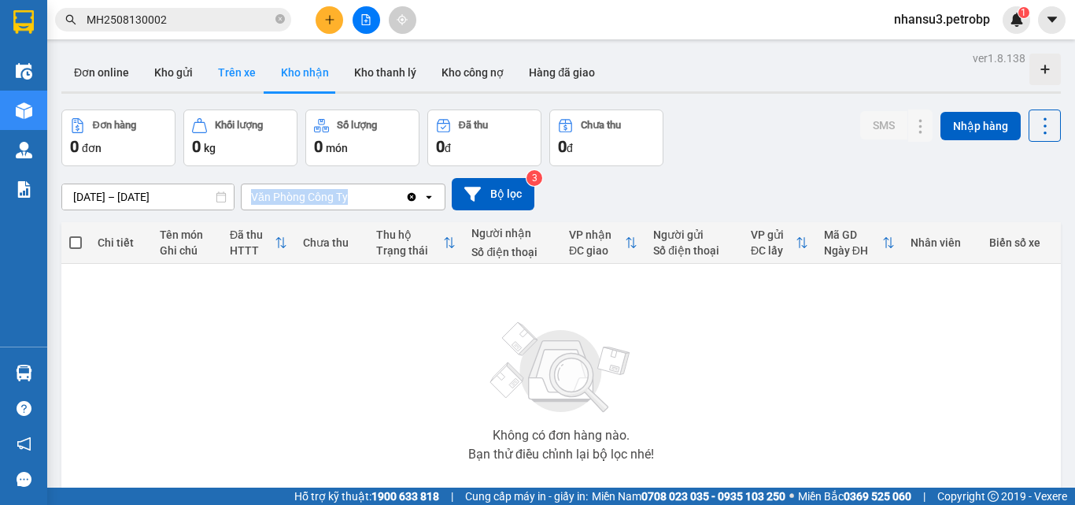
click at [243, 72] on button "Trên xe" at bounding box center [236, 73] width 63 height 38
type input "[DATE] – [DATE]"
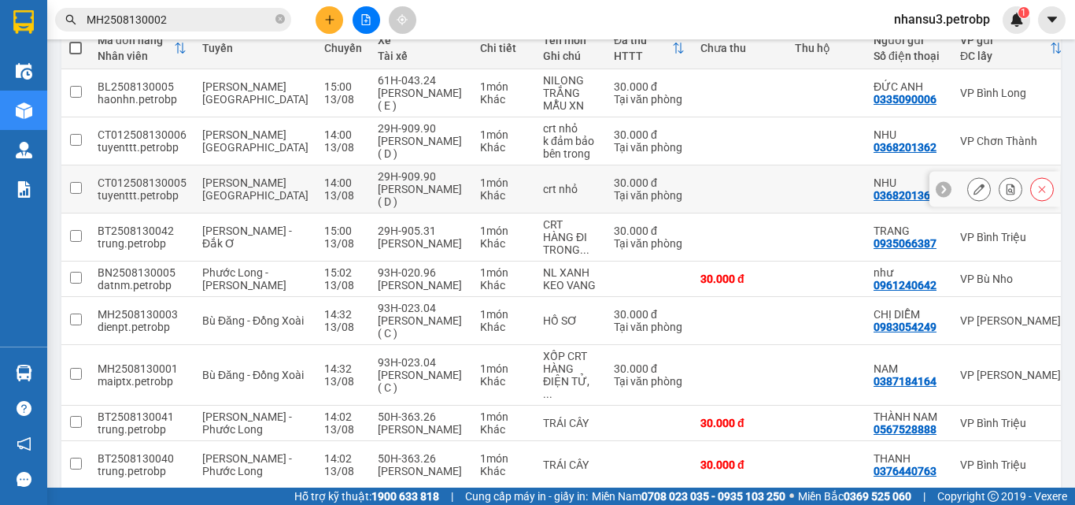
scroll to position [236, 0]
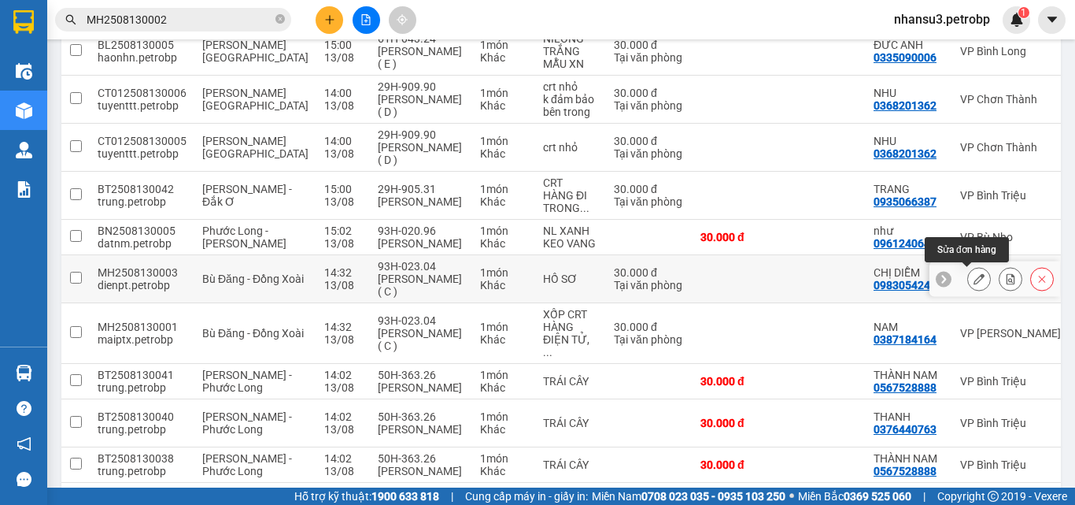
click at [974, 280] on icon at bounding box center [979, 278] width 11 height 11
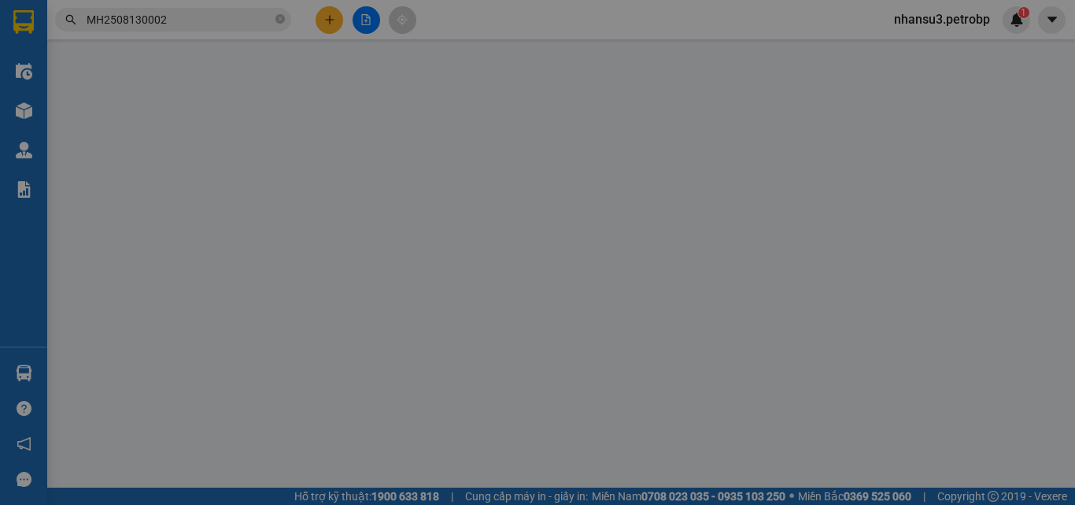
type input "0983054249"
type input "CHỊ DIỄM"
type input "0399767426"
type input "[PERSON_NAME]"
type input "30.000"
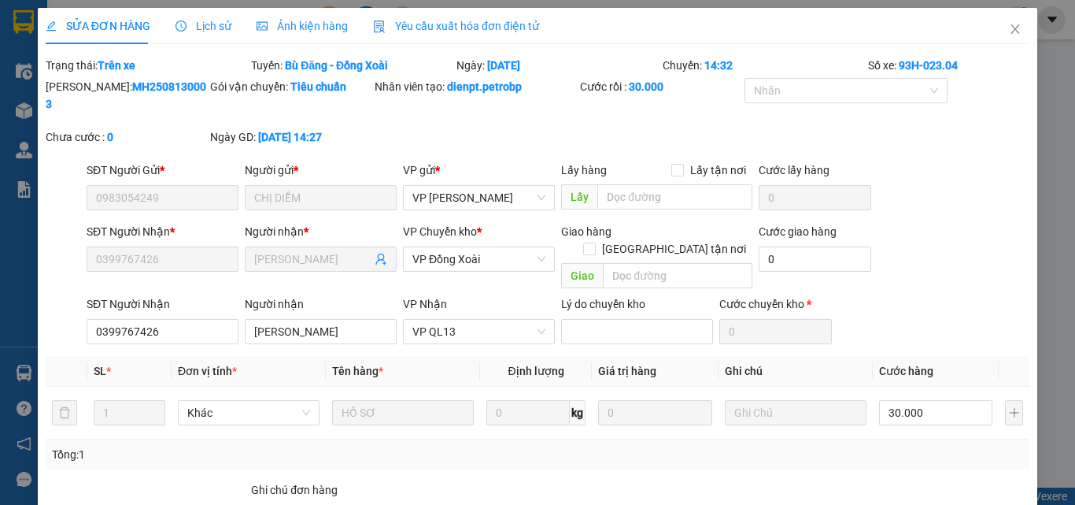
click at [123, 87] on b "MH2508130003" at bounding box center [126, 95] width 161 height 30
copy b "MH2508130003"
click at [1009, 30] on icon "close" at bounding box center [1015, 29] width 13 height 13
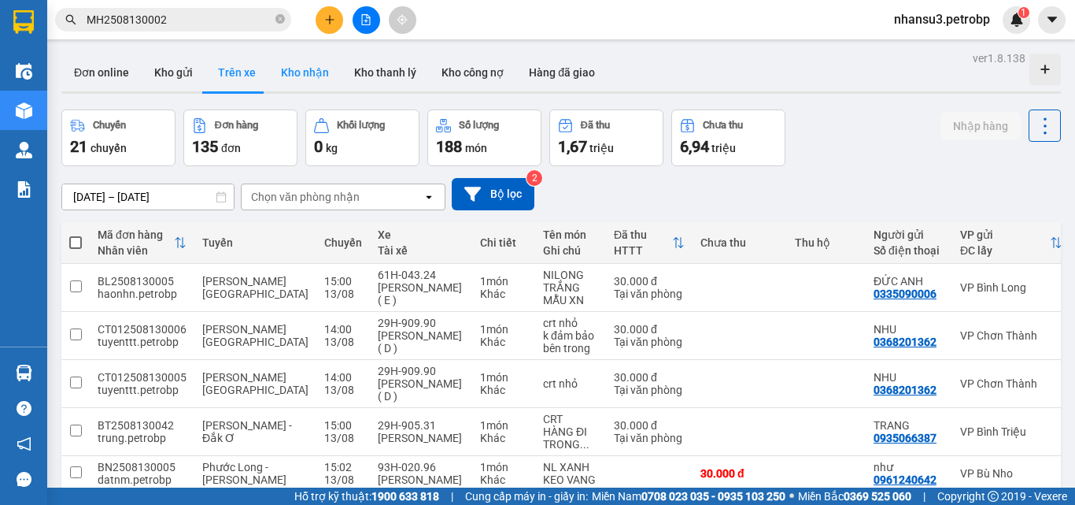
click at [303, 76] on button "Kho nhận" at bounding box center [304, 73] width 73 height 38
type input "[DATE] – [DATE]"
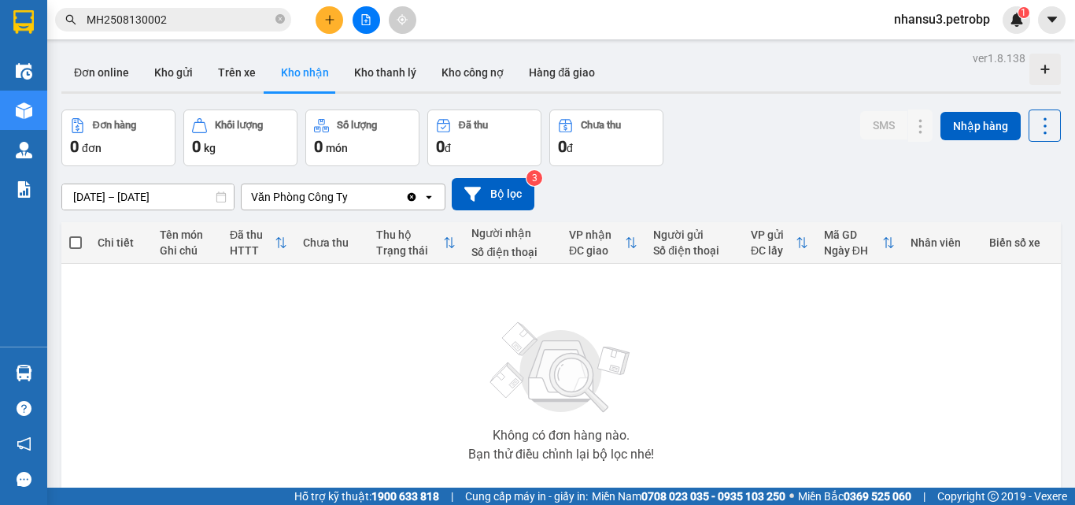
click at [429, 198] on icon at bounding box center [429, 196] width 6 height 3
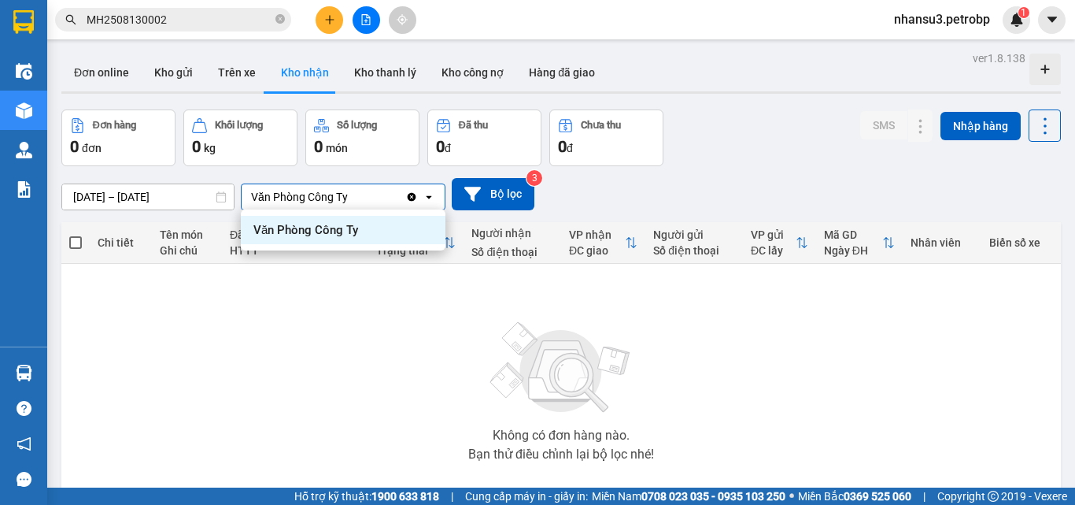
click at [409, 196] on icon "Clear value" at bounding box center [412, 196] width 9 height 9
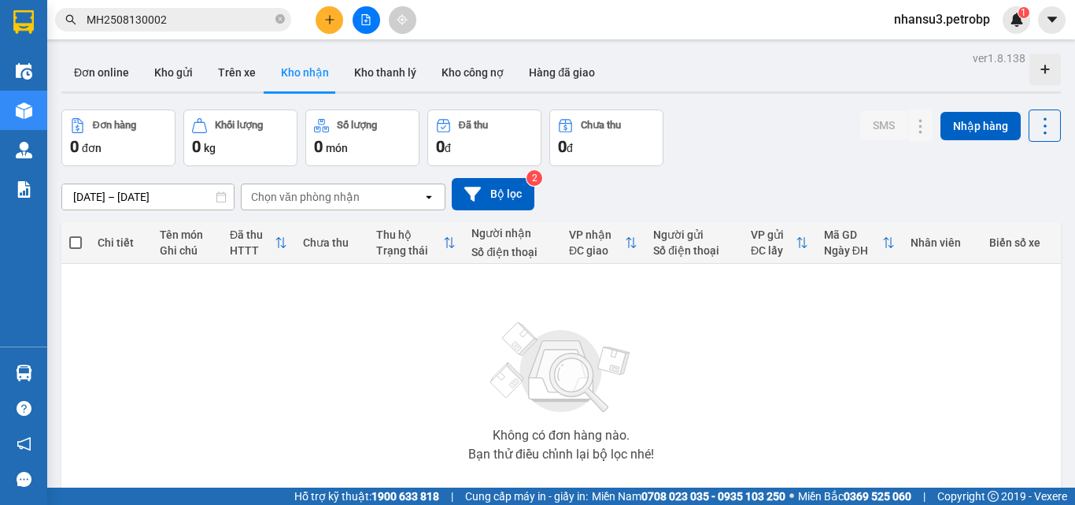
click at [204, 25] on input "MH2508130002" at bounding box center [180, 19] width 186 height 17
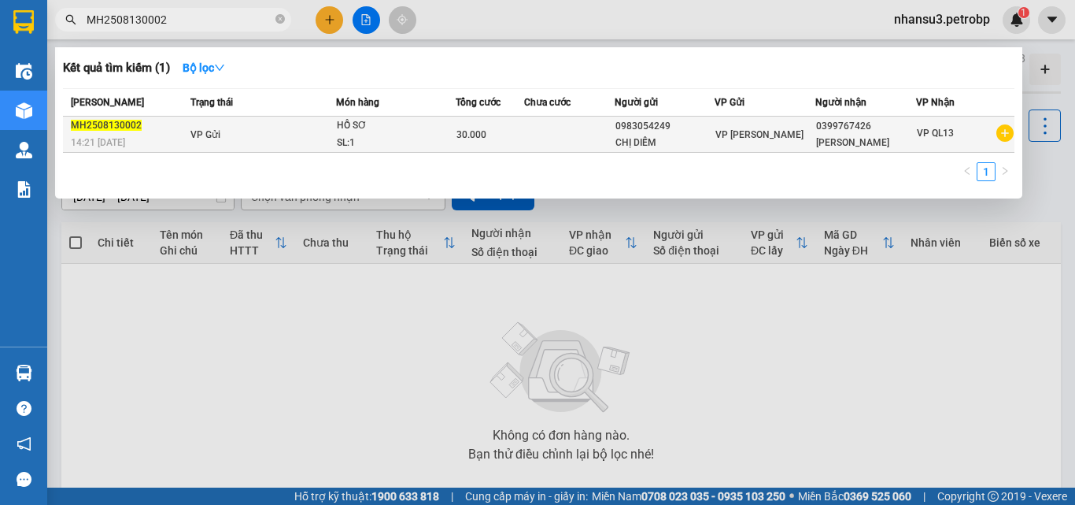
click at [220, 137] on td "VP Gửi" at bounding box center [262, 135] width 150 height 36
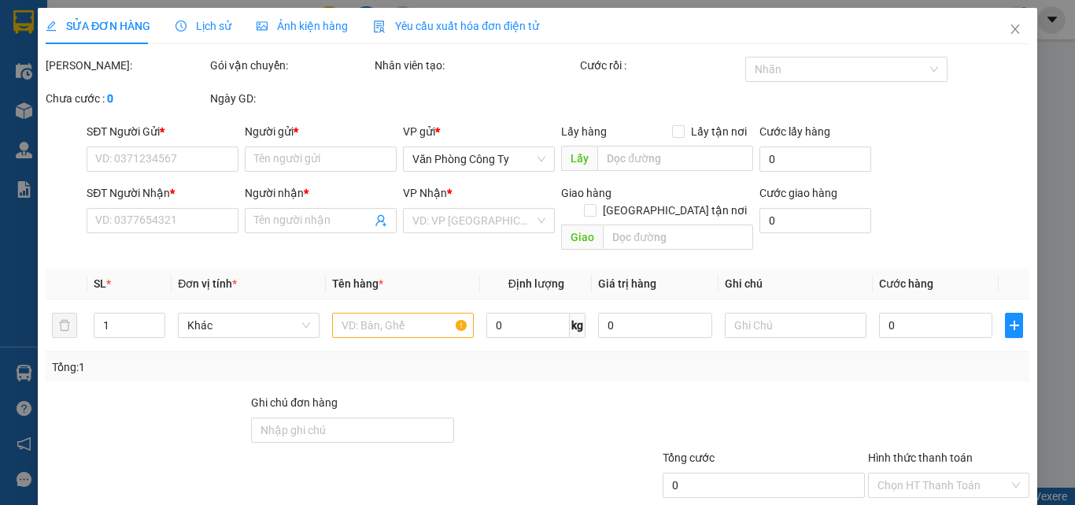
type input "0983054249"
type input "CHỊ DIỄM"
type input "0399767426"
type input "[PERSON_NAME]"
type input "30.000"
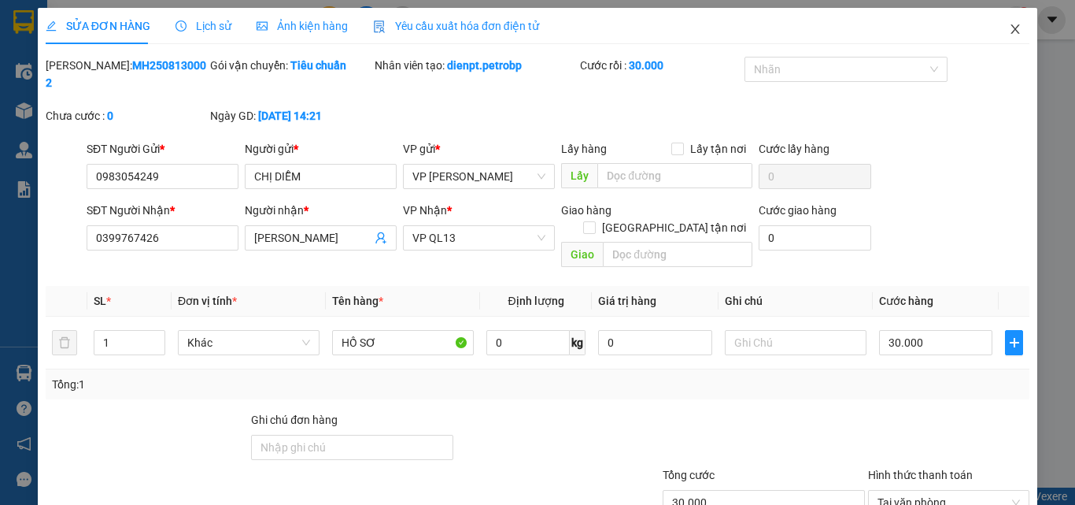
click at [1010, 29] on icon "close" at bounding box center [1015, 29] width 13 height 13
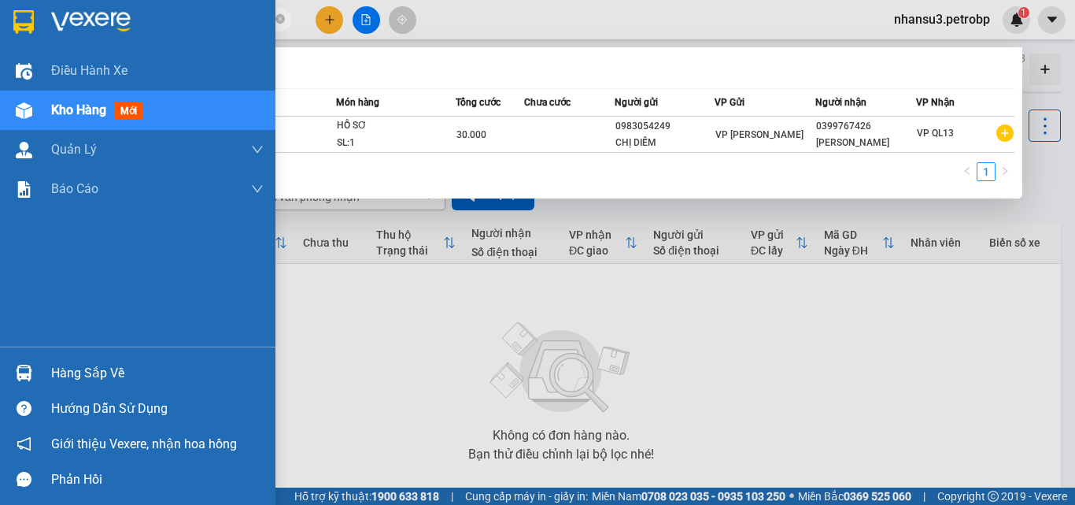
drag, startPoint x: 214, startPoint y: 15, endPoint x: 6, endPoint y: 18, distance: 207.9
click at [6, 18] on section "Kết quả tìm kiếm ( 1 ) Bộ lọc Mã ĐH Trạng thái Món hàng Tổng cước Chưa cước Ngư…" at bounding box center [537, 252] width 1075 height 505
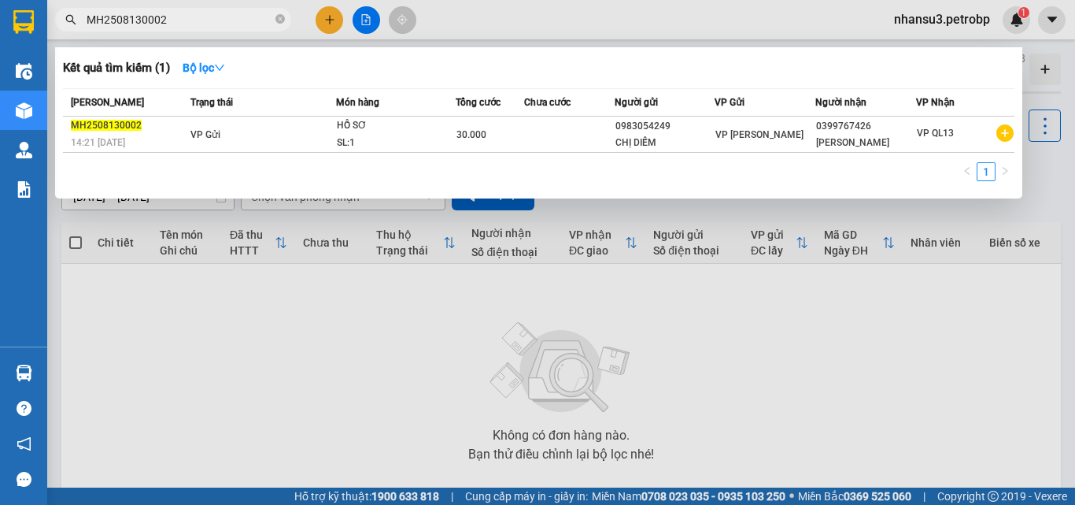
click at [764, 368] on div at bounding box center [537, 252] width 1075 height 505
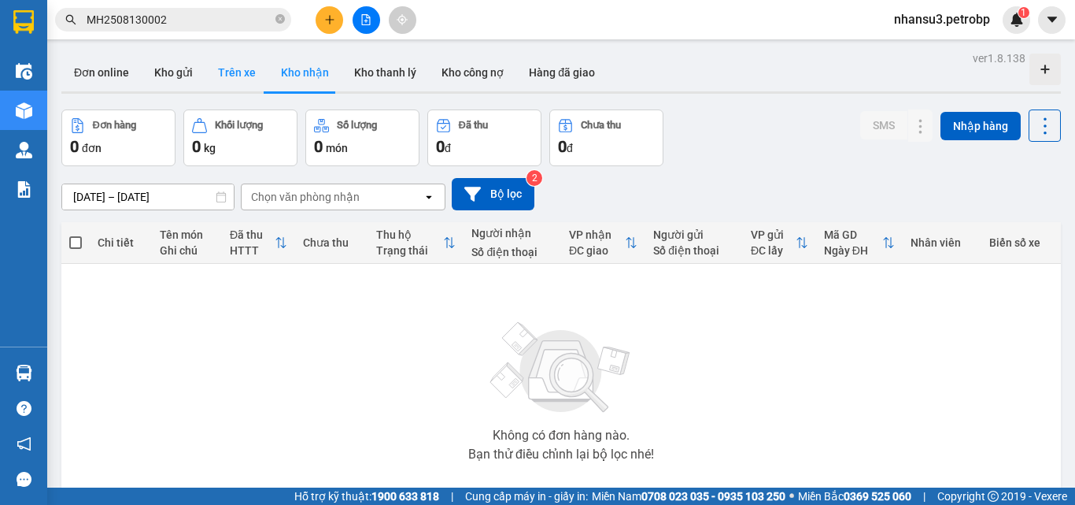
click at [241, 77] on button "Trên xe" at bounding box center [236, 73] width 63 height 38
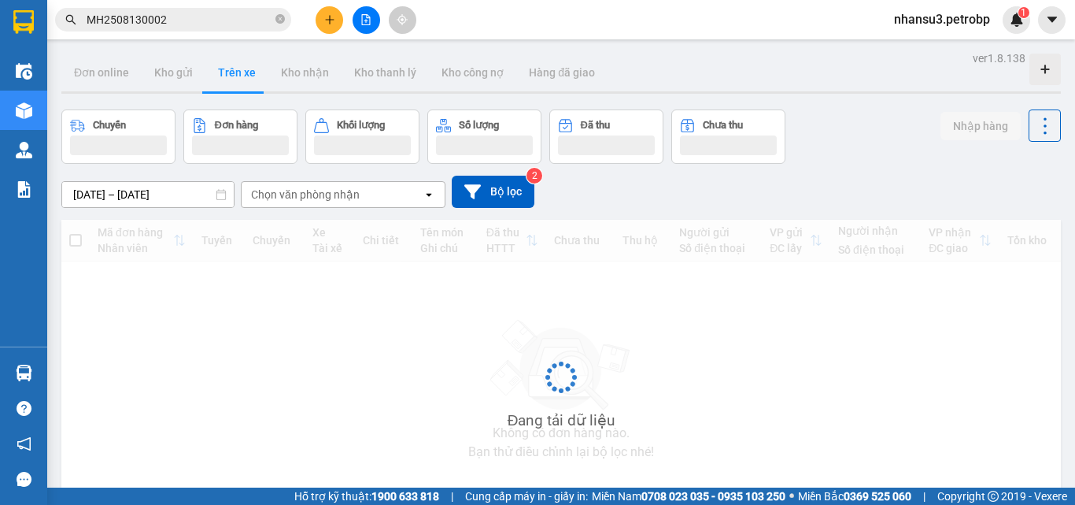
type input "[DATE] – [DATE]"
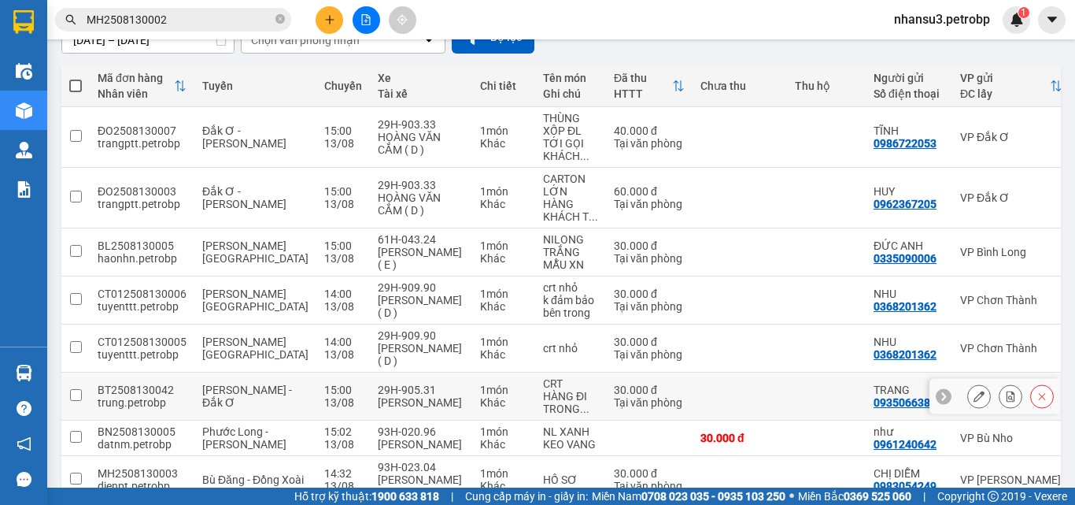
scroll to position [157, 0]
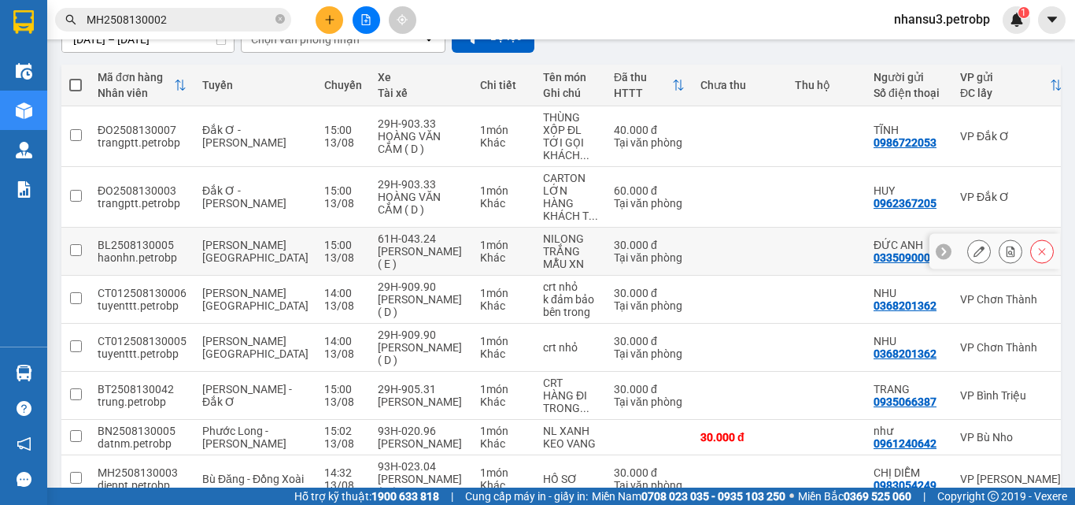
click at [968, 251] on button at bounding box center [979, 252] width 22 height 28
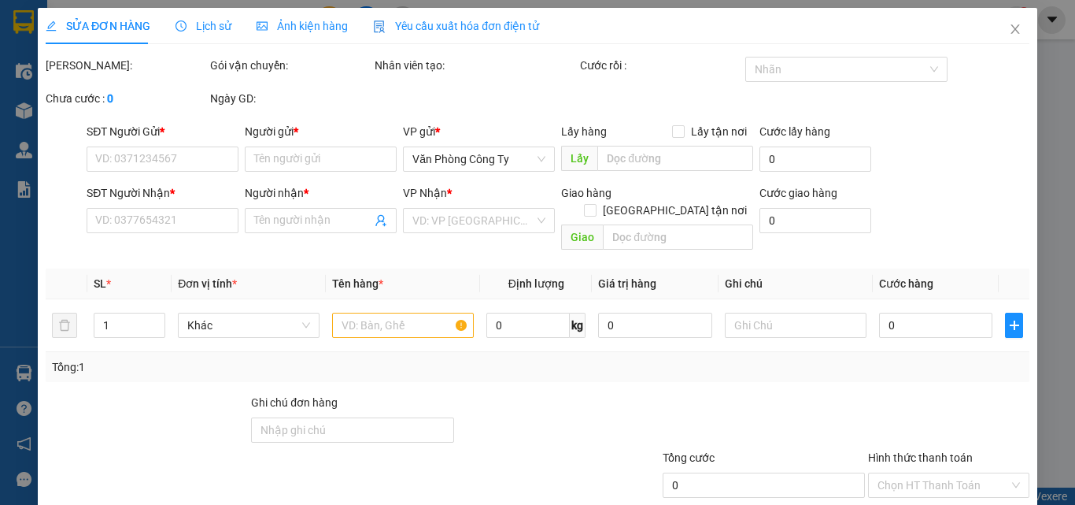
type input "0335090006"
type input "ĐỨC ANH"
type input "0395901134"
type input "NHO"
type input "30.000"
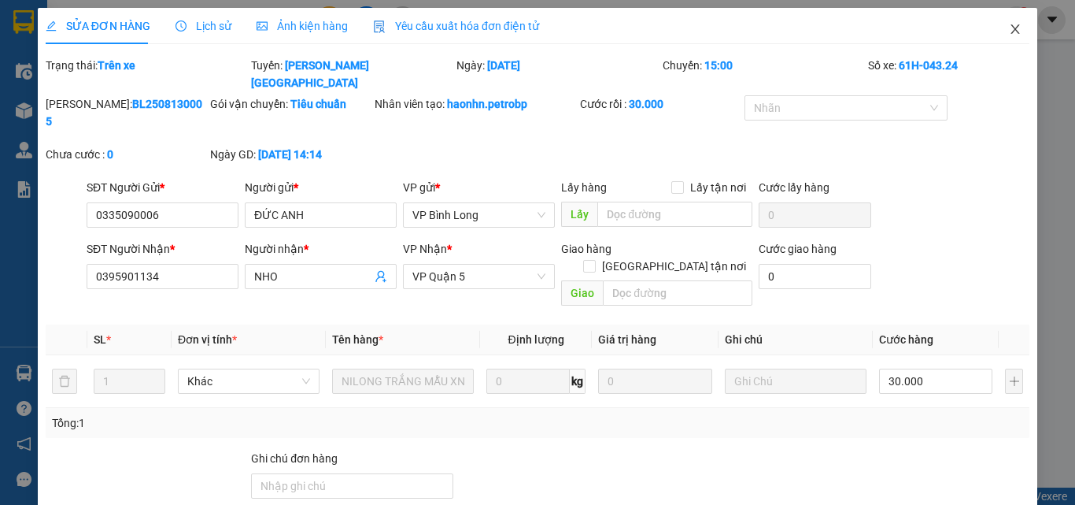
click at [1012, 31] on icon "close" at bounding box center [1016, 28] width 9 height 9
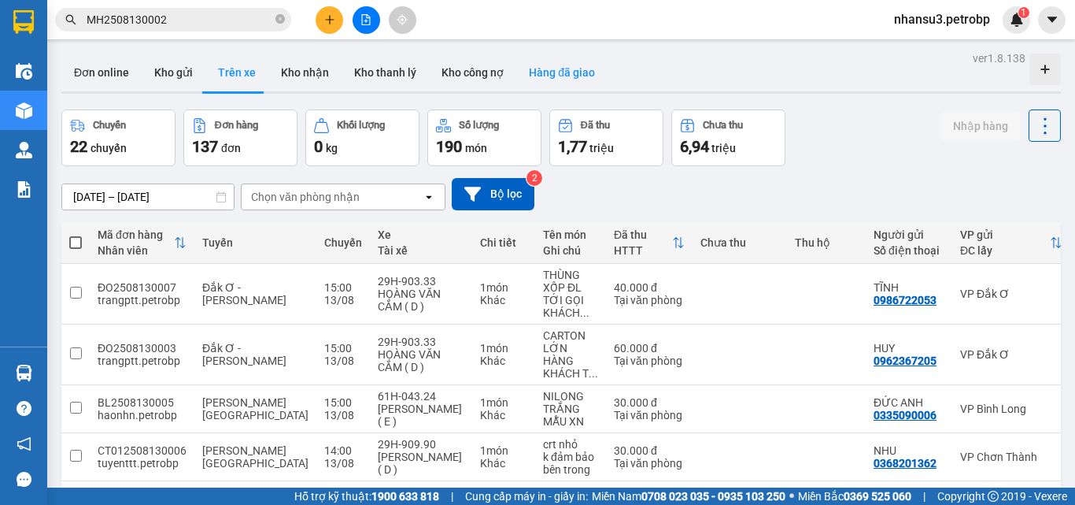
click at [550, 72] on button "Hàng đã giao" at bounding box center [561, 73] width 91 height 38
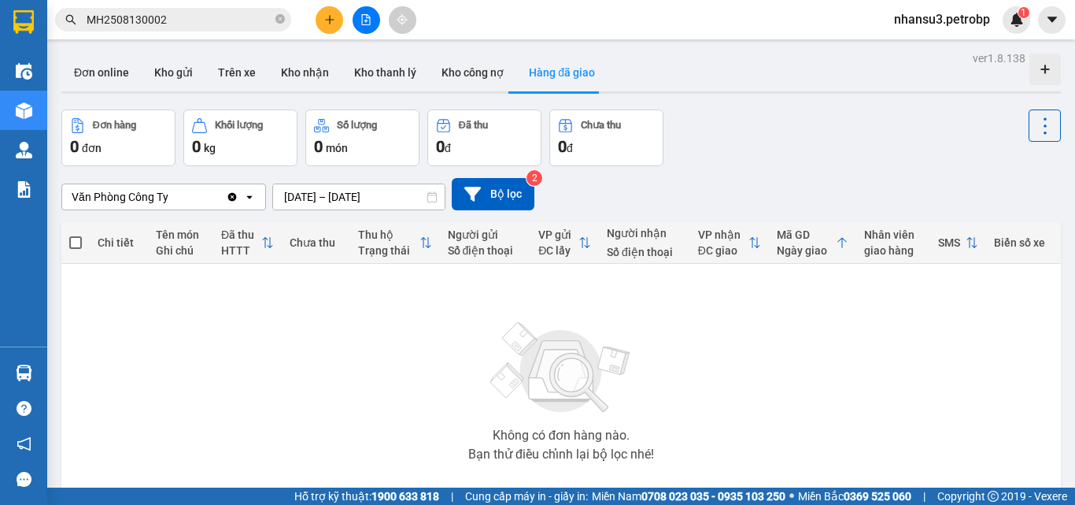
click at [201, 198] on div "Văn Phòng Công Ty" at bounding box center [144, 196] width 164 height 25
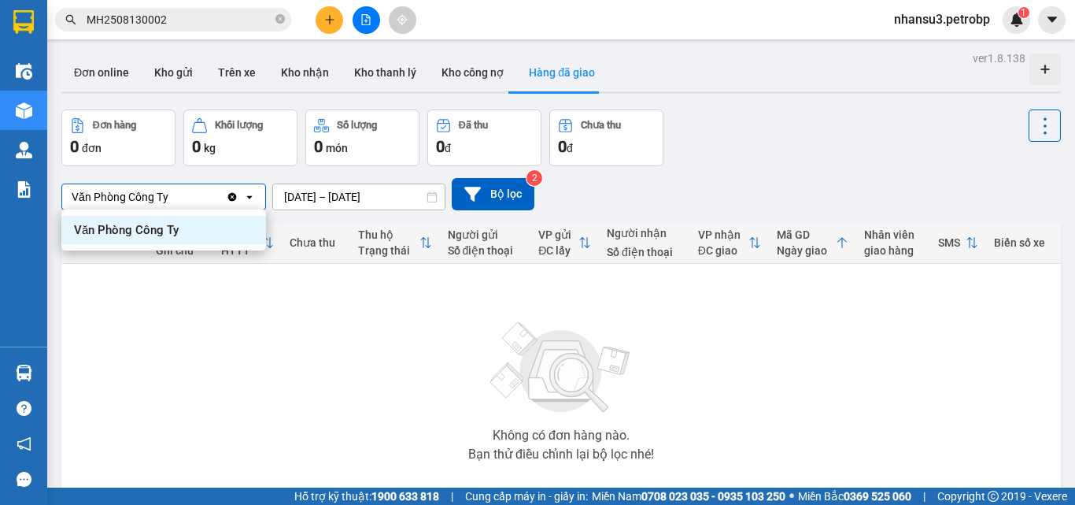
click at [230, 197] on icon "Clear value" at bounding box center [232, 196] width 9 height 9
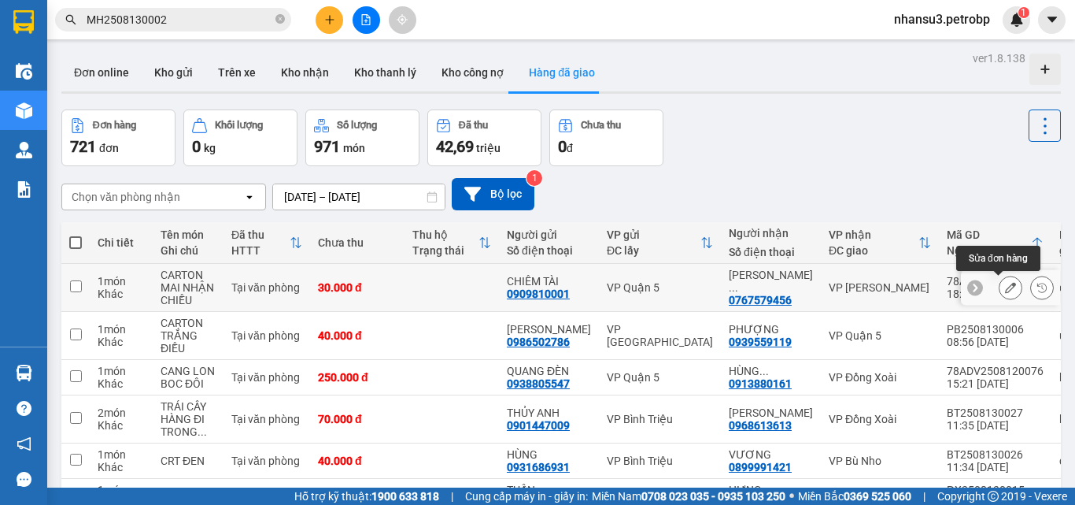
click at [1005, 289] on icon at bounding box center [1010, 287] width 11 height 11
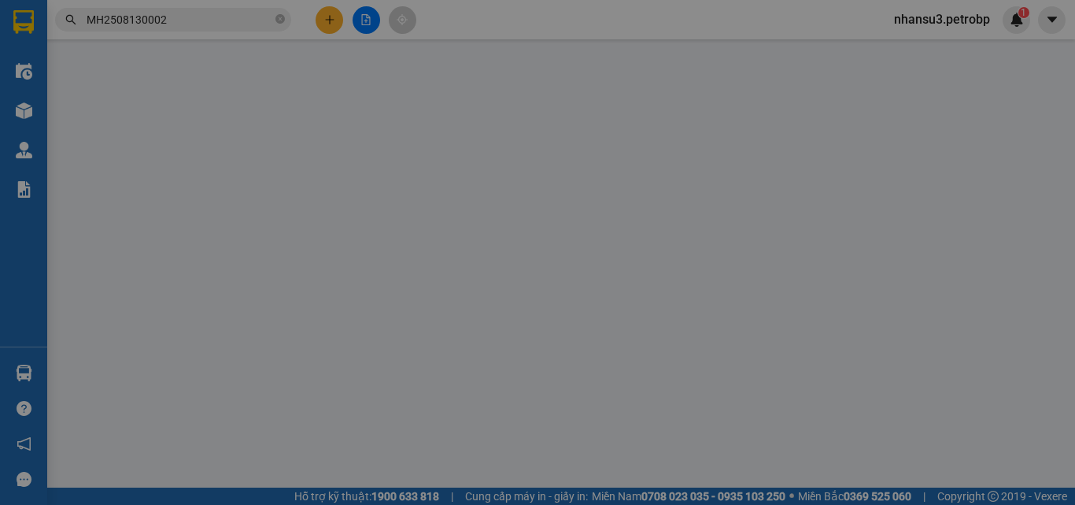
type input "0909810001"
type input "CHIÊM TÀI"
type input "0767579456"
type input "[PERSON_NAME]"
type input "30.000"
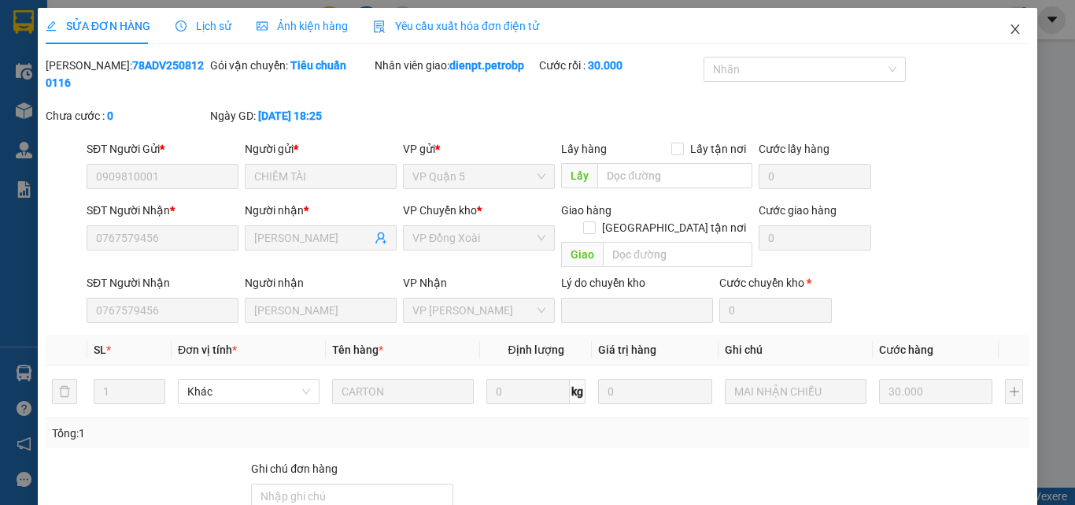
click at [1012, 29] on icon "close" at bounding box center [1016, 28] width 9 height 9
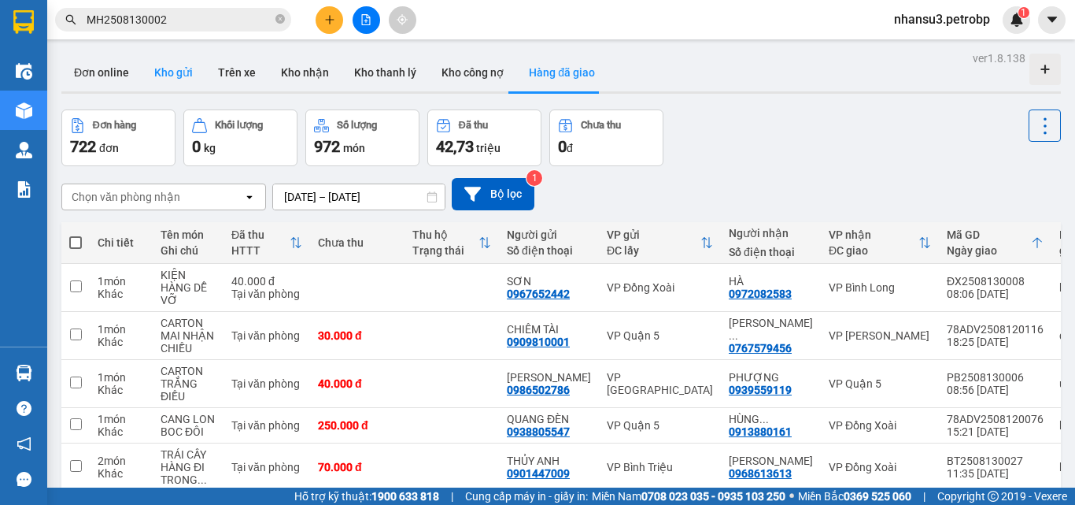
click at [171, 76] on button "Kho gửi" at bounding box center [174, 73] width 64 height 38
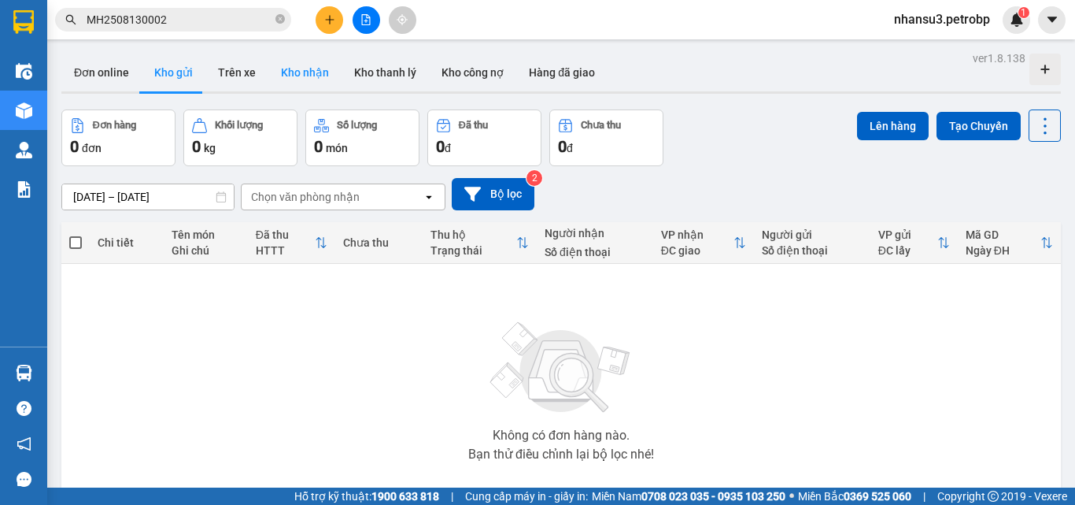
click at [320, 72] on button "Kho nhận" at bounding box center [304, 73] width 73 height 38
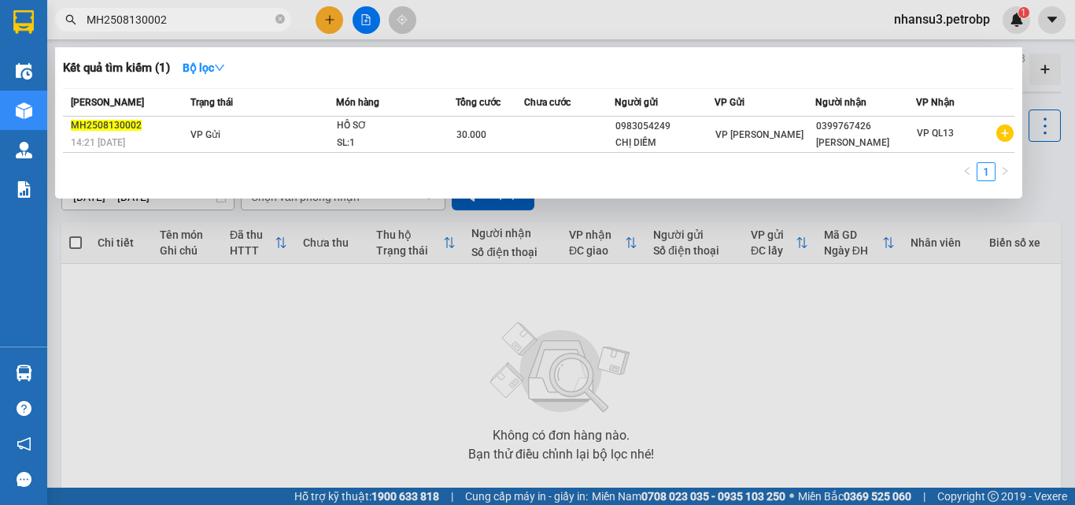
click at [215, 22] on input "MH2508130002" at bounding box center [180, 19] width 186 height 17
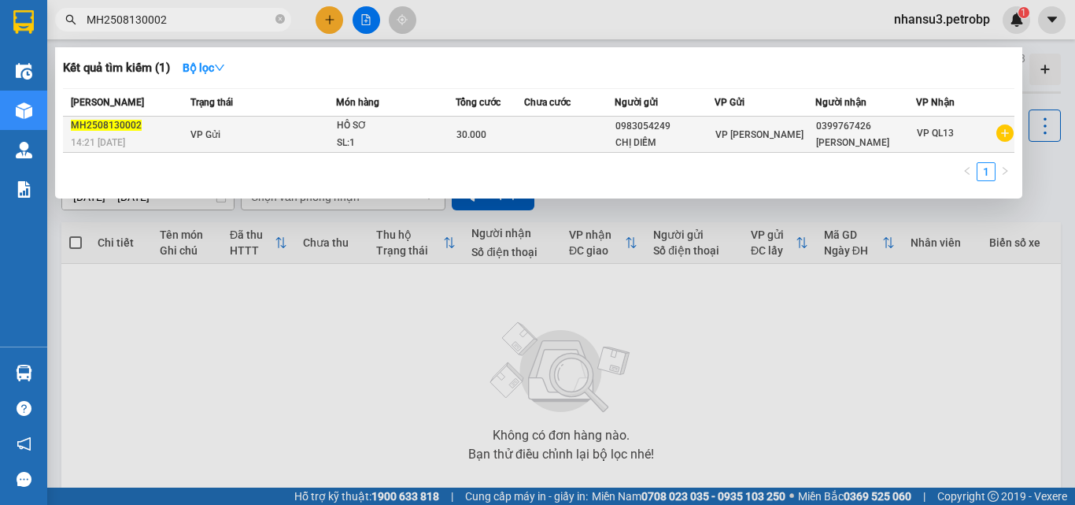
click at [557, 141] on td at bounding box center [569, 135] width 91 height 36
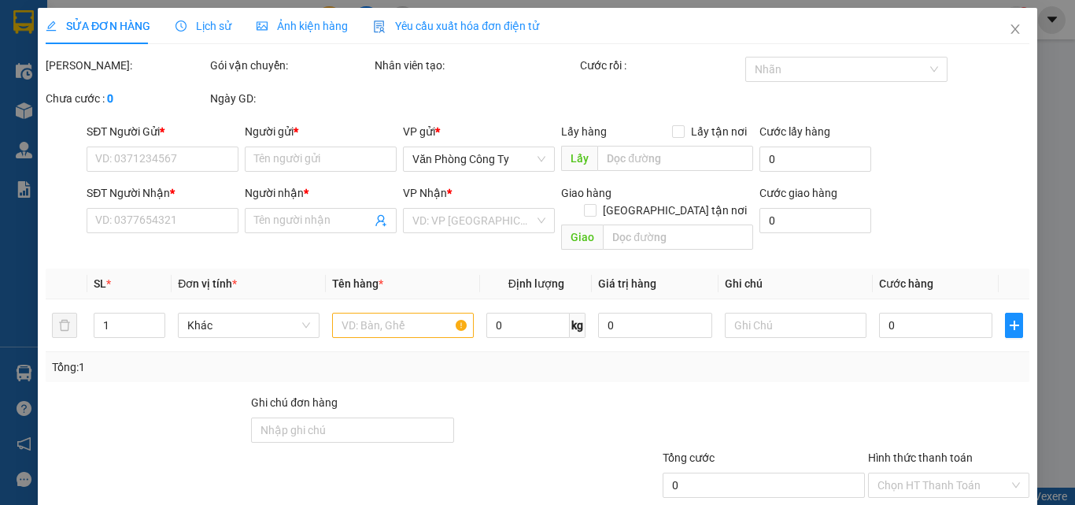
type input "0983054249"
type input "CHỊ DIỄM"
type input "0399767426"
type input "[PERSON_NAME]"
type input "30.000"
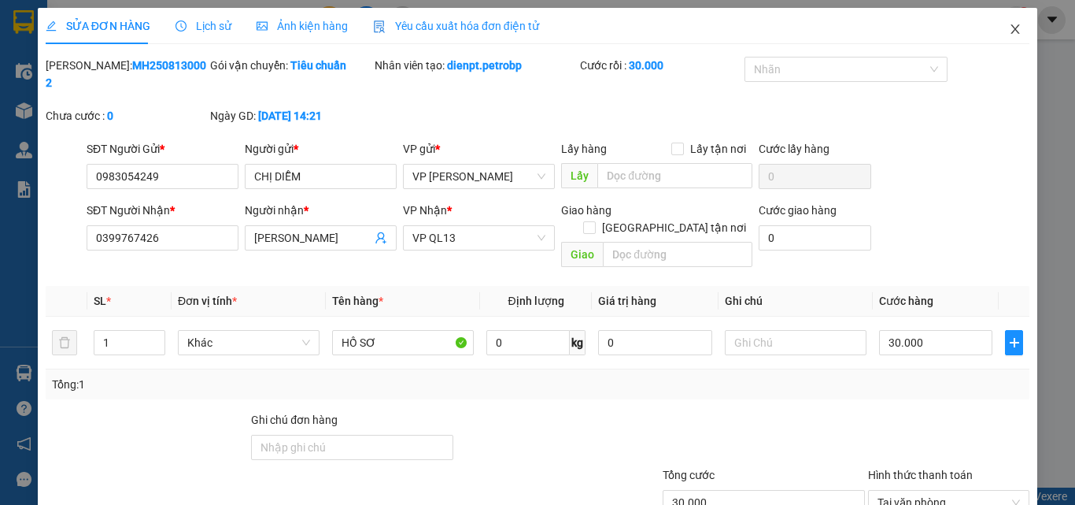
click at [1012, 31] on icon "close" at bounding box center [1016, 28] width 9 height 9
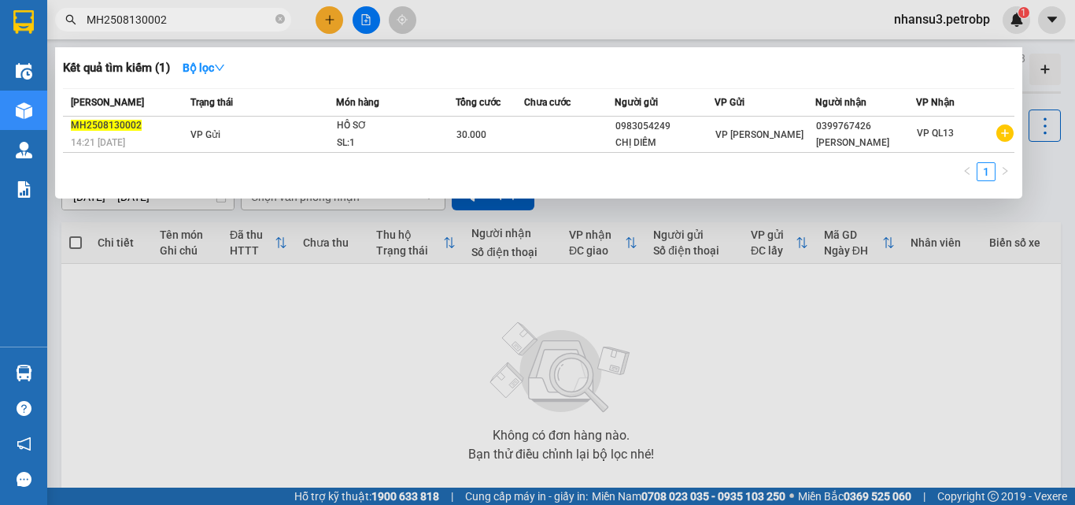
click at [198, 23] on input "MH2508130002" at bounding box center [180, 19] width 186 height 17
drag, startPoint x: 198, startPoint y: 23, endPoint x: 66, endPoint y: 24, distance: 131.5
click at [66, 24] on div "MH2508130002" at bounding box center [153, 20] width 307 height 24
paste input "CTVĐ102508130003"
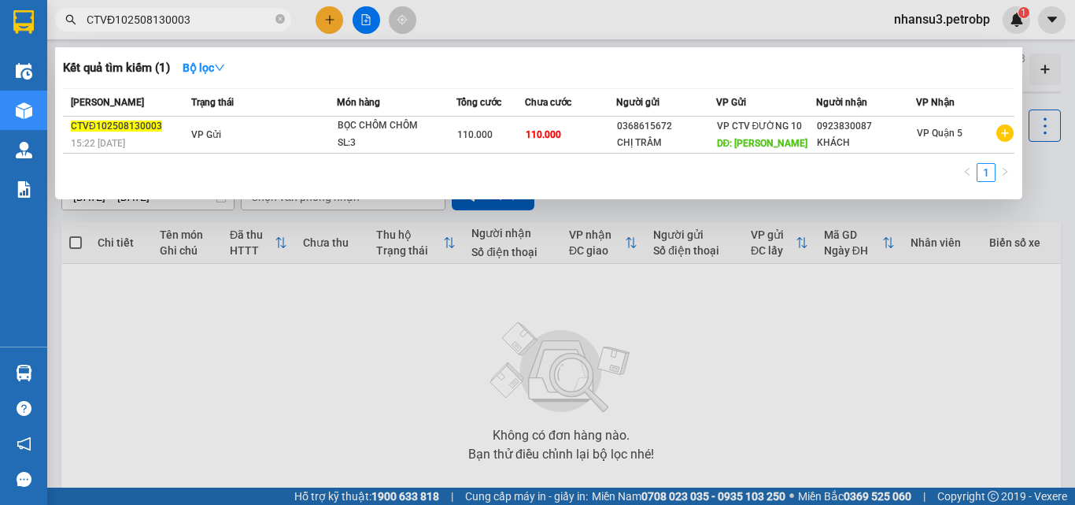
drag, startPoint x: 197, startPoint y: 15, endPoint x: 84, endPoint y: 28, distance: 113.3
click at [84, 28] on span "CTVĐ102508130003" at bounding box center [173, 20] width 236 height 24
paste input "MH2508130002"
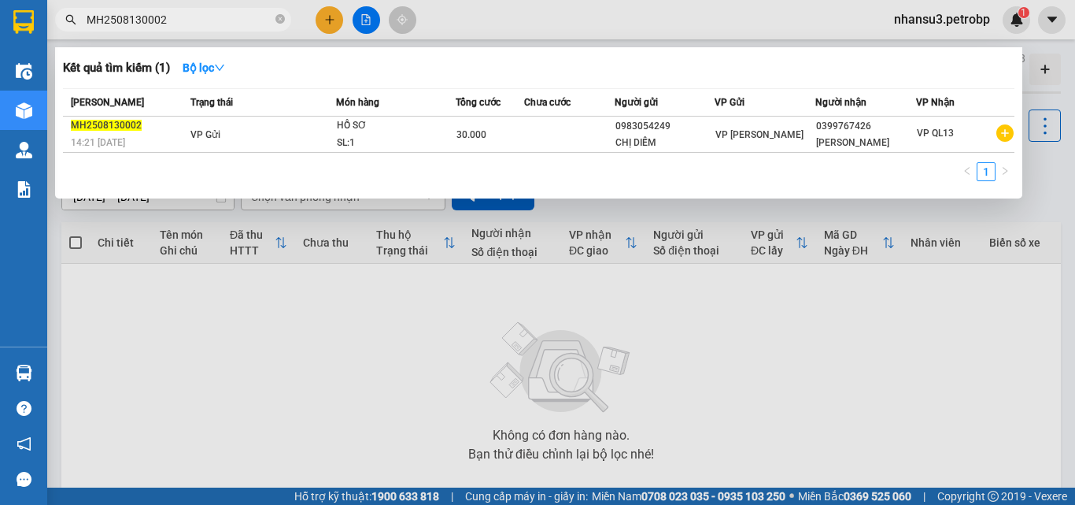
drag, startPoint x: 195, startPoint y: 14, endPoint x: 79, endPoint y: 28, distance: 117.3
click at [79, 28] on span "MH2508130002" at bounding box center [173, 20] width 236 height 24
paste input "3"
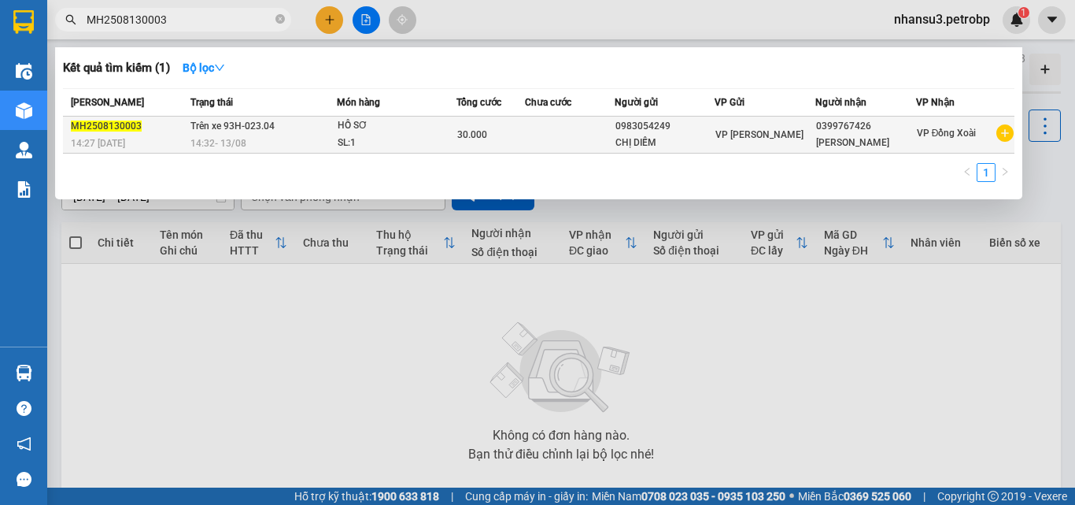
type input "MH2508130003"
click at [475, 139] on span "30.000" at bounding box center [472, 134] width 30 height 11
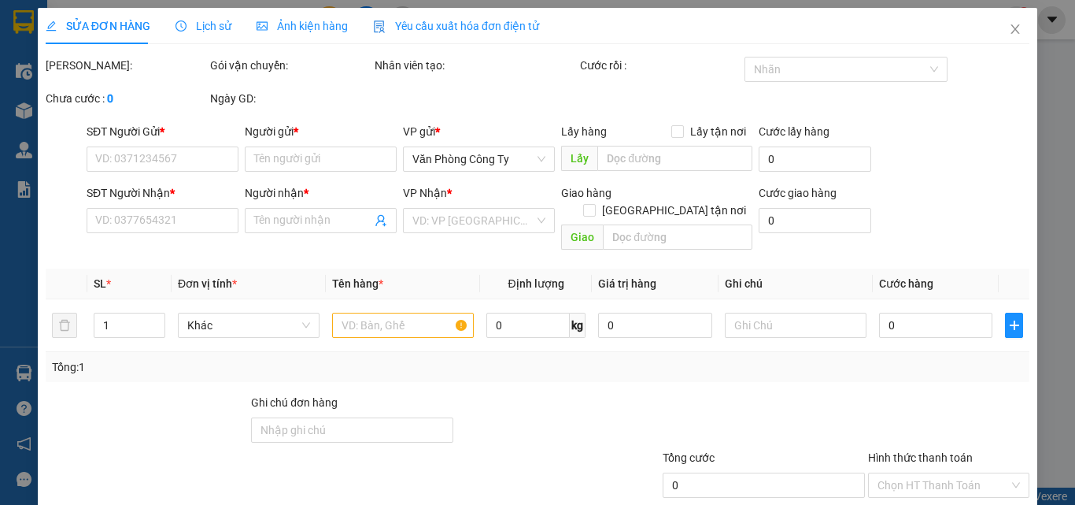
type input "0983054249"
type input "CHỊ DIỄM"
type input "0399767426"
type input "[PERSON_NAME]"
type input "30.000"
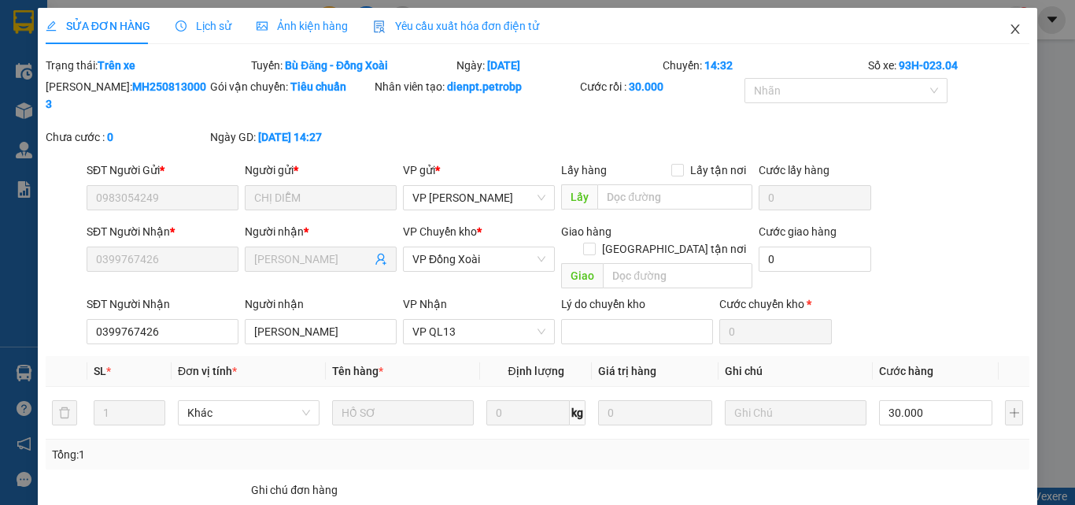
click at [1012, 26] on icon "close" at bounding box center [1016, 28] width 9 height 9
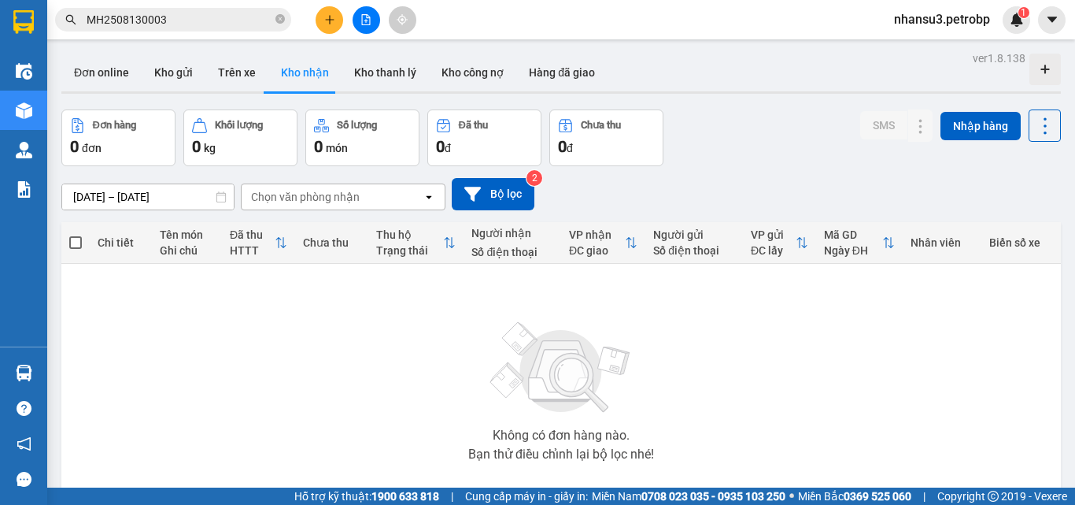
click at [223, 20] on input "MH2508130003" at bounding box center [180, 19] width 186 height 17
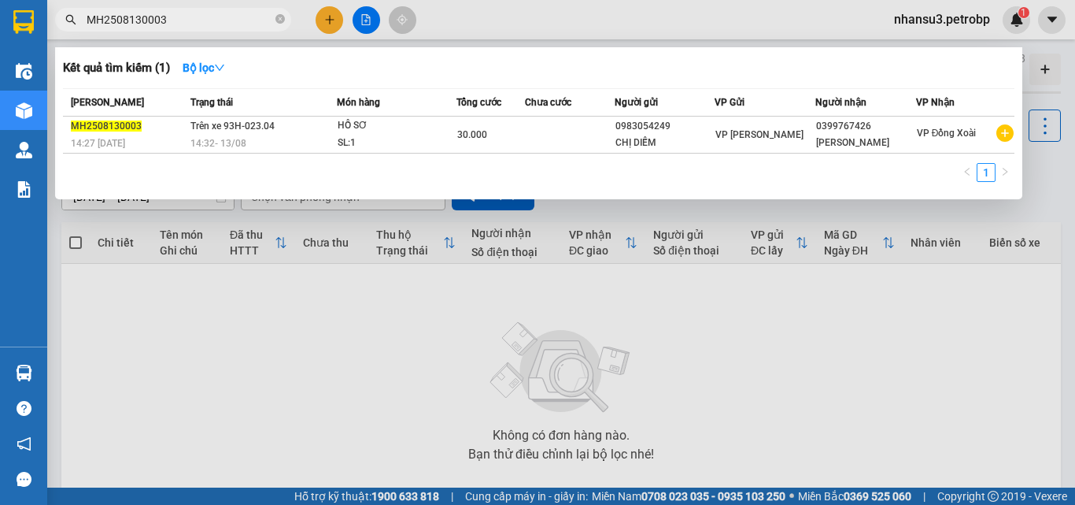
drag, startPoint x: 223, startPoint y: 20, endPoint x: 76, endPoint y: 28, distance: 147.4
click at [76, 28] on span "MH2508130003" at bounding box center [173, 20] width 236 height 24
paste input "2"
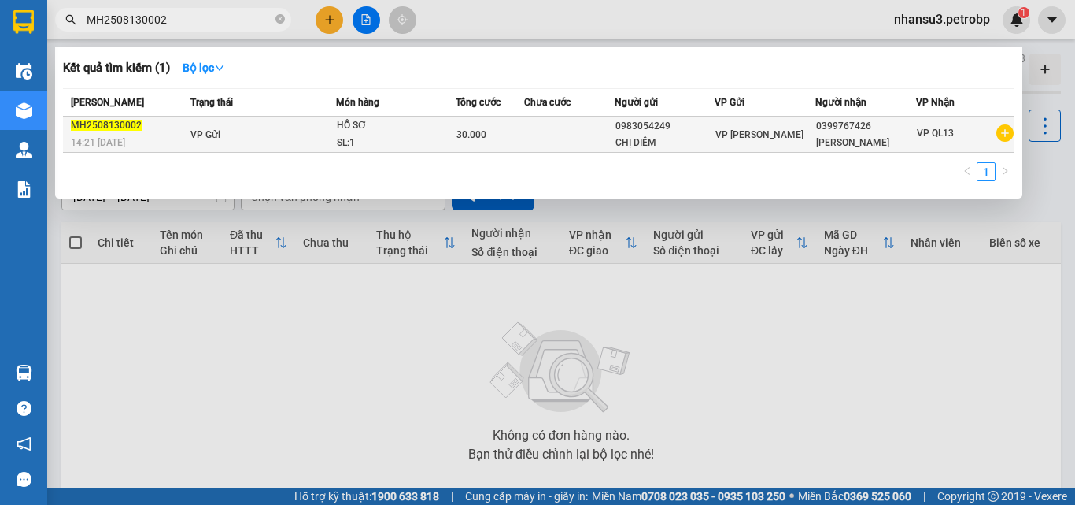
type input "MH2508130002"
click at [589, 132] on td at bounding box center [569, 135] width 91 height 36
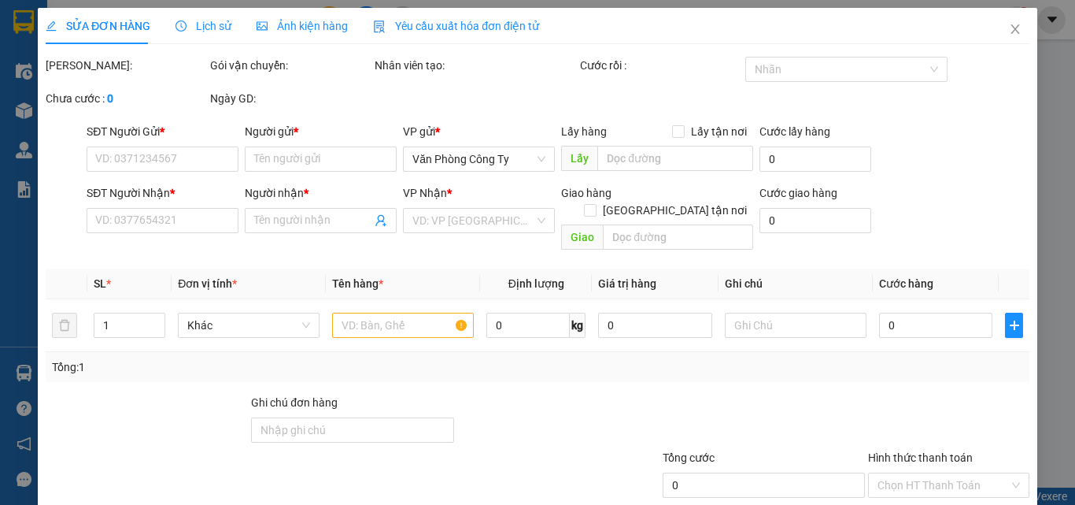
type input "0983054249"
type input "CHỊ DIỄM"
type input "0399767426"
type input "[PERSON_NAME]"
type input "30.000"
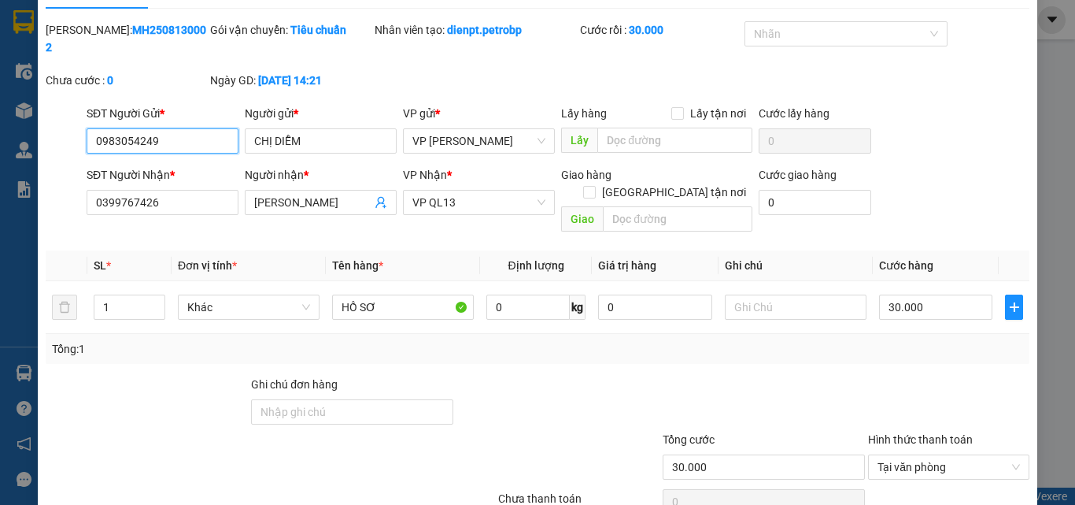
scroll to position [81, 0]
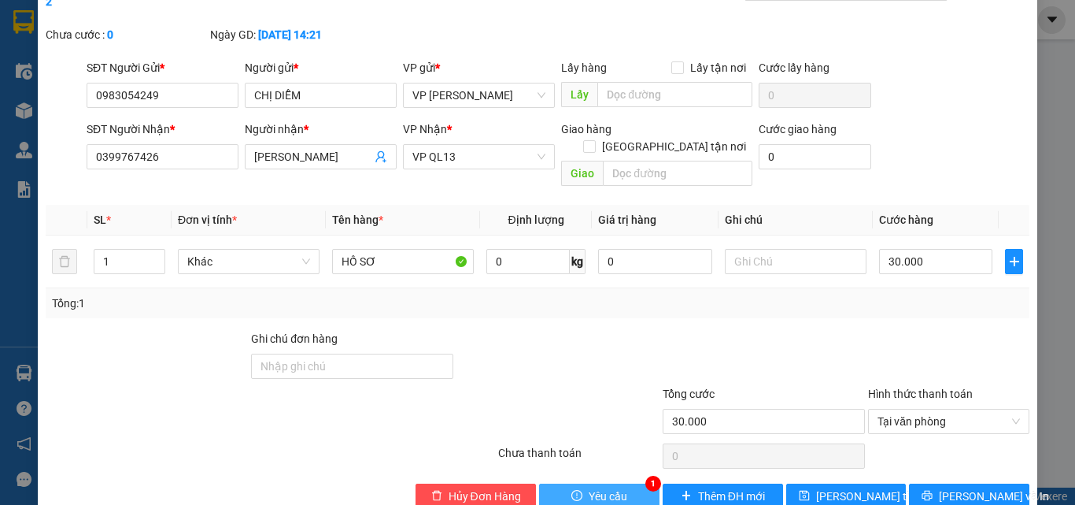
click at [589, 487] on span "Yêu cầu" at bounding box center [608, 495] width 39 height 17
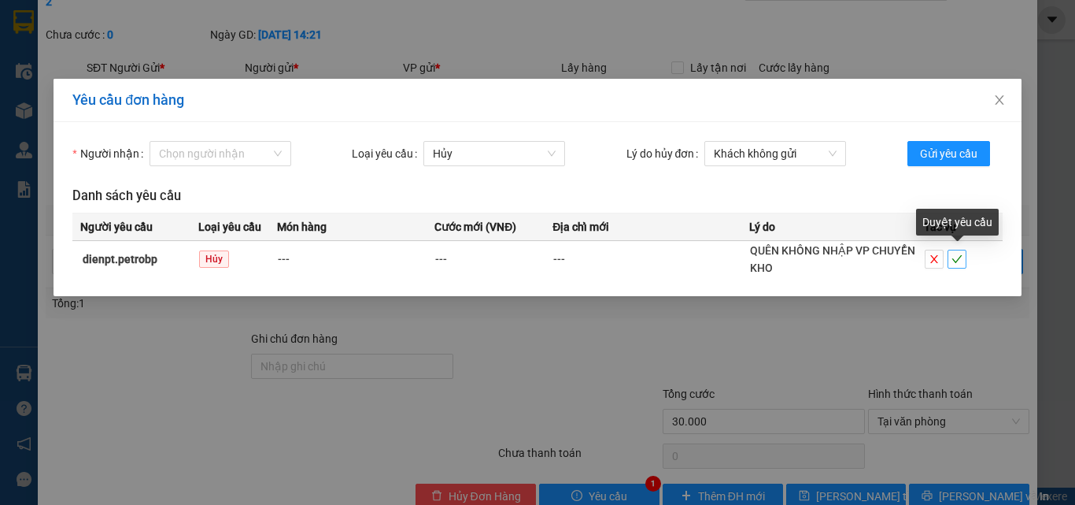
click at [960, 258] on icon "check" at bounding box center [957, 258] width 11 height 11
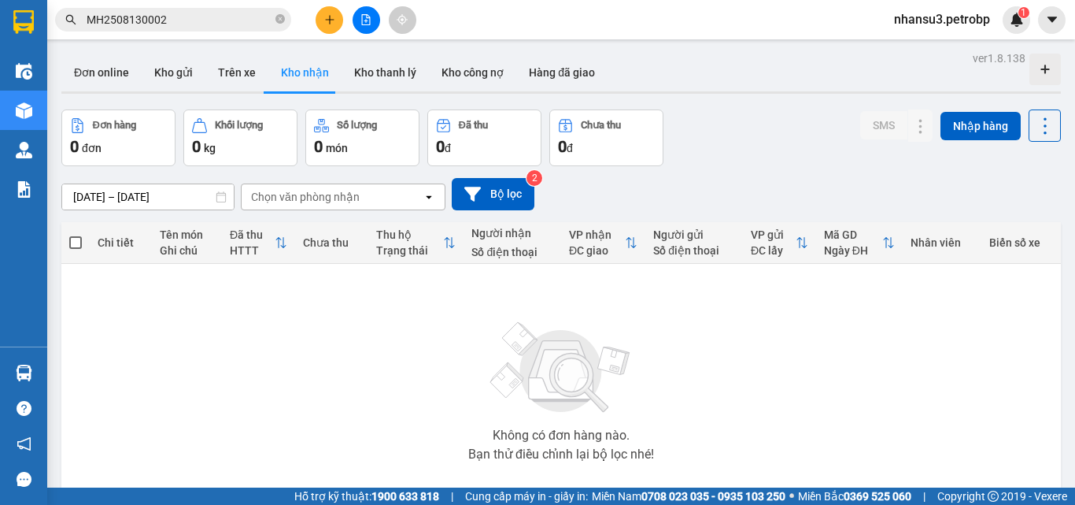
click at [235, 17] on input "MH2508130002" at bounding box center [180, 19] width 186 height 17
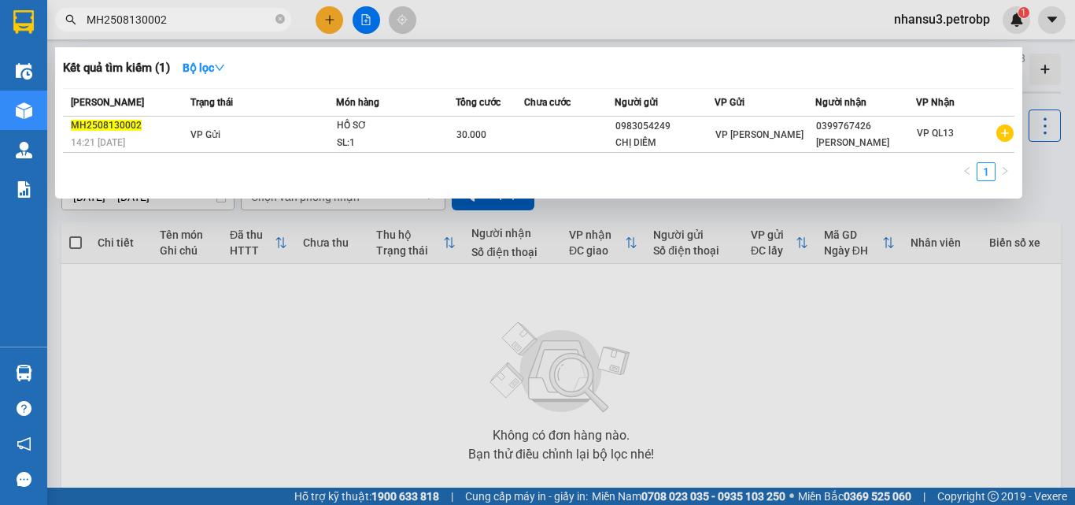
drag, startPoint x: 231, startPoint y: 18, endPoint x: 72, endPoint y: 24, distance: 159.9
click at [72, 24] on div "MH2508130002" at bounding box center [153, 20] width 307 height 24
paste input "CTVĐ10"
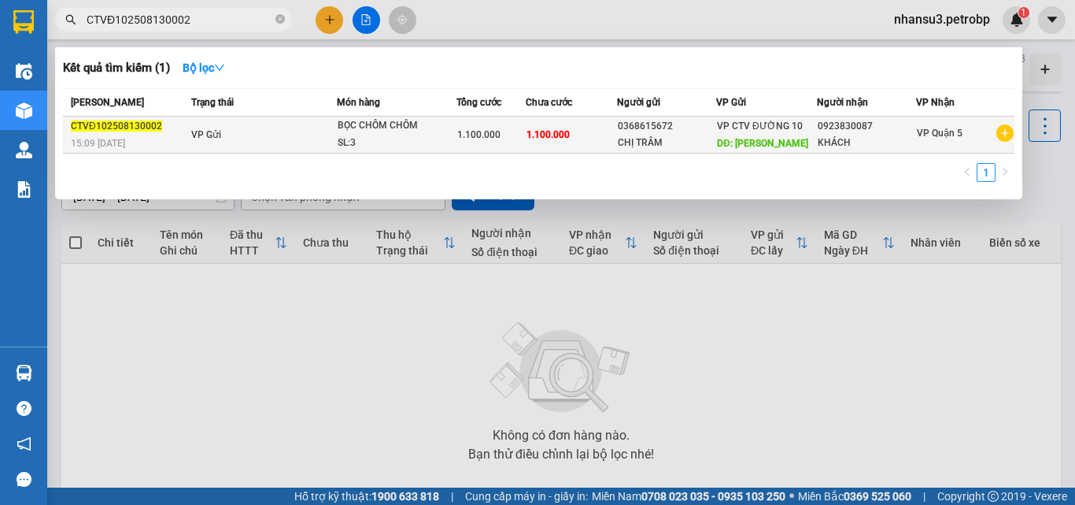
type input "CTVĐ102508130002"
click at [584, 138] on td "1.100.000" at bounding box center [571, 135] width 91 height 37
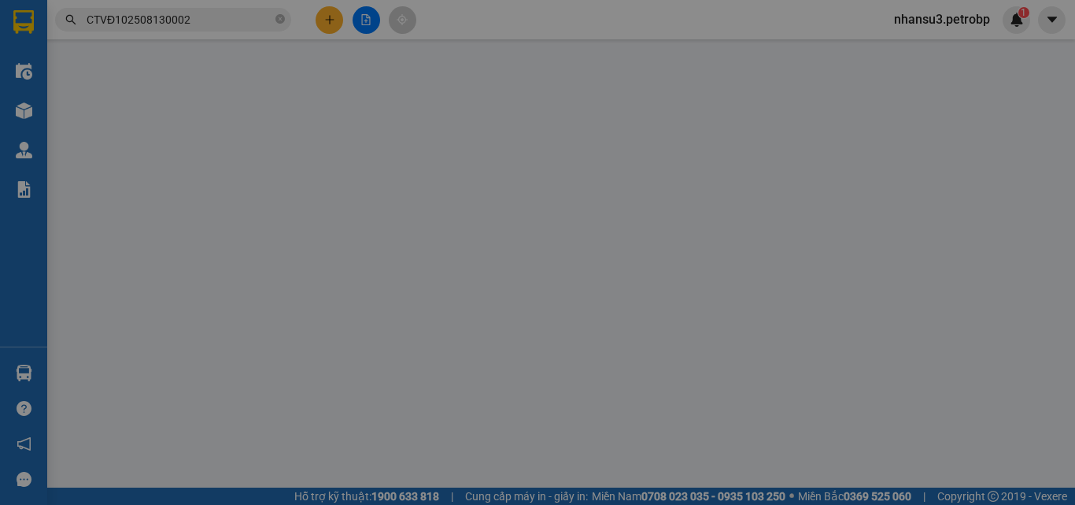
type input "0368615672"
type input "CHỊ TRÂM"
type input "BÌNH MINH"
type input "0923830087"
type input "KHÁCH"
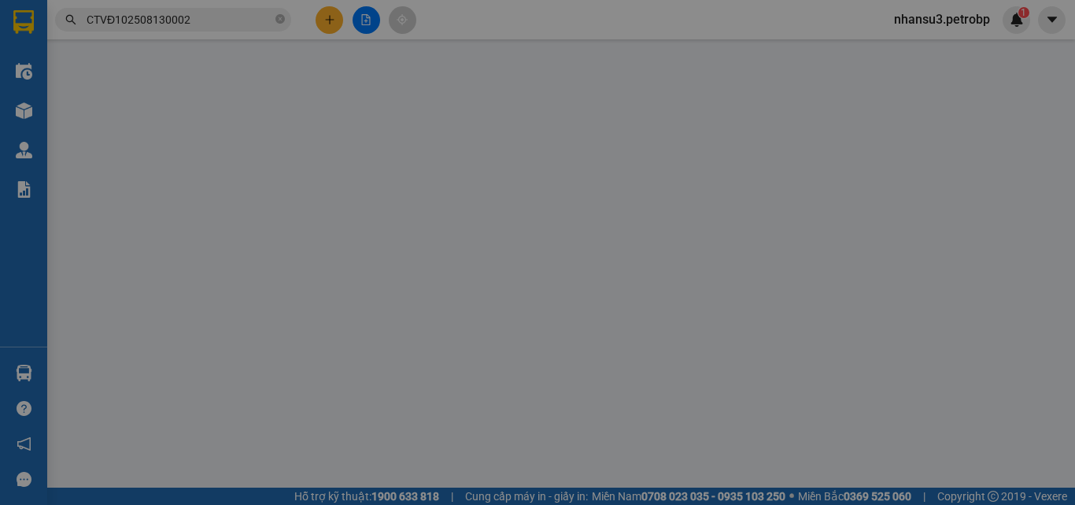
type input "TỚI GỌI KHÁCH LIỀN"
type input "1.100.000"
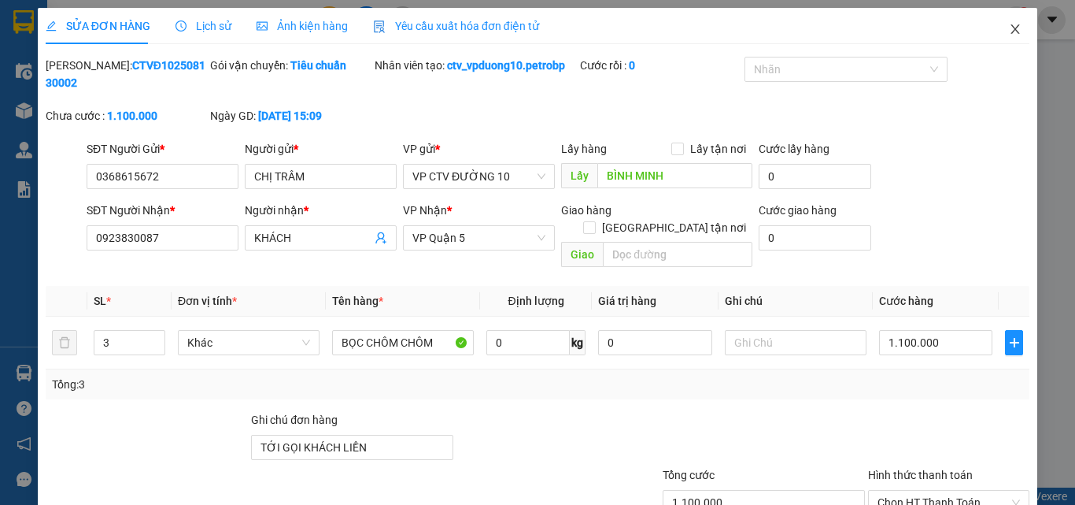
click at [1009, 31] on icon "close" at bounding box center [1015, 29] width 13 height 13
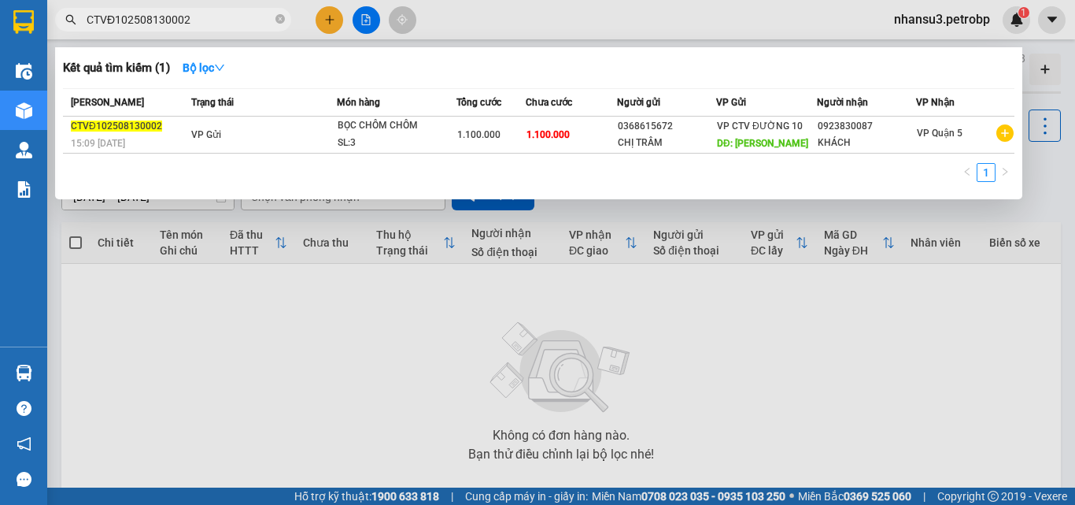
click at [202, 23] on input "CTVĐ102508130002" at bounding box center [180, 19] width 186 height 17
drag, startPoint x: 210, startPoint y: 18, endPoint x: 65, endPoint y: 31, distance: 145.5
click at [65, 31] on div "Kết quả tìm kiếm ( 1 ) Bộ lọc Mã ĐH Trạng thái Món hàng Tổng cước Chưa cước Ngư…" at bounding box center [153, 20] width 307 height 28
paste input "3"
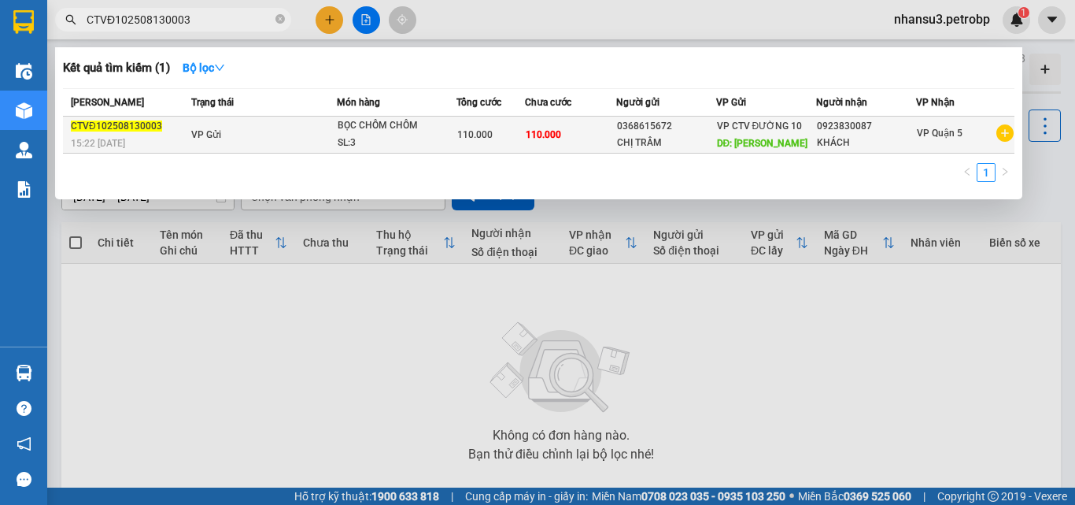
type input "CTVĐ102508130003"
click at [564, 133] on td "110.000" at bounding box center [570, 135] width 91 height 37
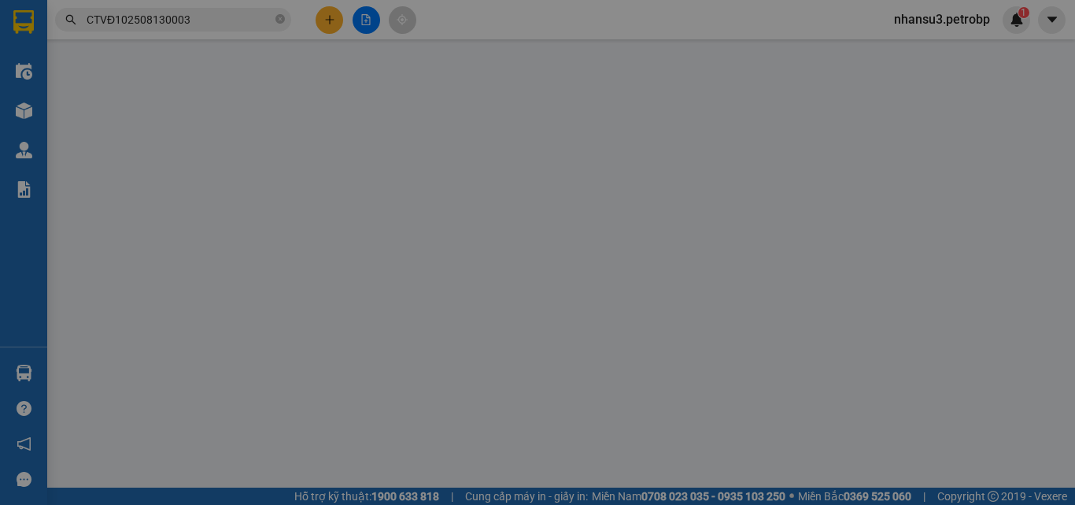
type input "0368615672"
type input "CHỊ TRÂM"
type input "BÌNH MINH"
type input "0923830087"
type input "KHÁCH"
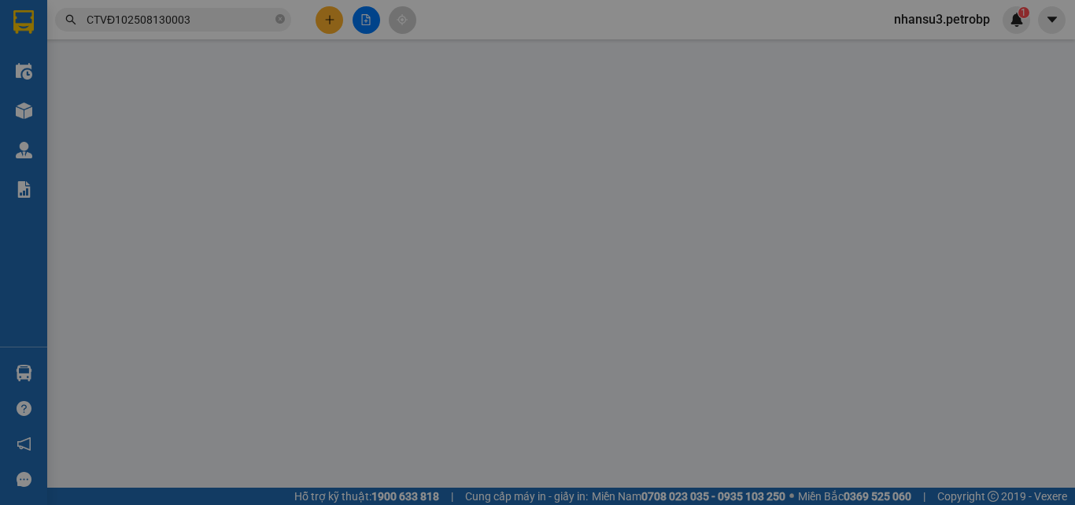
type input "TỚI GỌI KHÁCH LIỀN"
type input "110.000"
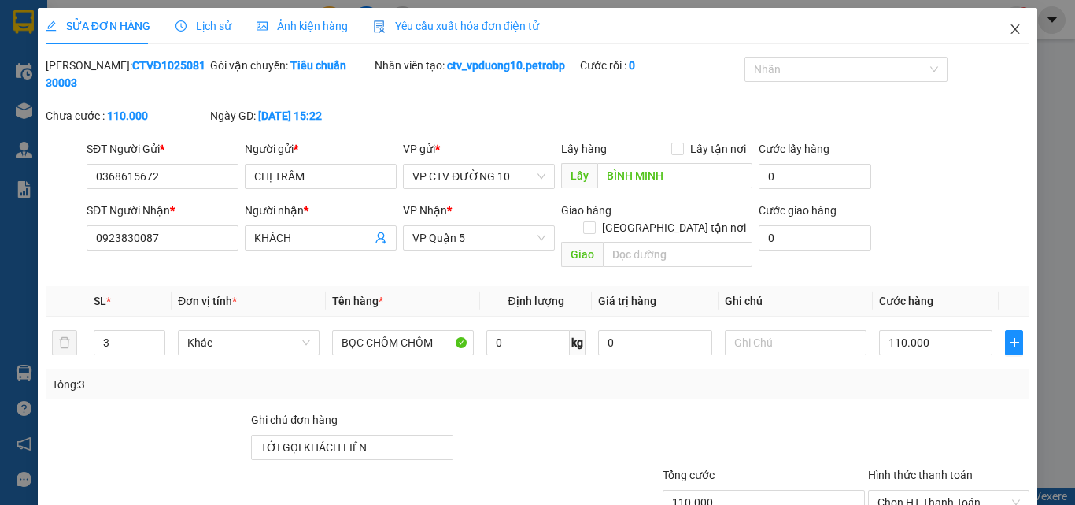
click at [1012, 27] on icon "close" at bounding box center [1016, 28] width 9 height 9
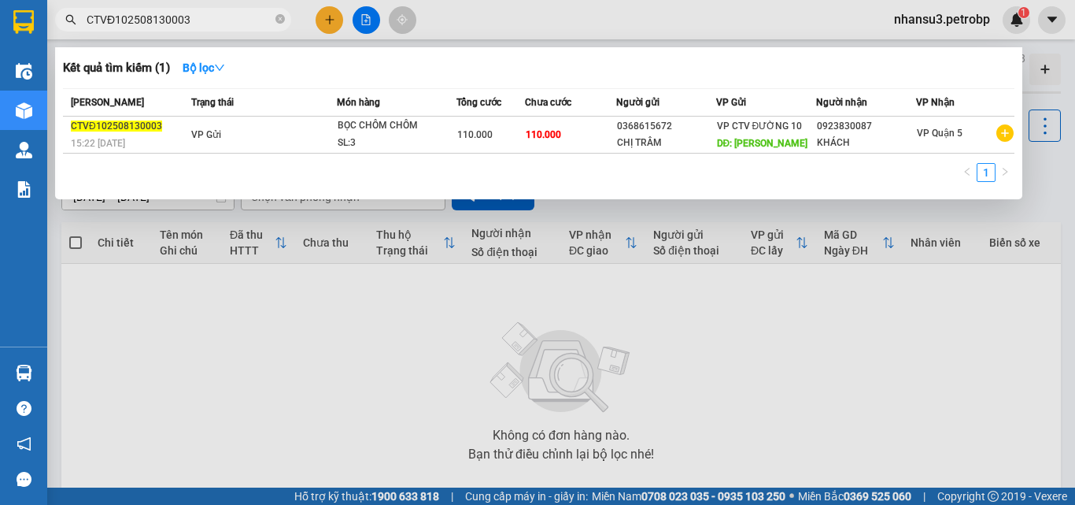
drag, startPoint x: 211, startPoint y: 21, endPoint x: 73, endPoint y: 27, distance: 137.9
click at [73, 27] on span "CTVĐ102508130003" at bounding box center [173, 20] width 236 height 24
paste input "2"
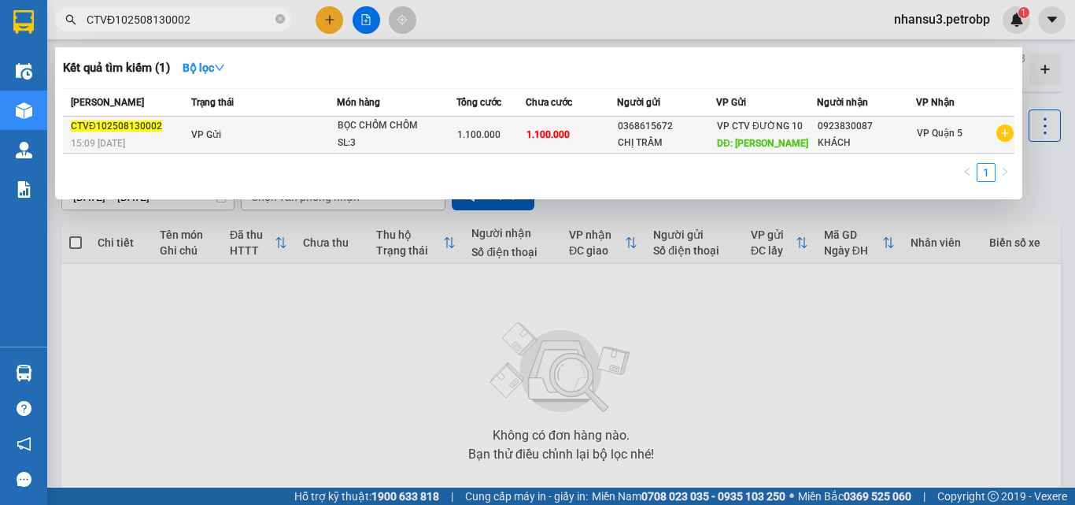
type input "CTVĐ102508130002"
click at [877, 128] on div "0923830087" at bounding box center [867, 126] width 98 height 17
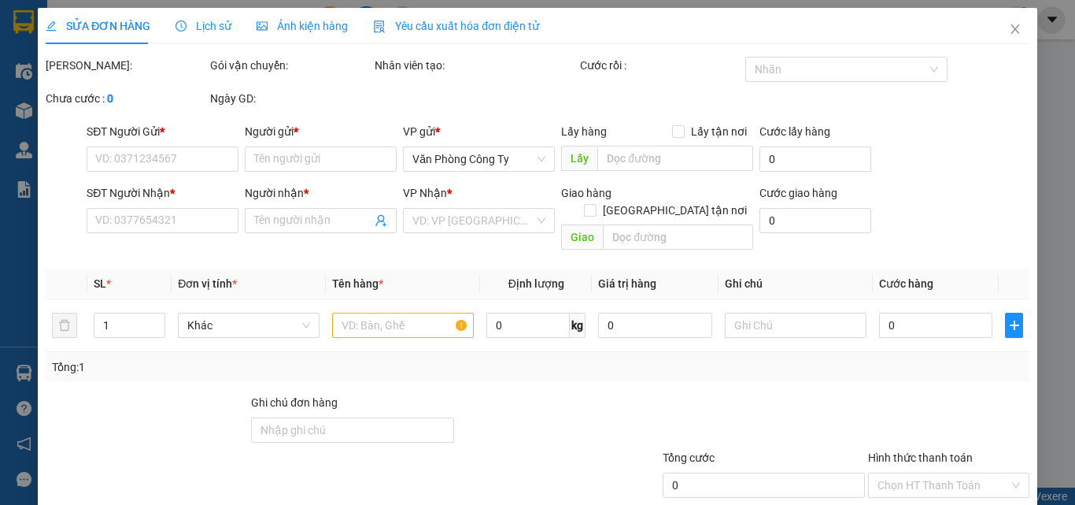
type input "0368615672"
type input "CHỊ TRÂM"
type input "BÌNH MINH"
type input "0923830087"
type input "KHÁCH"
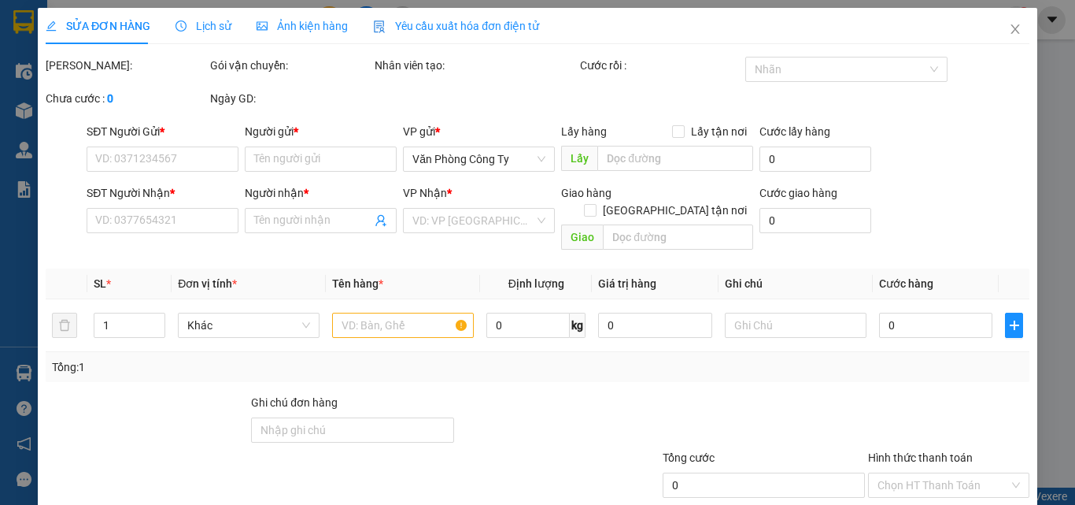
type input "TỚI GỌI KHÁCH LIỀN"
type input "1.100.000"
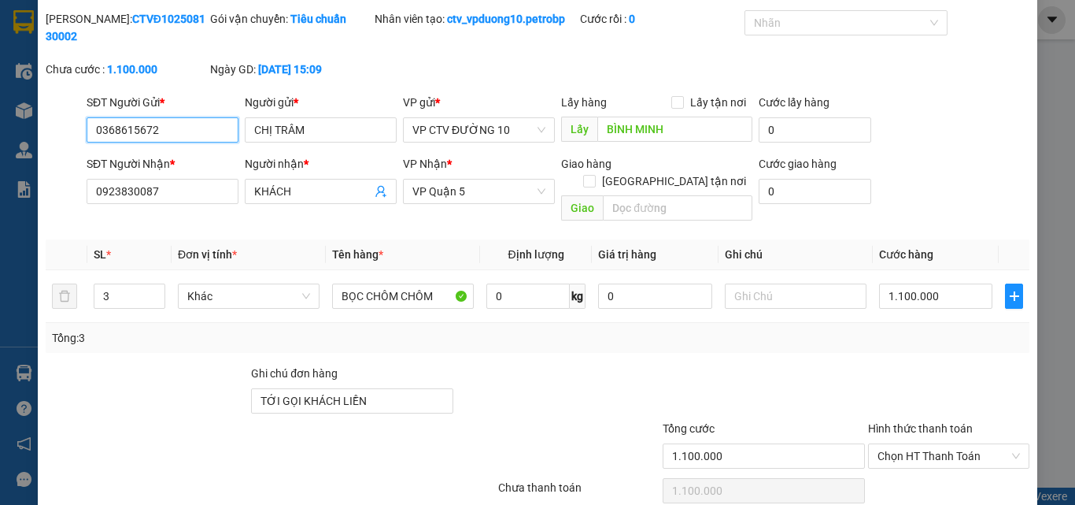
scroll to position [81, 0]
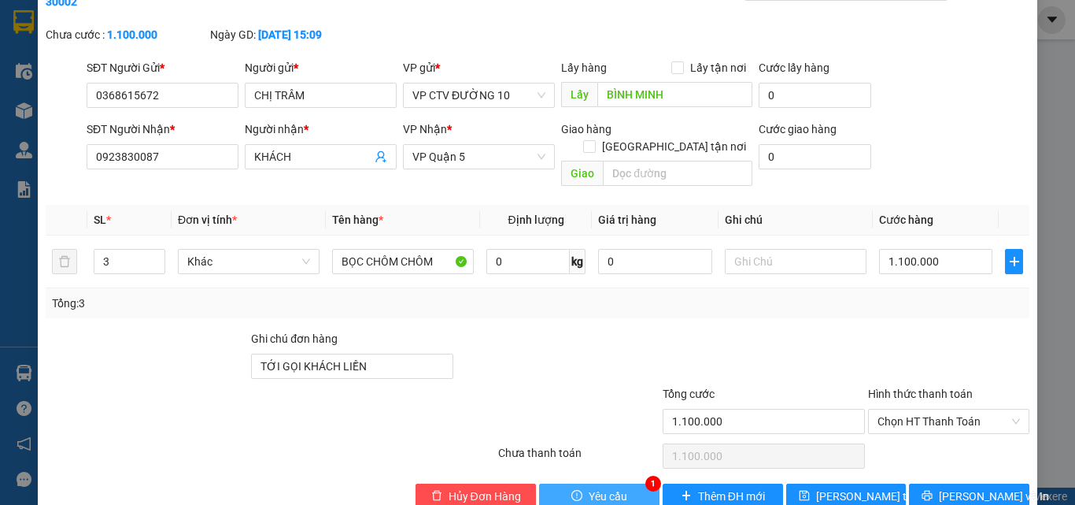
click at [600, 487] on span "Yêu cầu" at bounding box center [608, 495] width 39 height 17
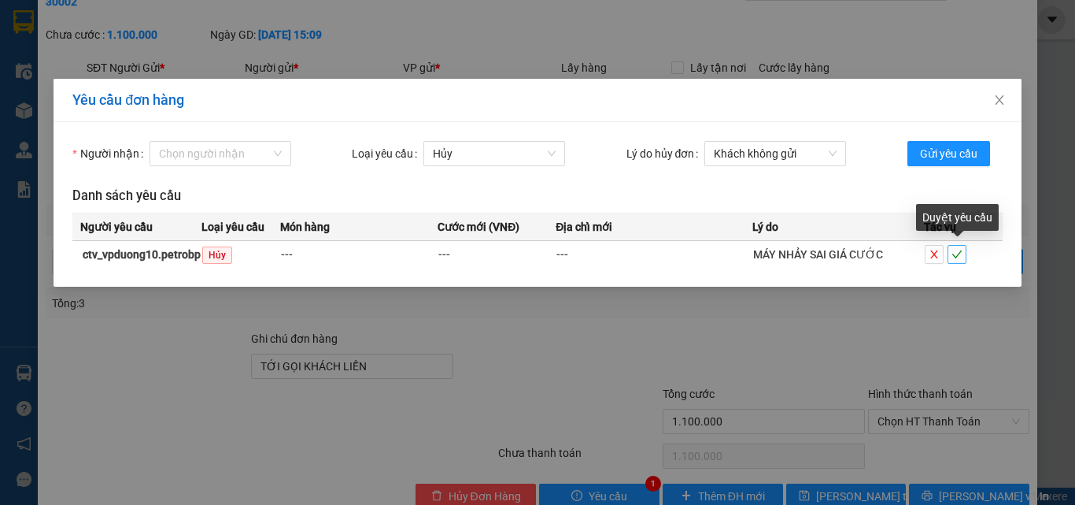
click at [960, 253] on icon "check" at bounding box center [957, 254] width 10 height 8
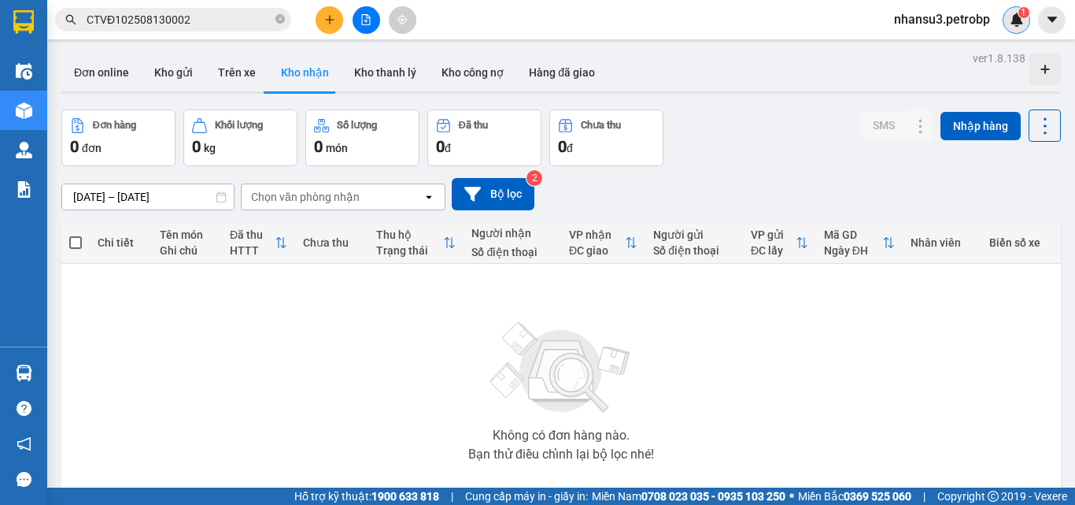
click at [1014, 13] on img at bounding box center [1017, 20] width 14 height 14
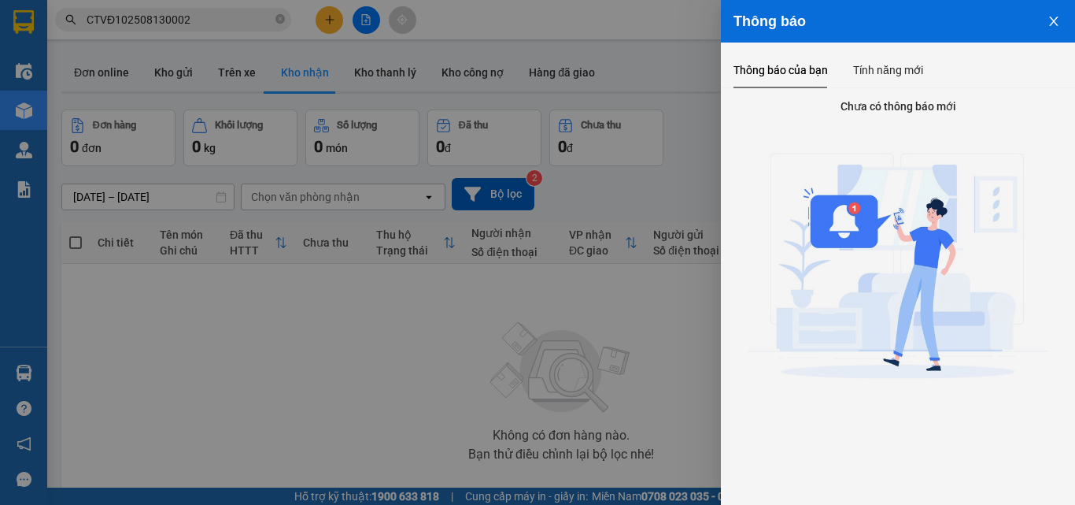
click at [1060, 23] on icon "close" at bounding box center [1054, 21] width 13 height 13
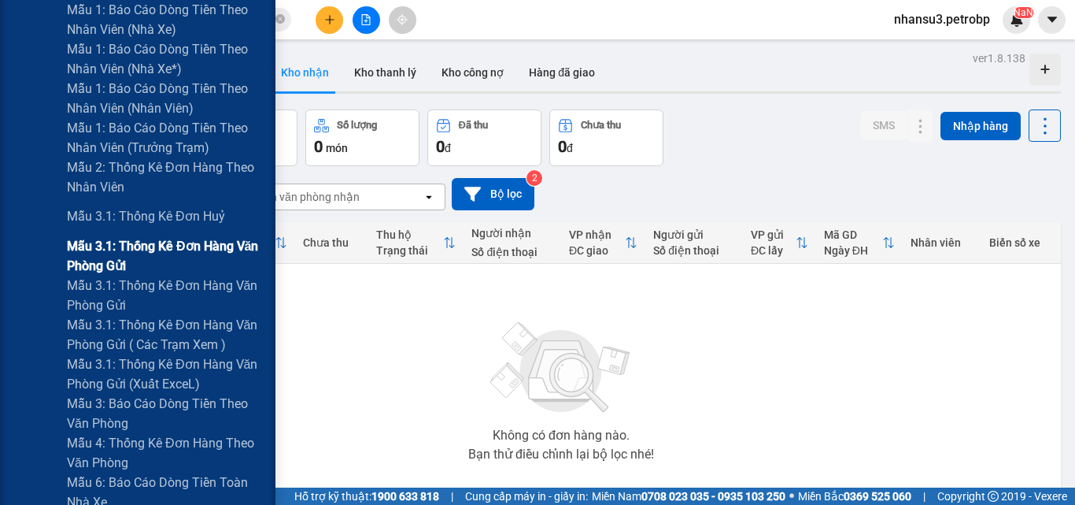
scroll to position [945, 0]
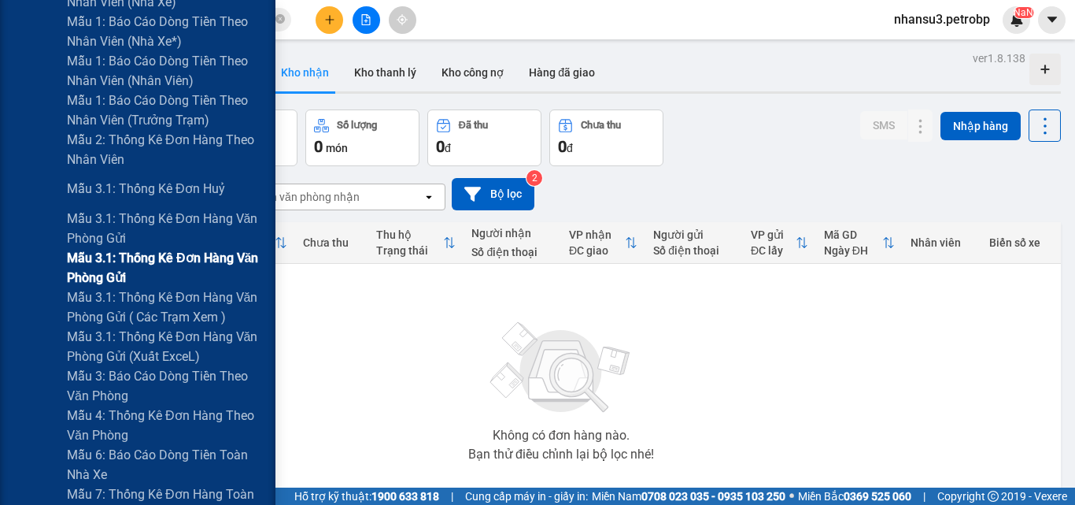
click at [154, 261] on span "Mẫu 3.1: Thống kê đơn hàng văn phòng gửi" at bounding box center [165, 267] width 197 height 39
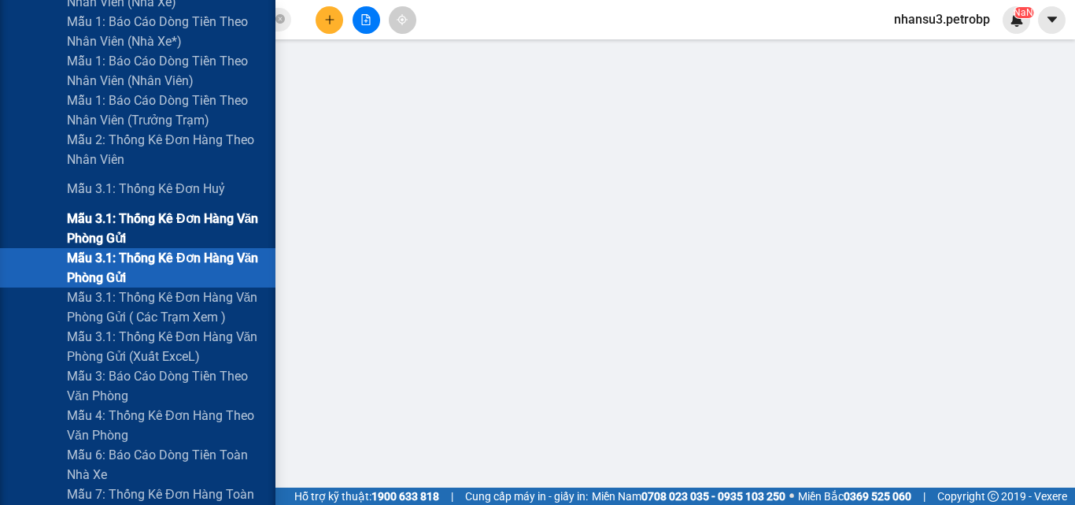
click at [180, 219] on span "Mẫu 3.1: Thống kê đơn hàng văn phòng gửi" at bounding box center [165, 228] width 197 height 39
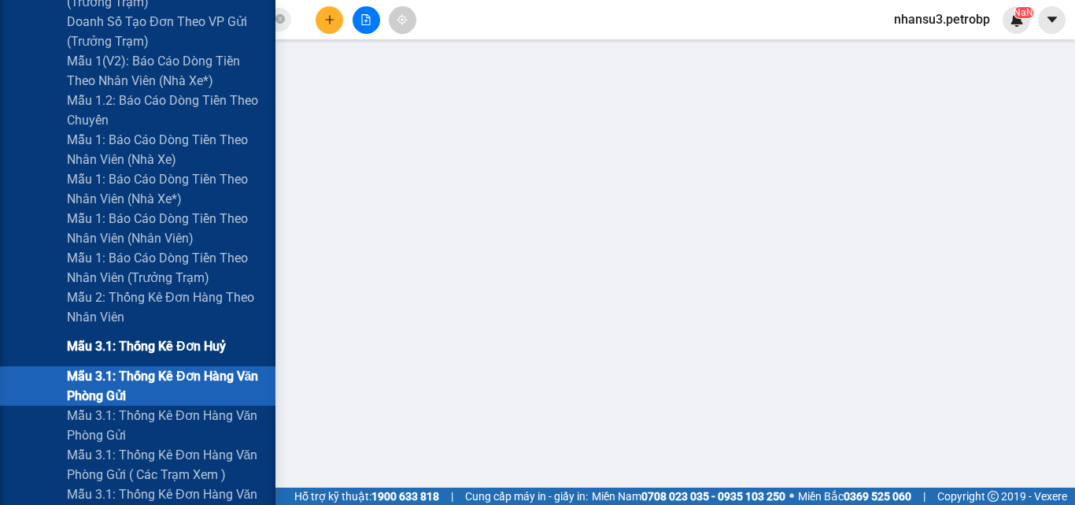
scroll to position [866, 0]
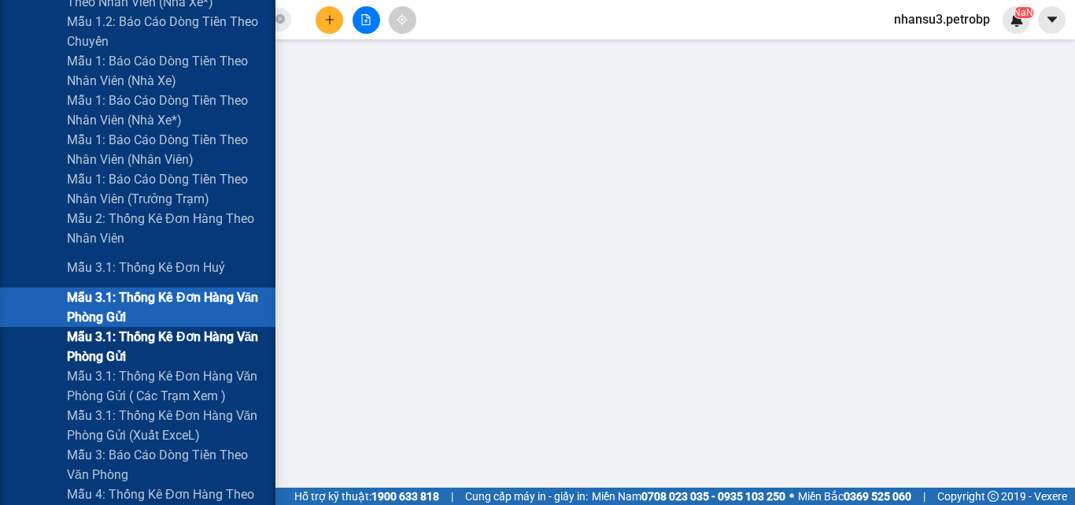
click at [145, 339] on span "Mẫu 3.1: Thống kê đơn hàng văn phòng gửi" at bounding box center [165, 346] width 197 height 39
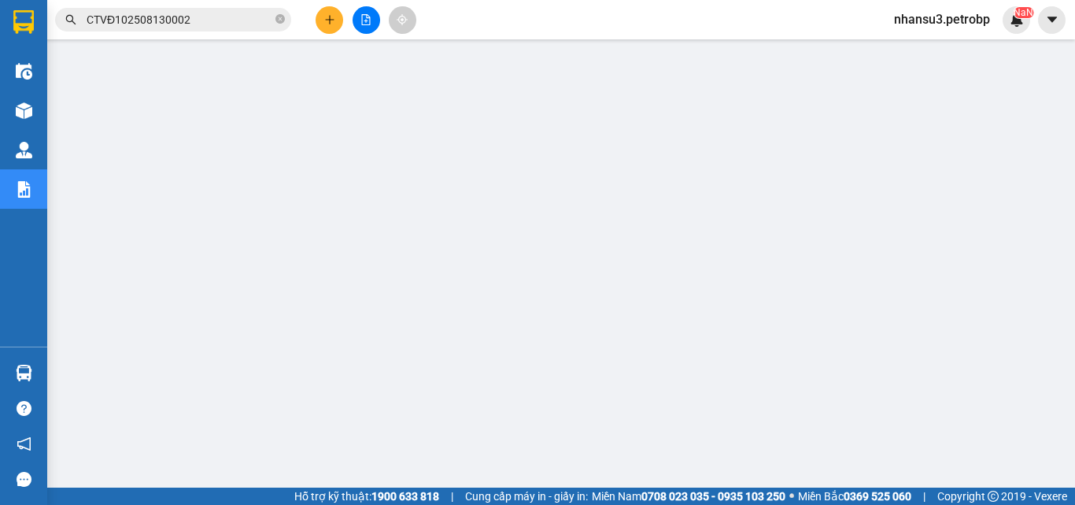
scroll to position [261, 0]
